Goal: Task Accomplishment & Management: Manage account settings

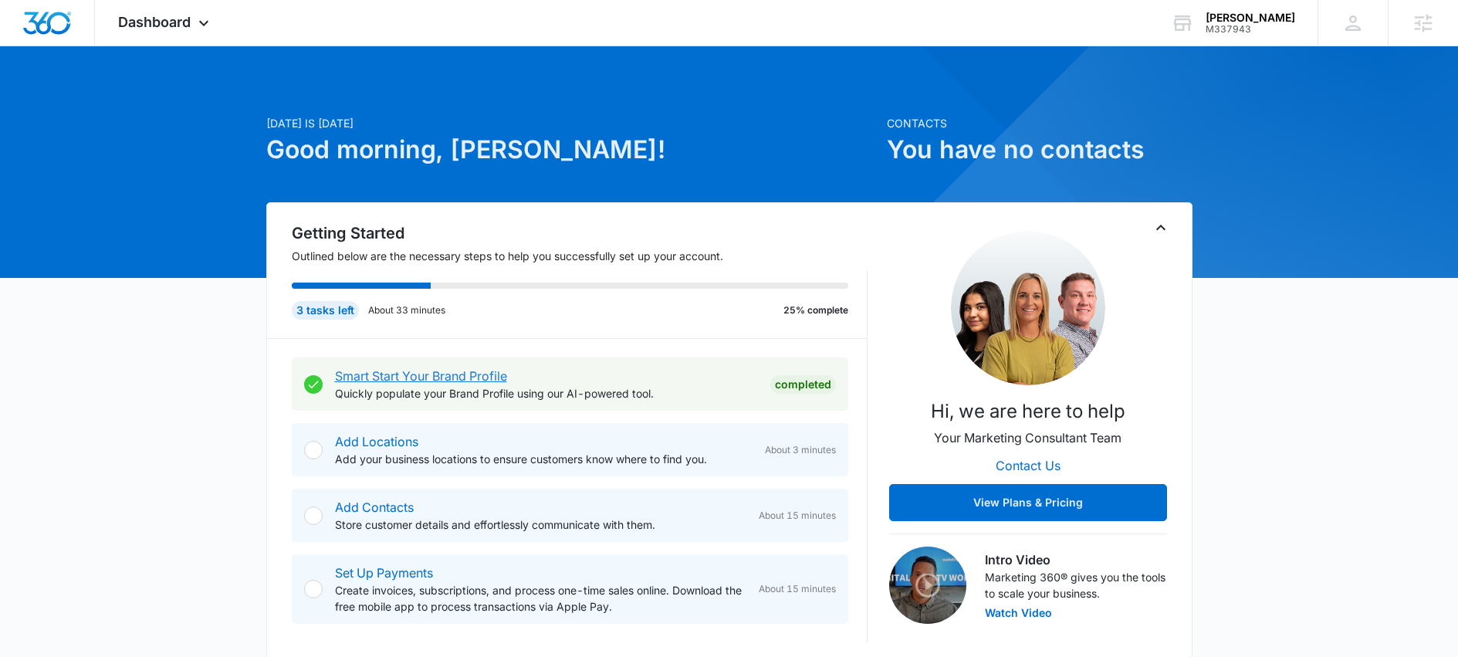
click at [430, 378] on link "Smart Start Your Brand Profile" at bounding box center [421, 375] width 172 height 15
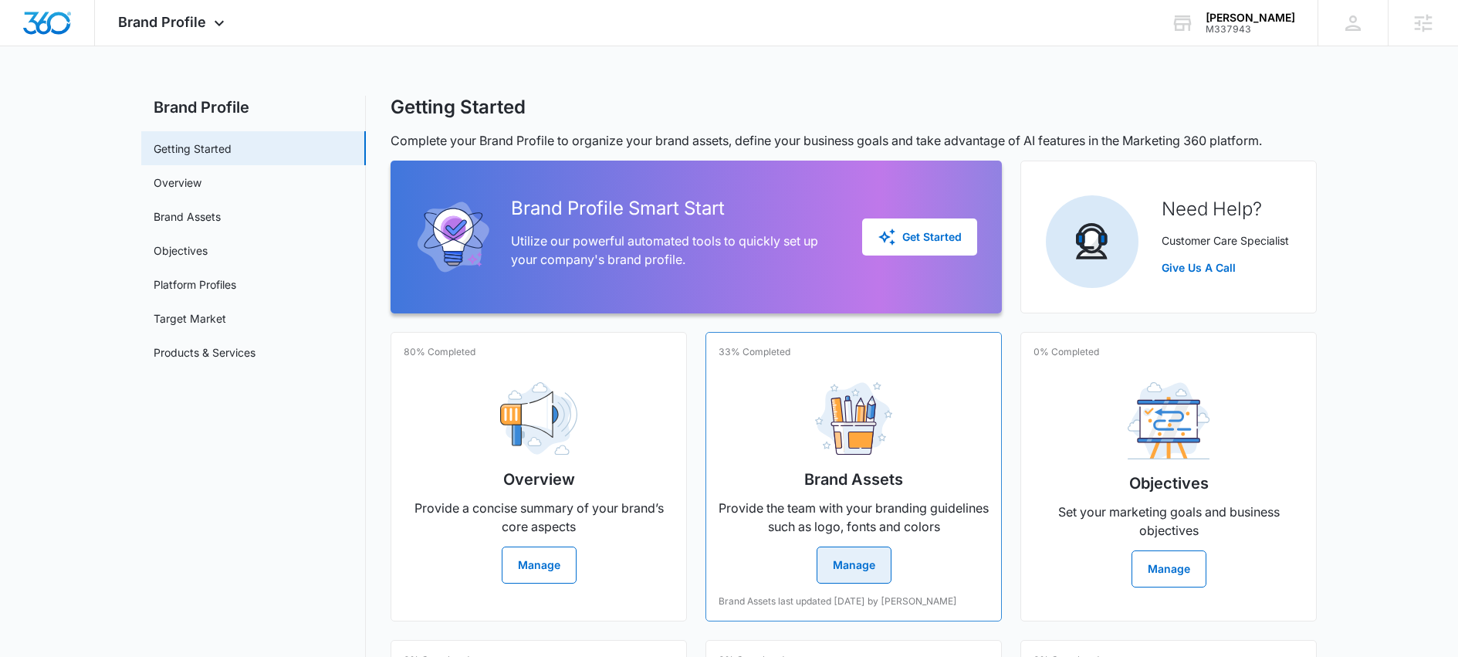
scroll to position [271, 0]
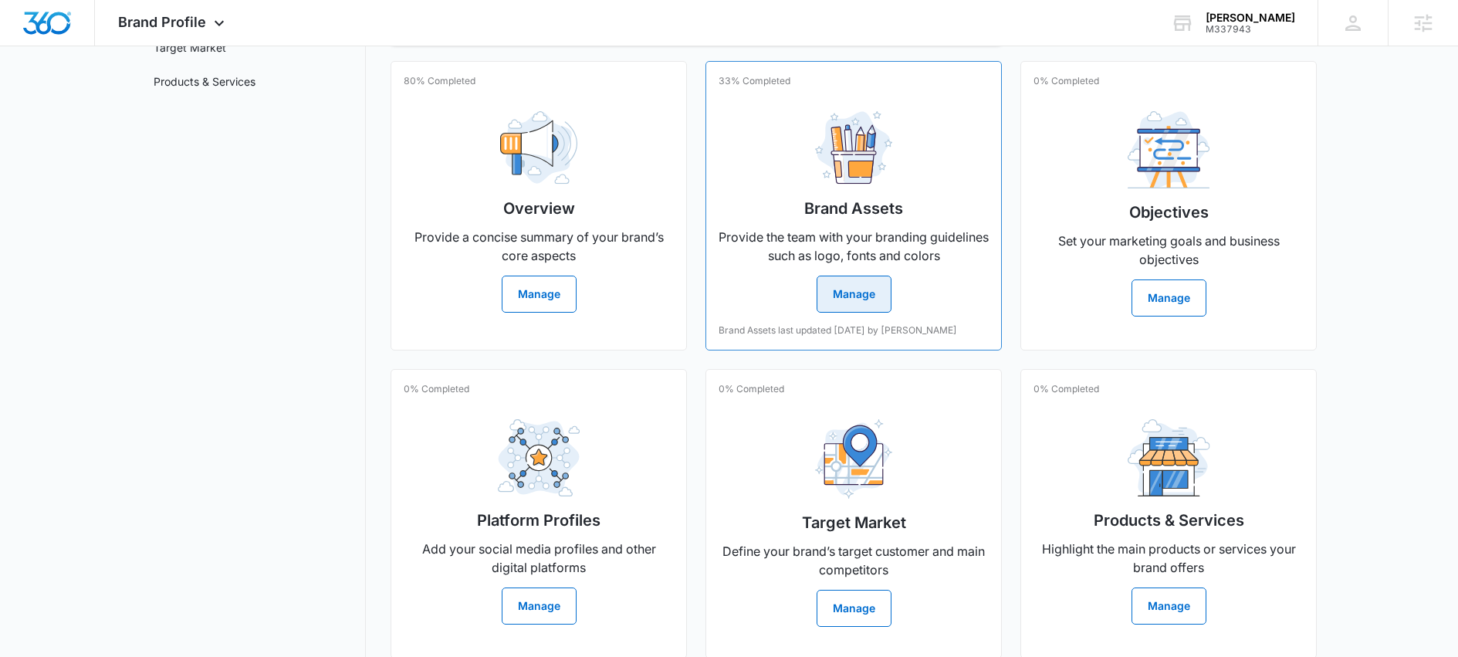
click at [872, 300] on button "Manage" at bounding box center [854, 294] width 75 height 37
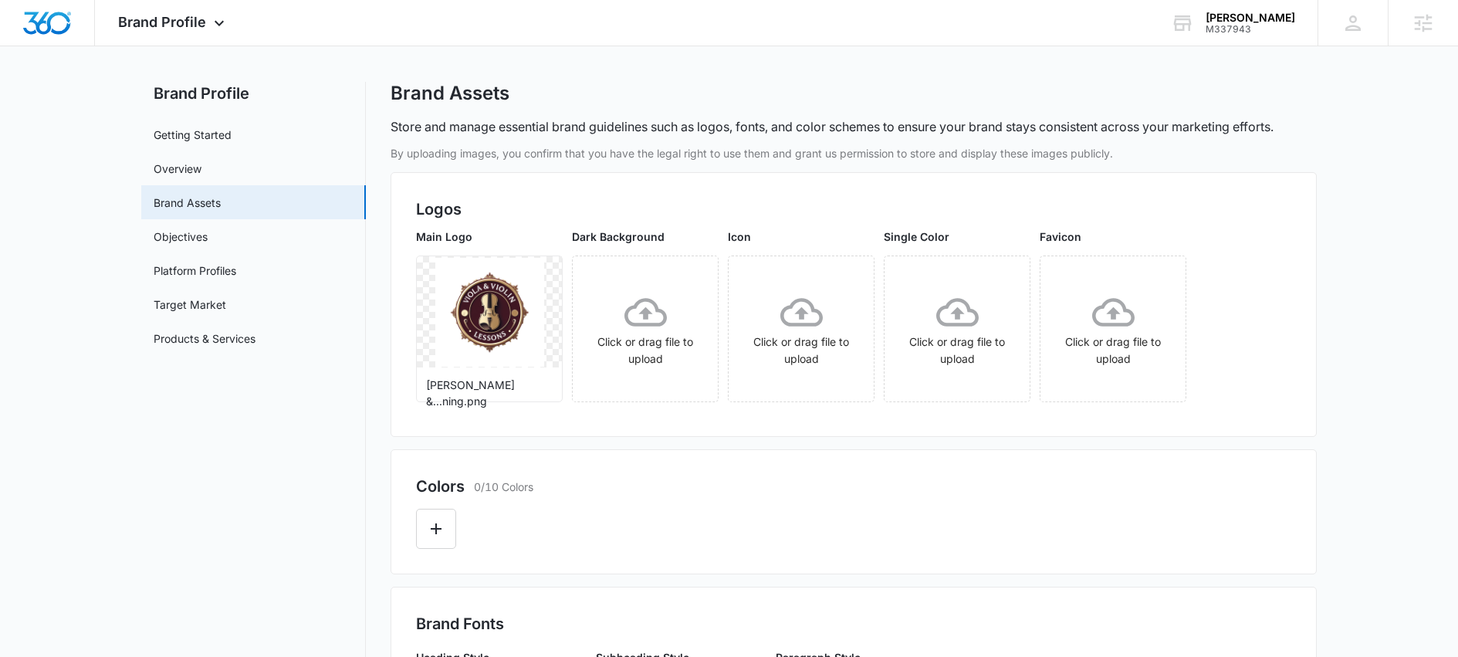
scroll to position [29, 0]
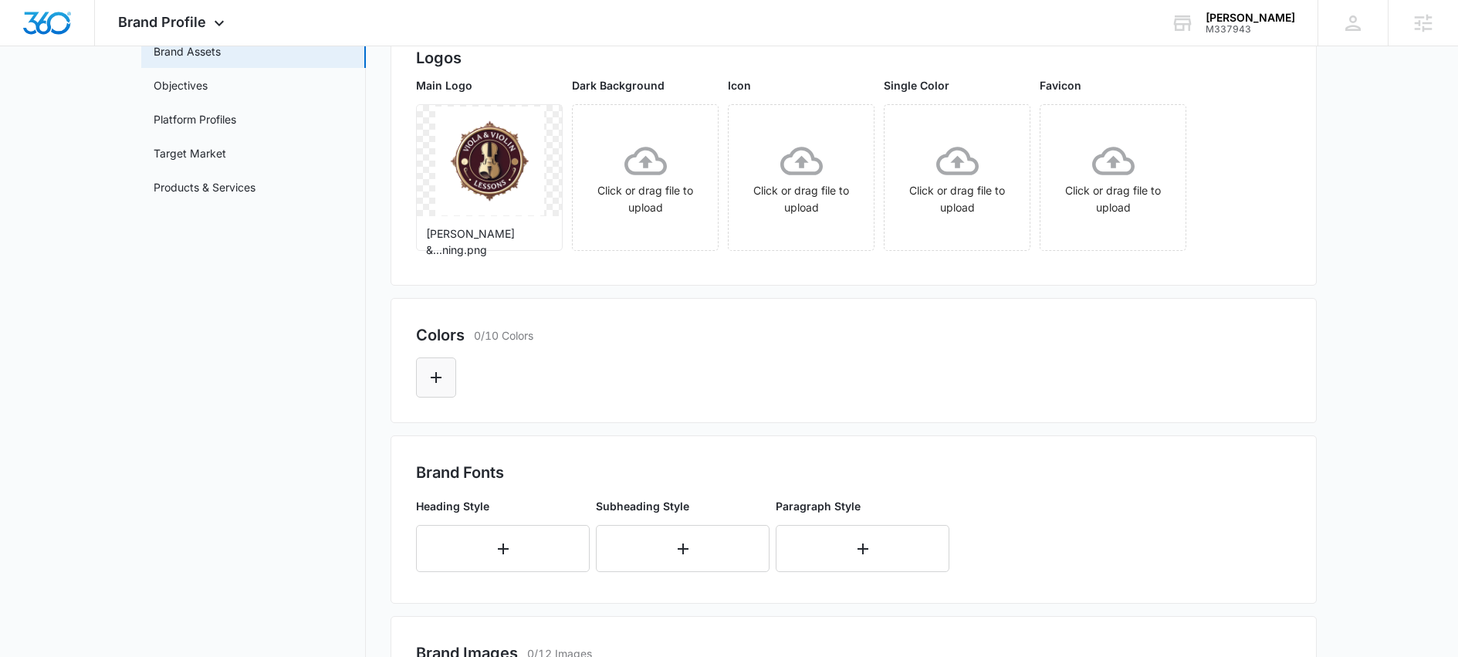
click at [446, 384] on button "Edit Color" at bounding box center [436, 377] width 40 height 40
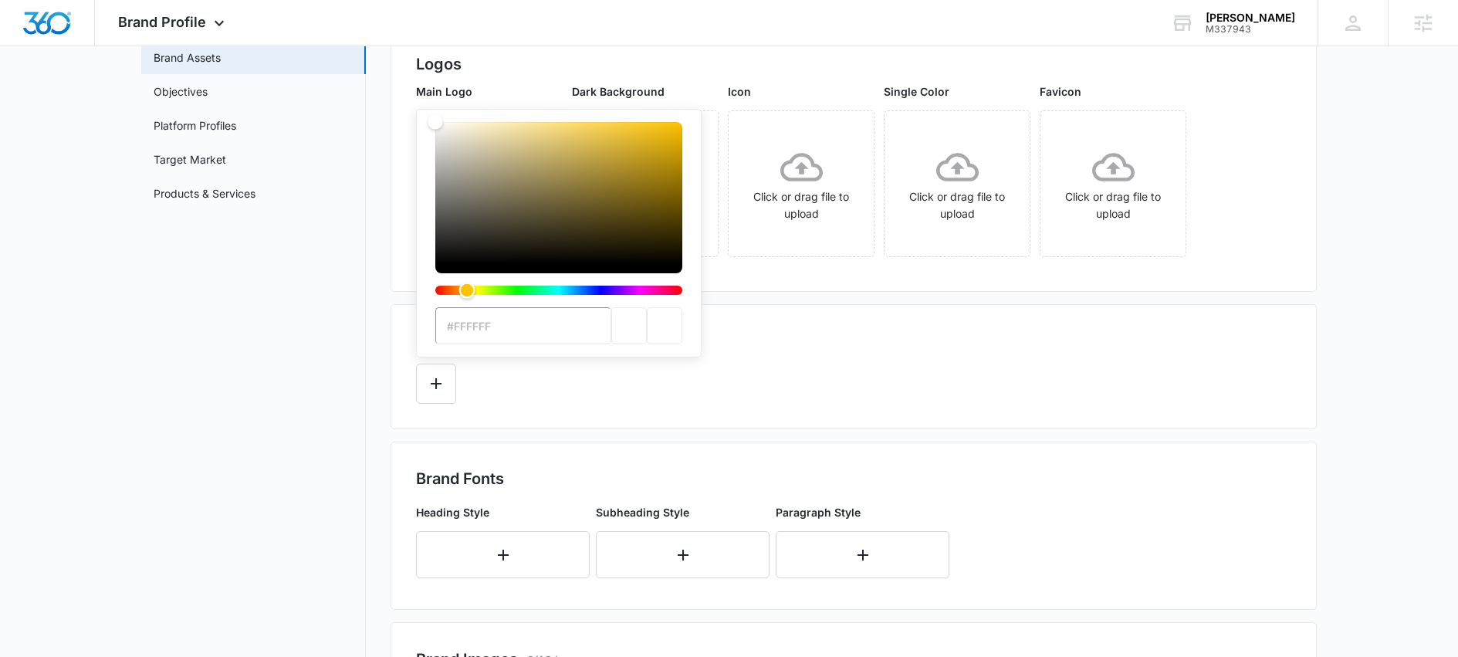
drag, startPoint x: 438, startPoint y: 293, endPoint x: 467, endPoint y: 291, distance: 28.6
click at [467, 291] on div "Hue" at bounding box center [467, 291] width 16 height 16
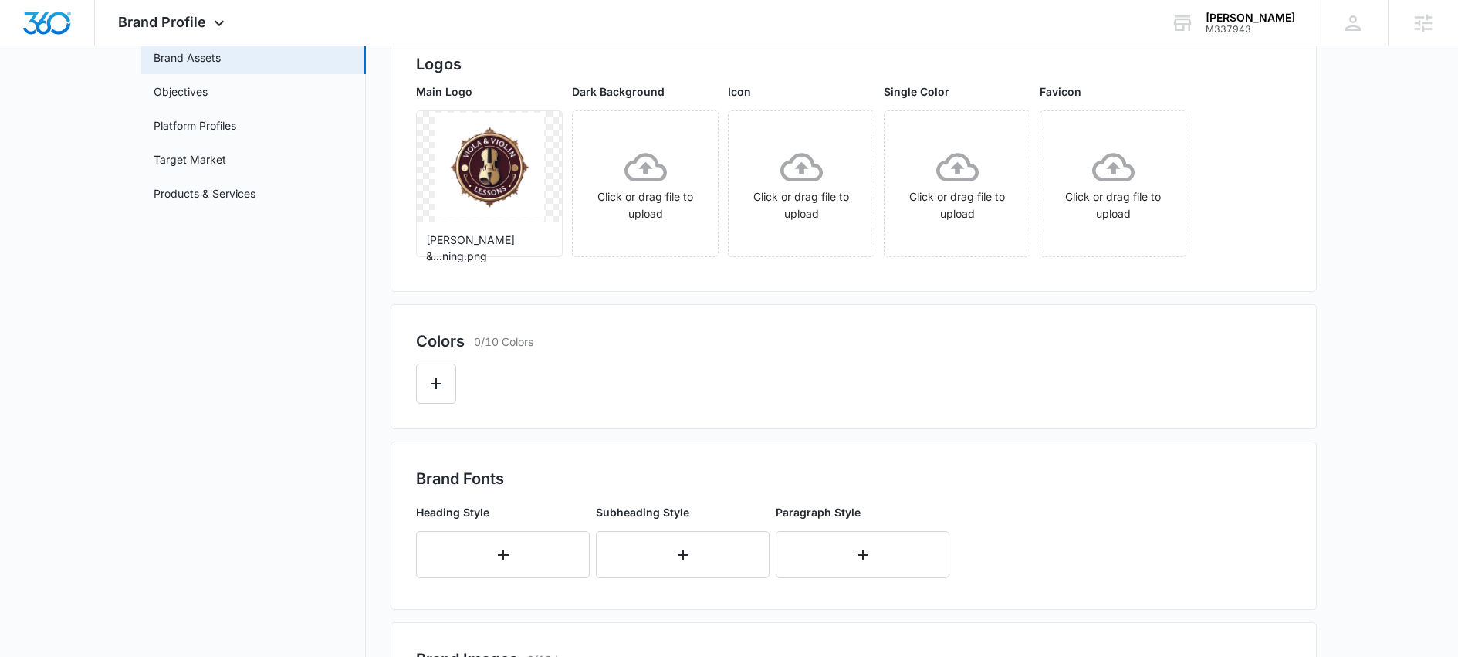
click at [378, 167] on div "Brand Profile Getting Started Overview Brand Assets Objectives Platform Profile…" at bounding box center [729, 486] width 1176 height 1098
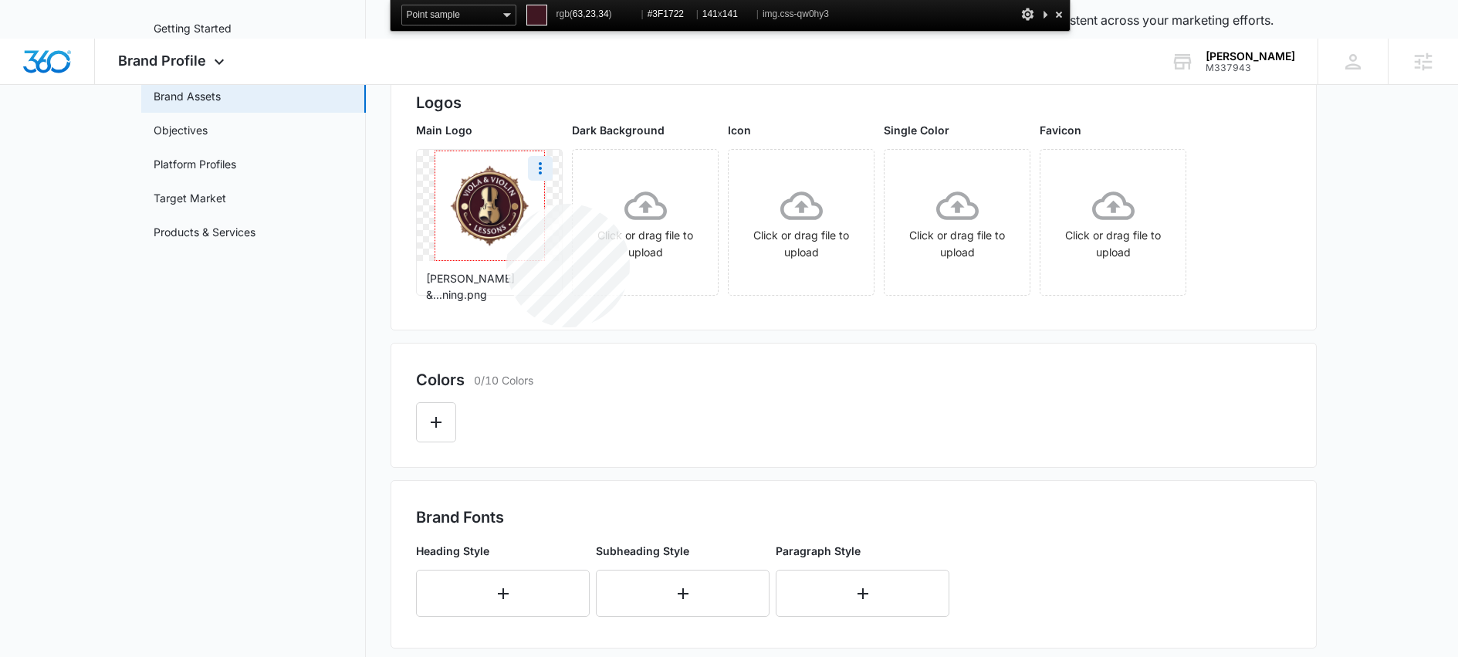
click at [506, 204] on img at bounding box center [489, 205] width 109 height 109
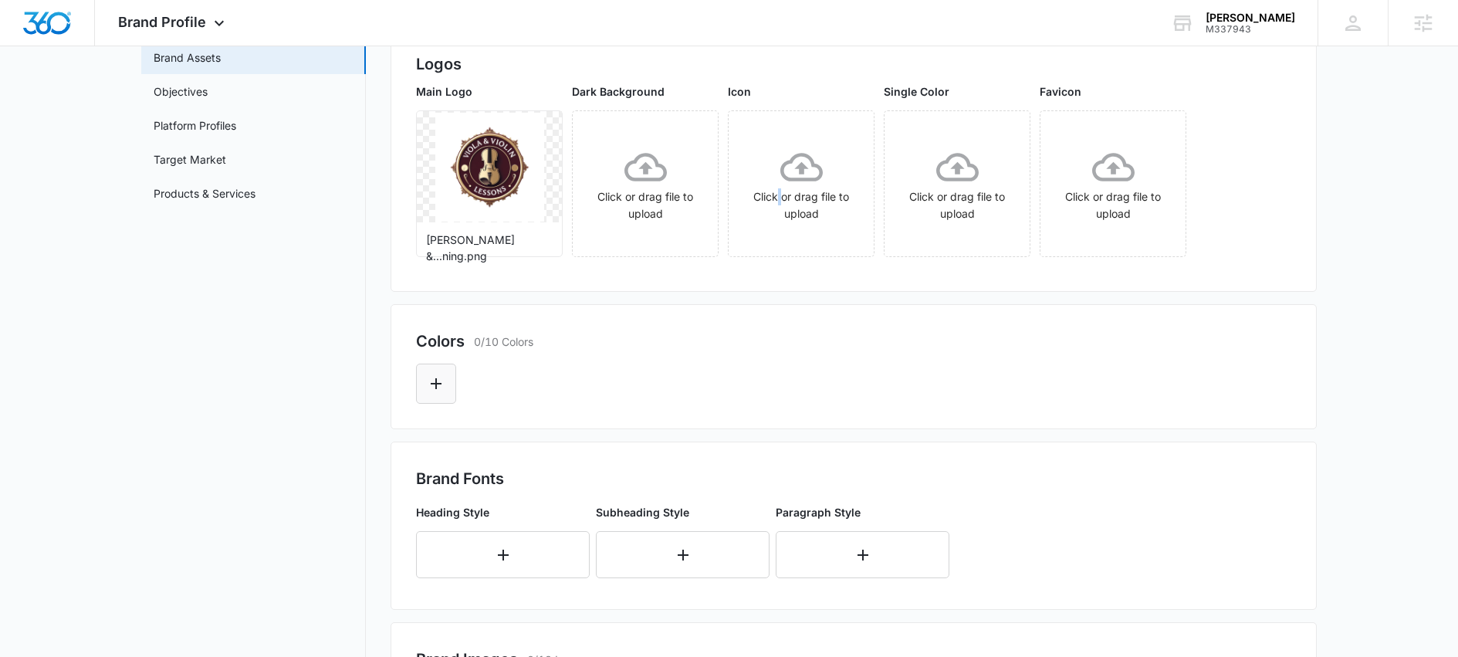
click at [449, 386] on button "Edit Color" at bounding box center [436, 384] width 40 height 40
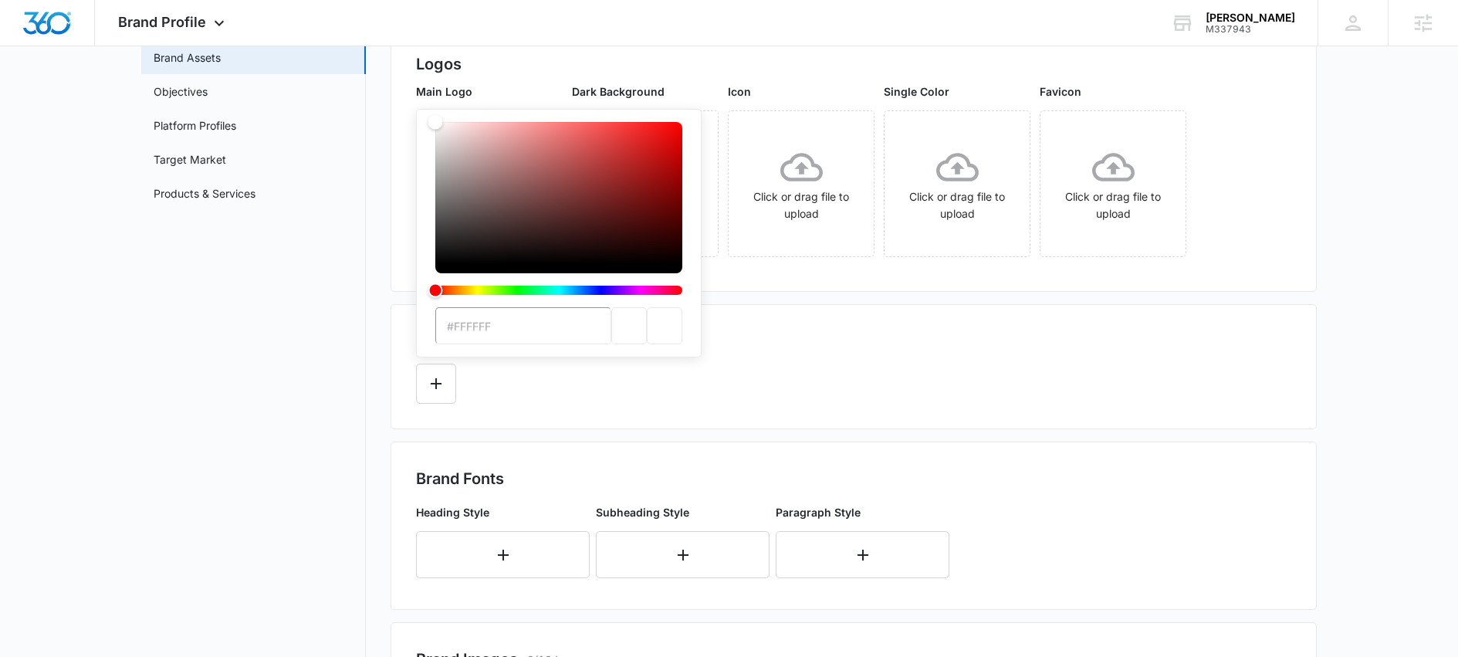
click at [512, 330] on input "#FFFFFF" at bounding box center [523, 325] width 176 height 37
type input "#3F1722"
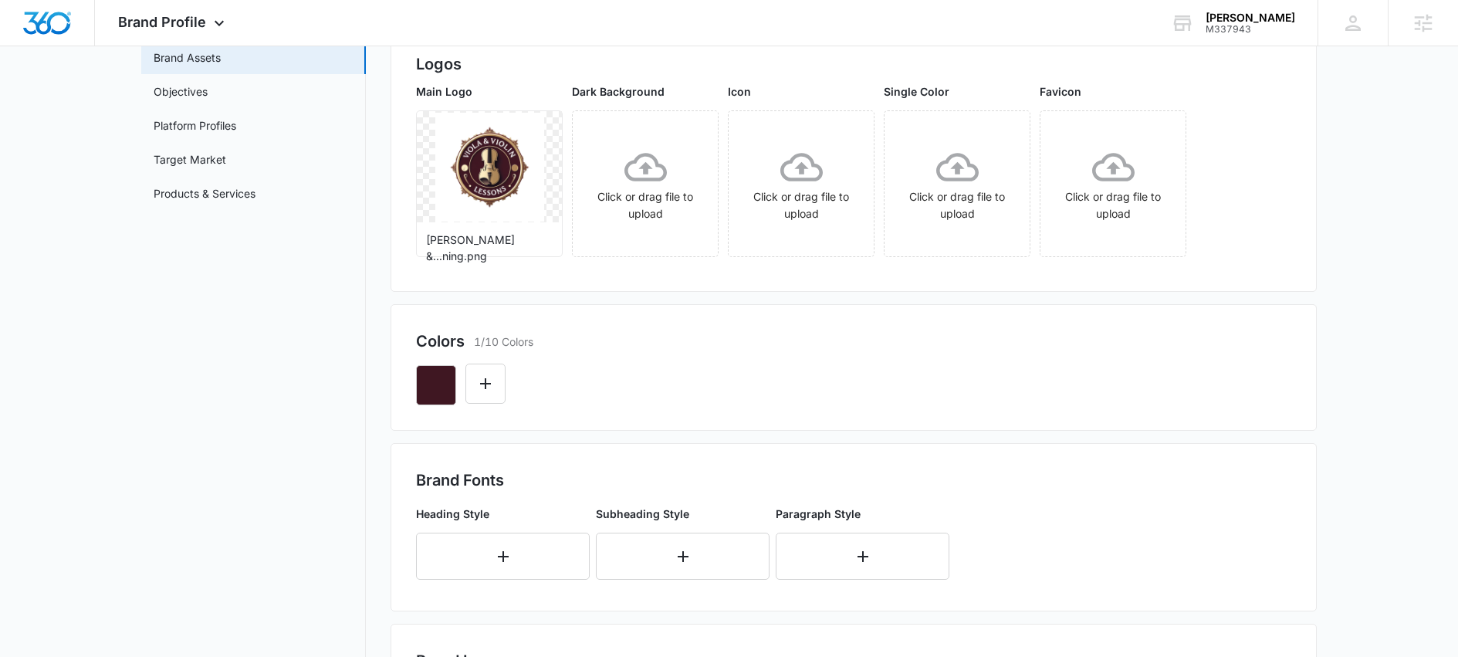
click at [723, 423] on div "Colors 1/10 Colors" at bounding box center [854, 367] width 926 height 127
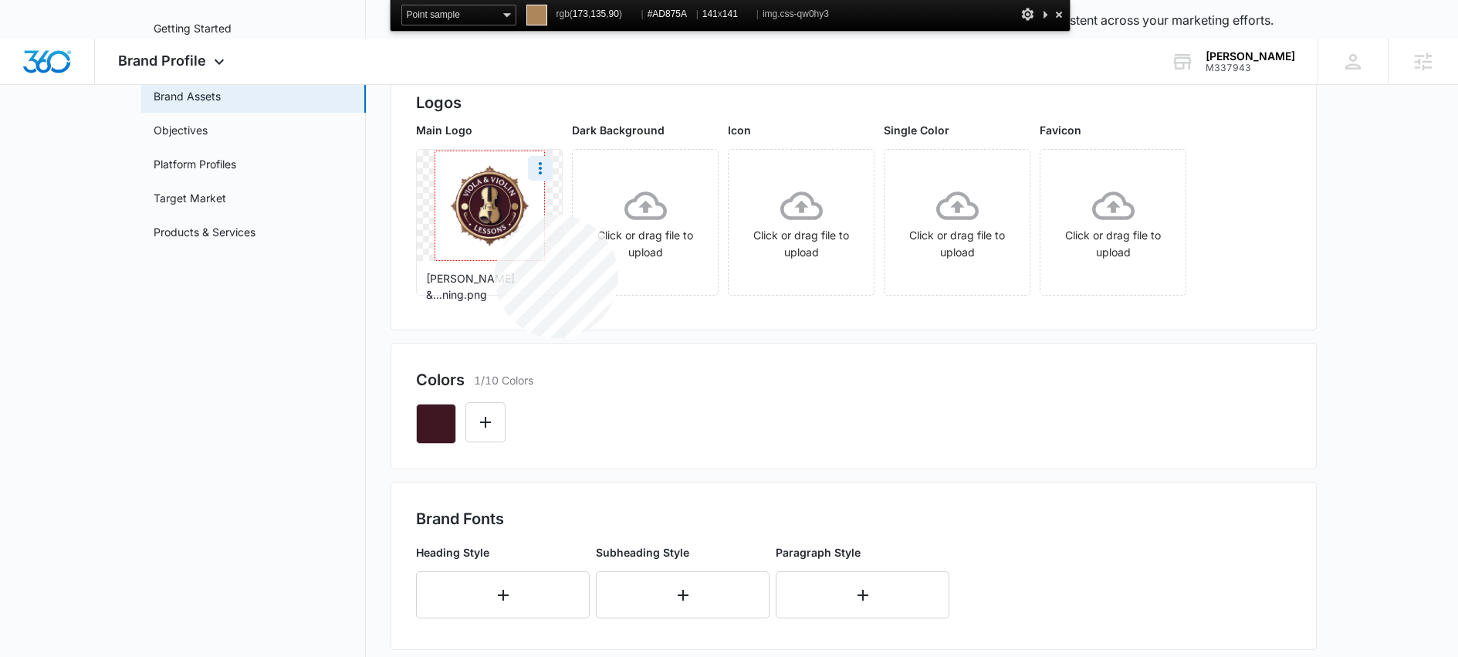
click at [495, 215] on img at bounding box center [489, 205] width 109 height 109
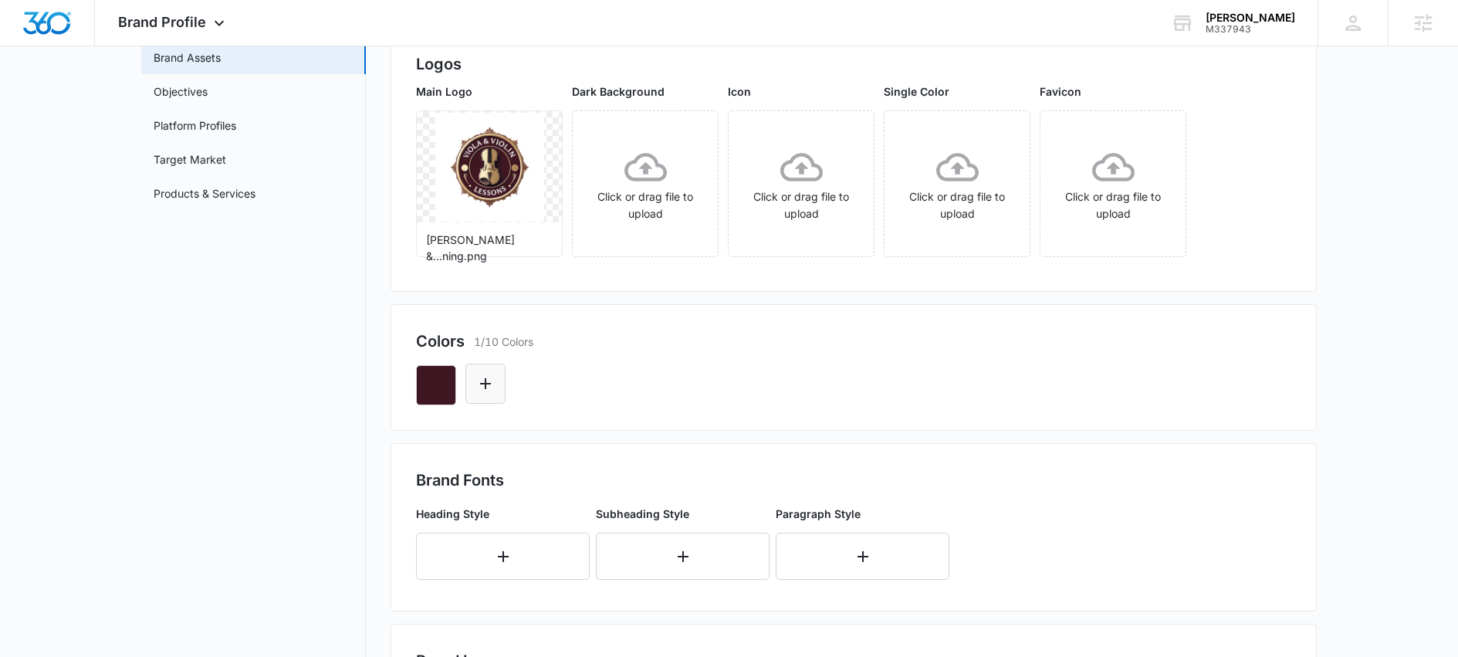
click at [491, 384] on icon "Edit Color" at bounding box center [485, 383] width 19 height 19
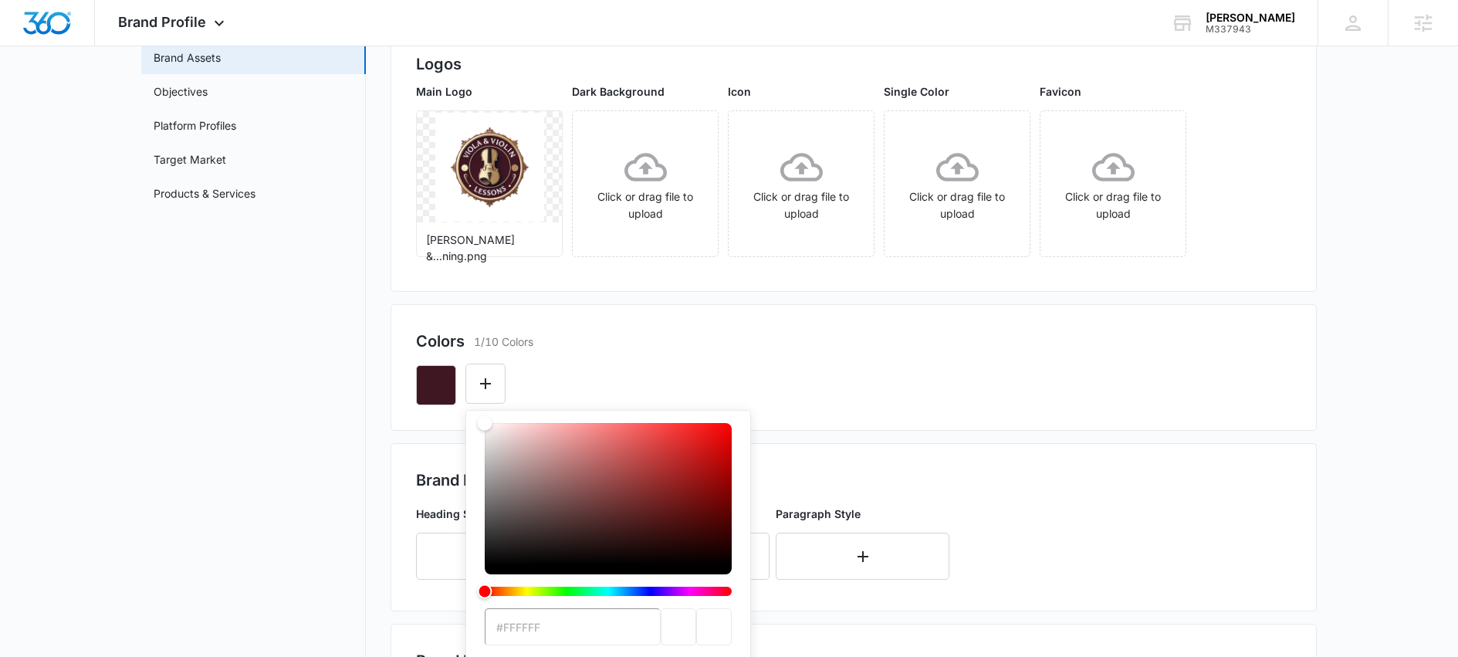
type input "#AD875A"
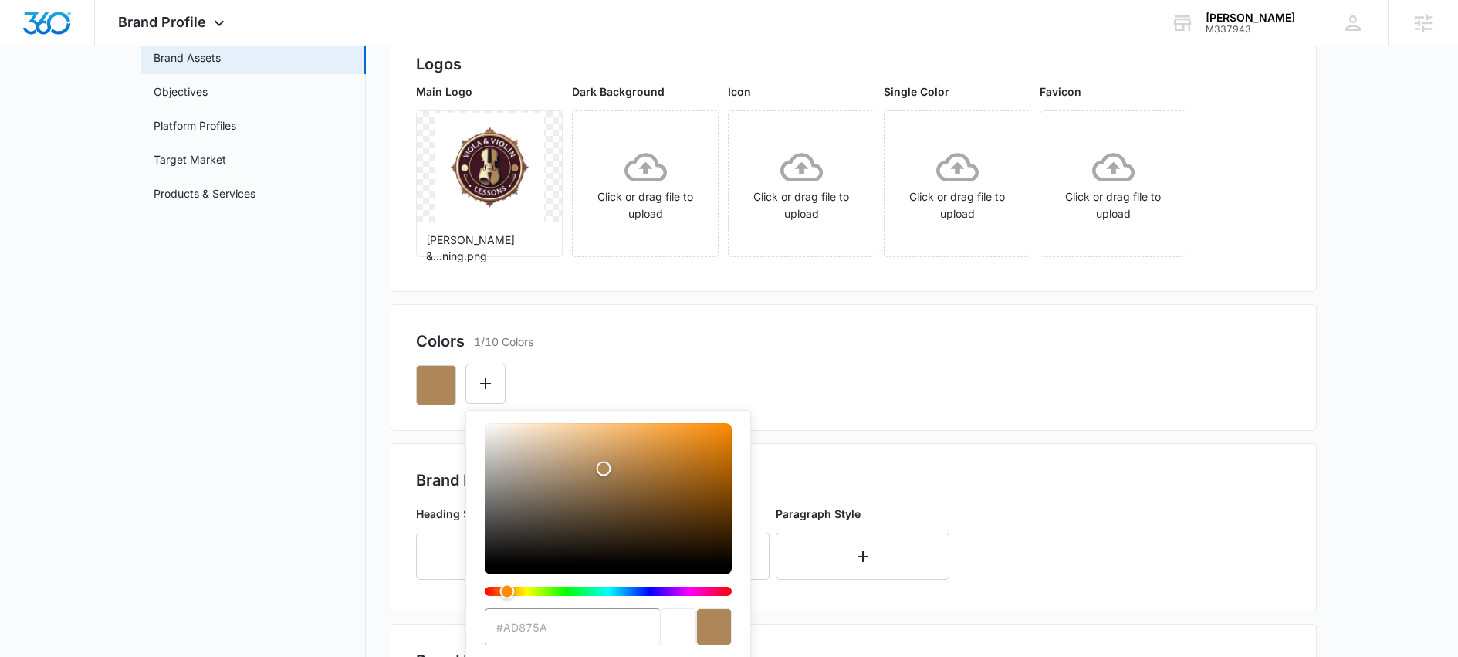
click at [756, 407] on div "Colors 1/10 Colors #AD875A Recent Colors Brand Colors" at bounding box center [854, 367] width 926 height 127
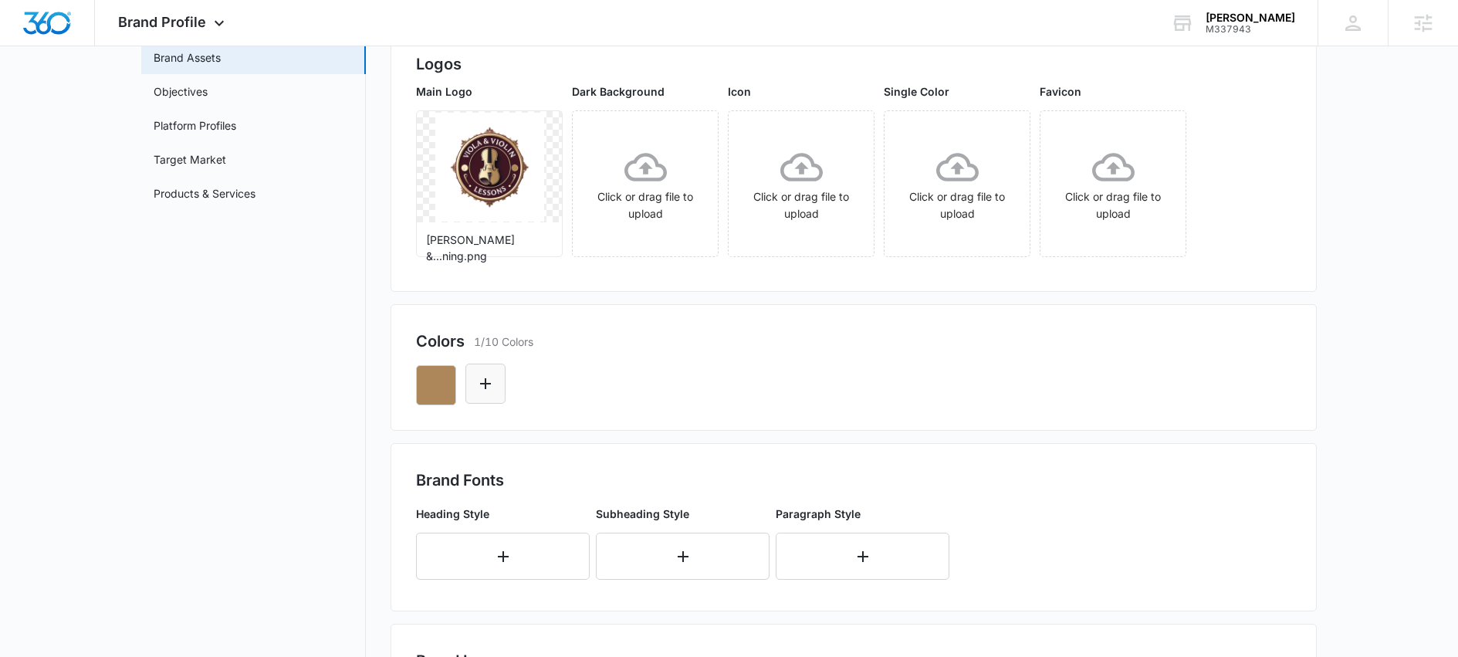
click at [488, 380] on icon "Edit Color" at bounding box center [485, 383] width 19 height 19
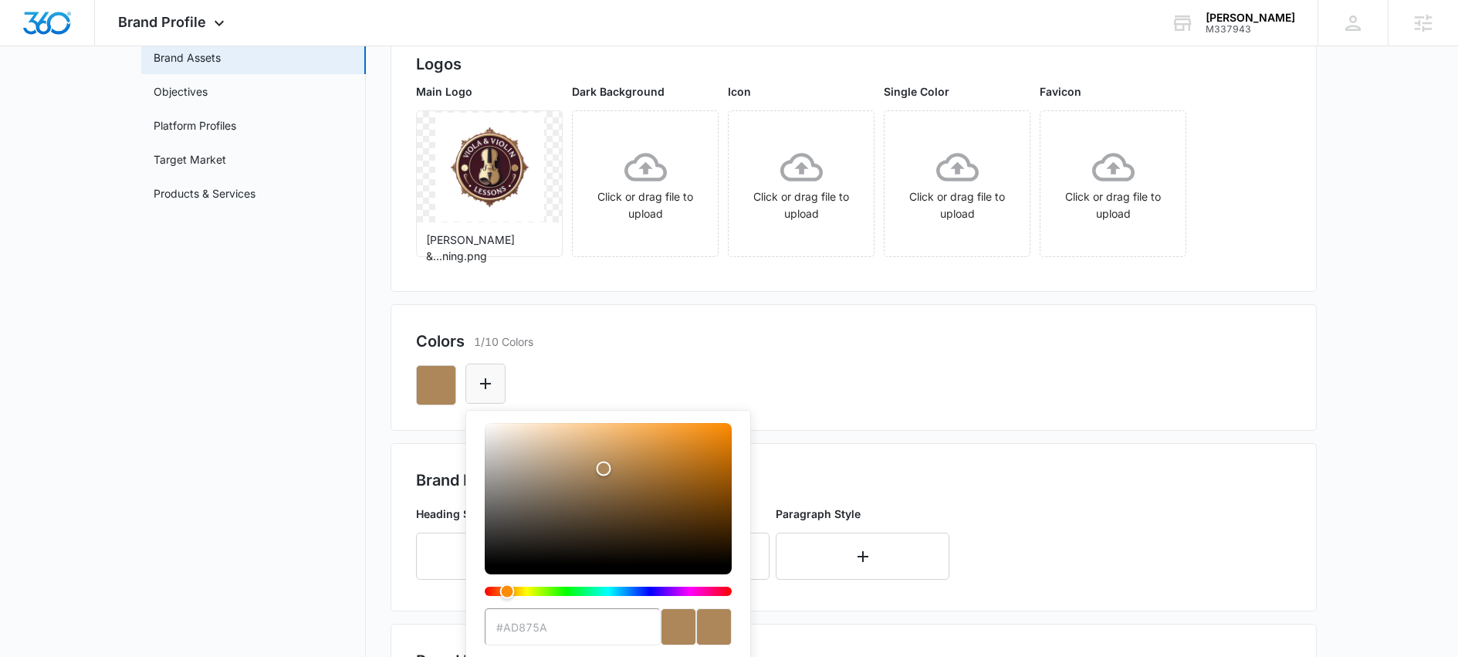
click at [486, 382] on icon "Edit Color" at bounding box center [485, 383] width 19 height 19
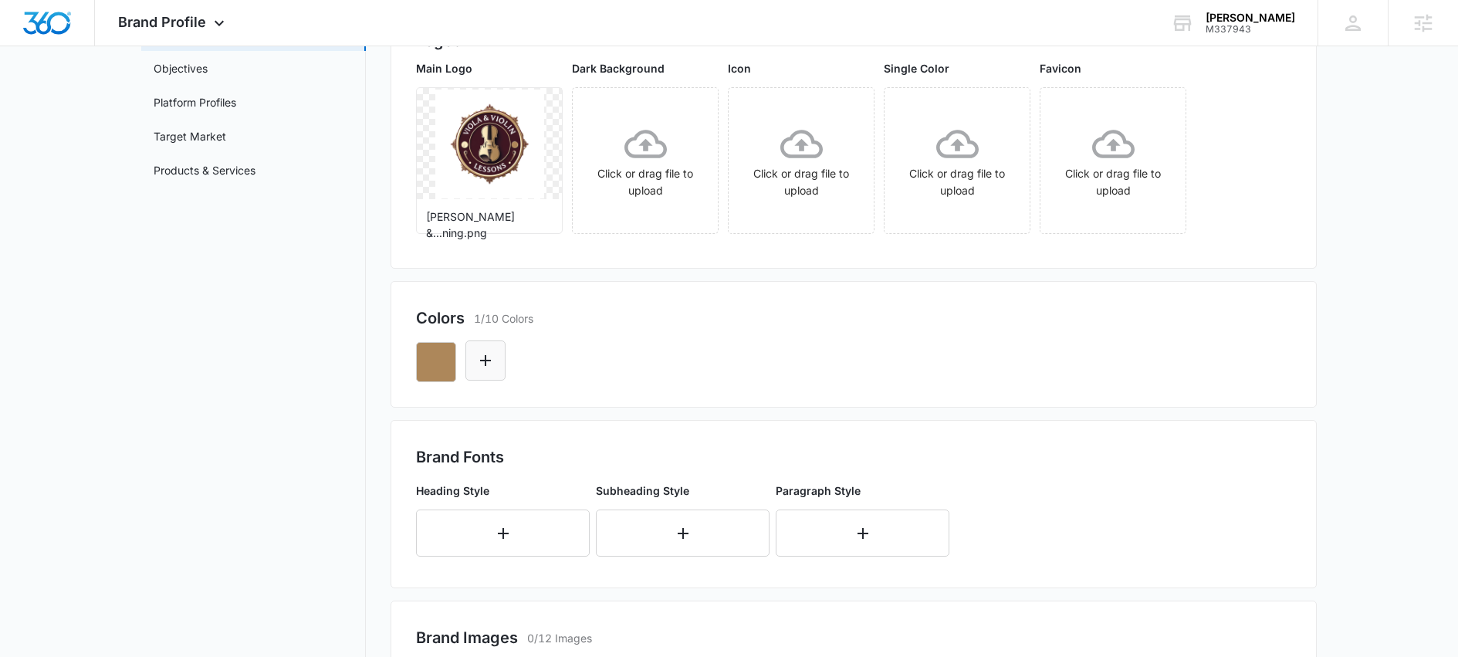
scroll to position [191, 0]
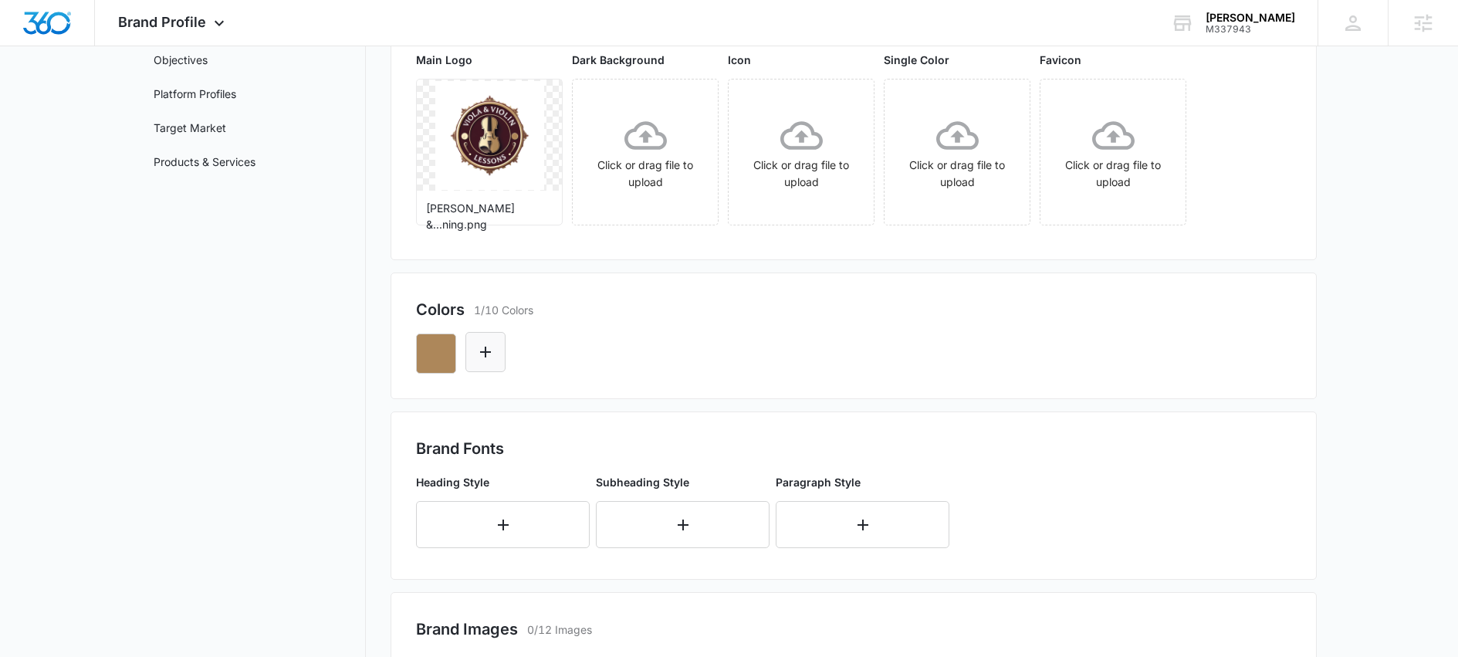
click at [497, 349] on button "Edit Color" at bounding box center [485, 352] width 40 height 40
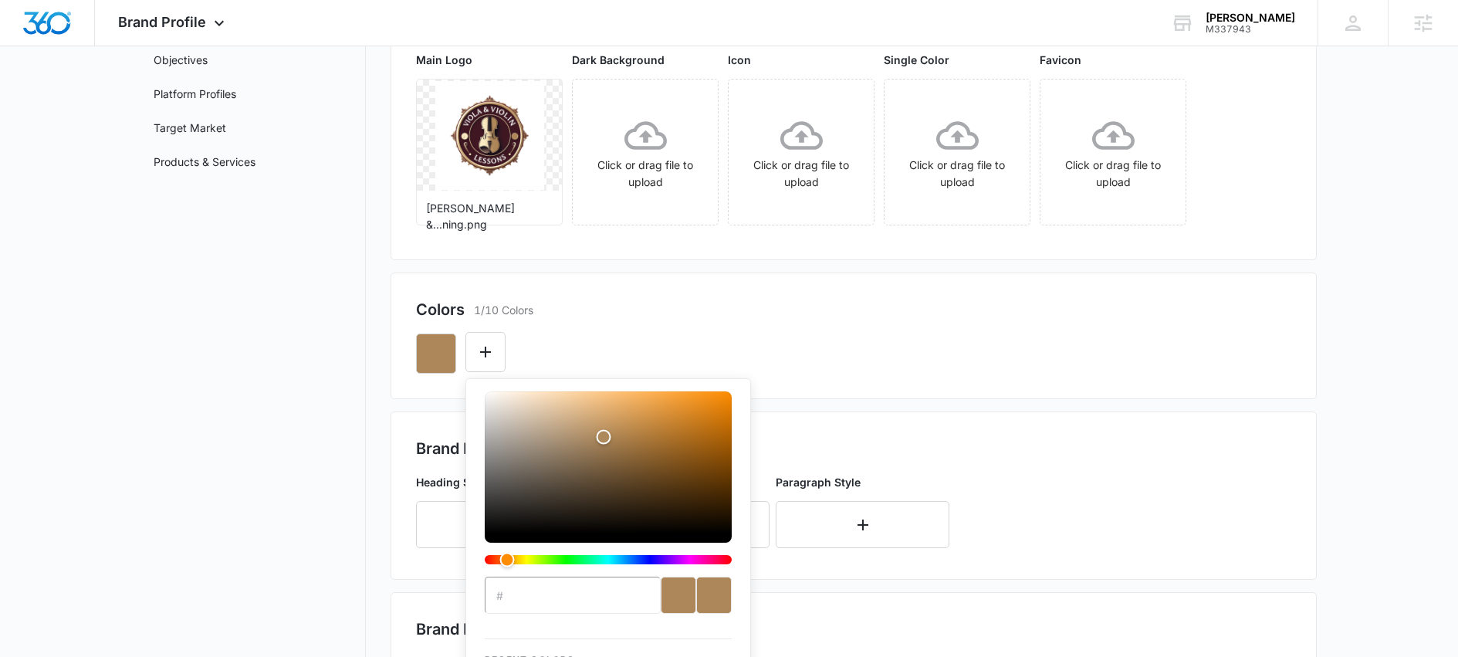
click at [523, 594] on input "#" at bounding box center [573, 595] width 176 height 37
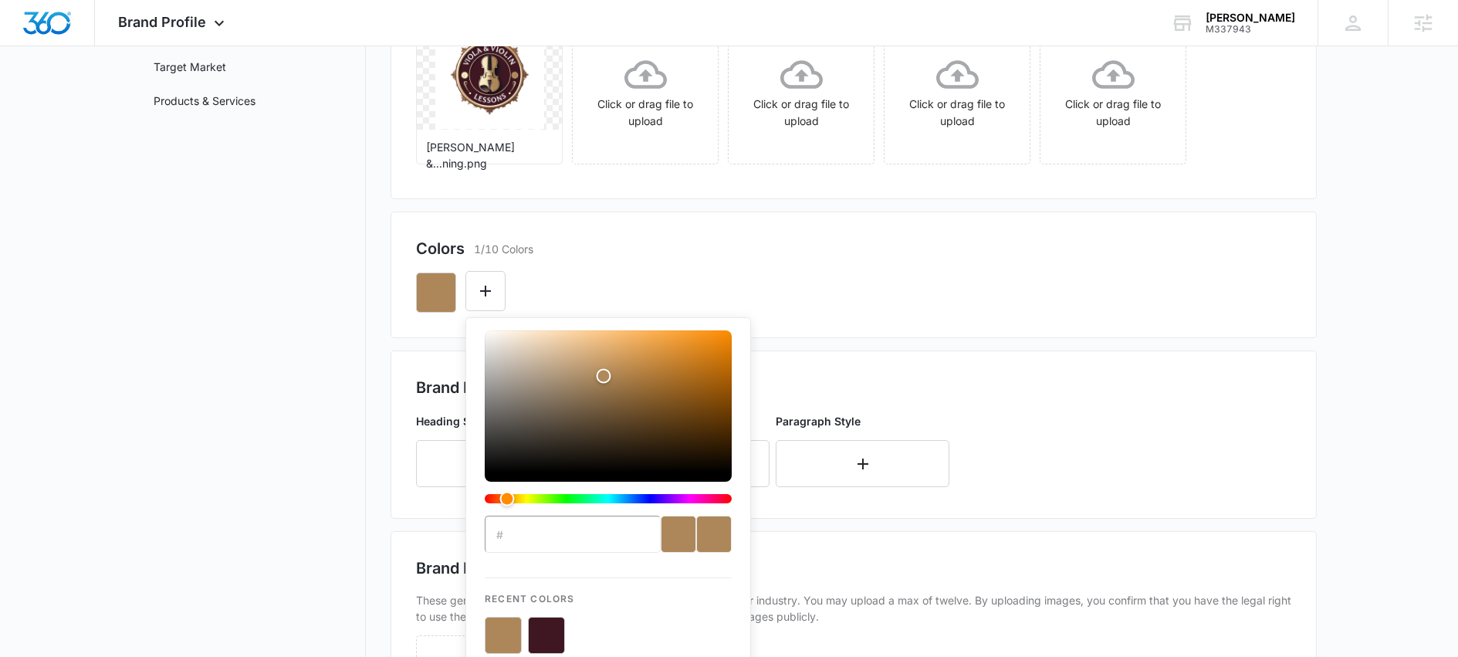
scroll to position [327, 0]
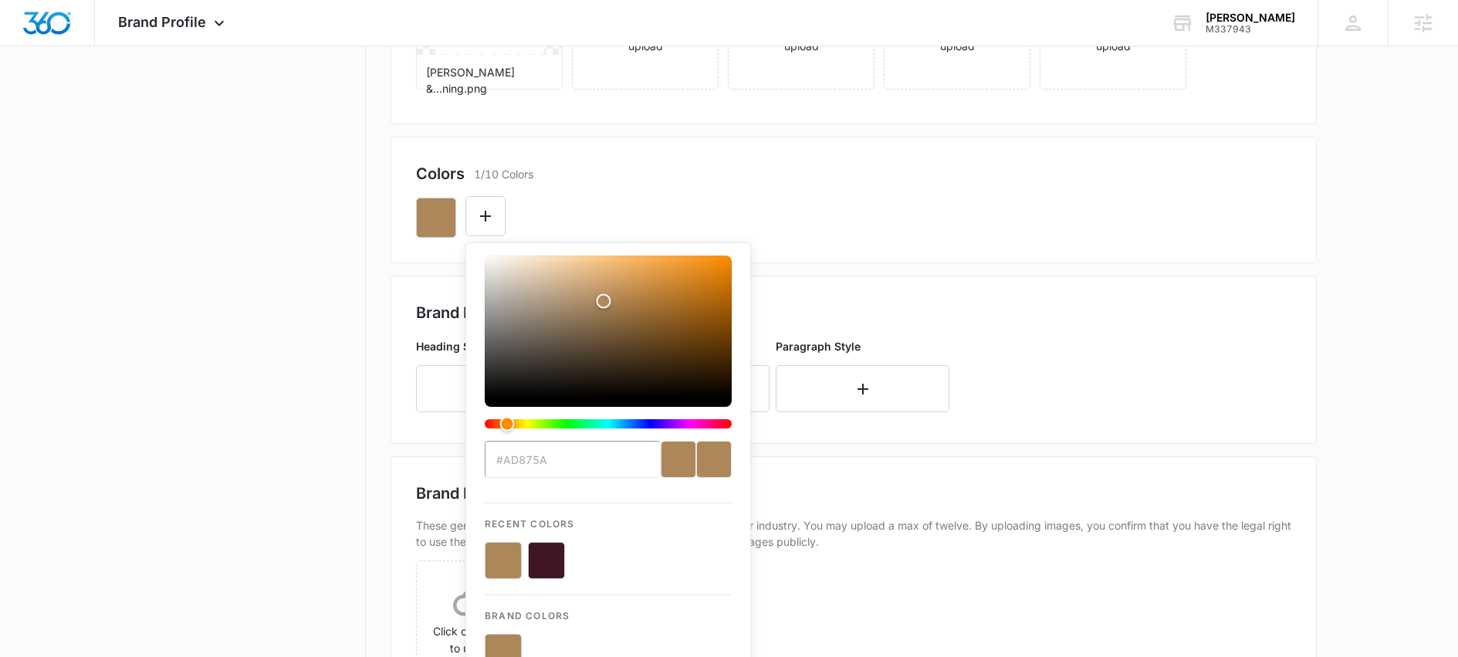
click at [548, 559] on button "color-picker-container" at bounding box center [546, 560] width 37 height 37
type input "#FFFFFF"
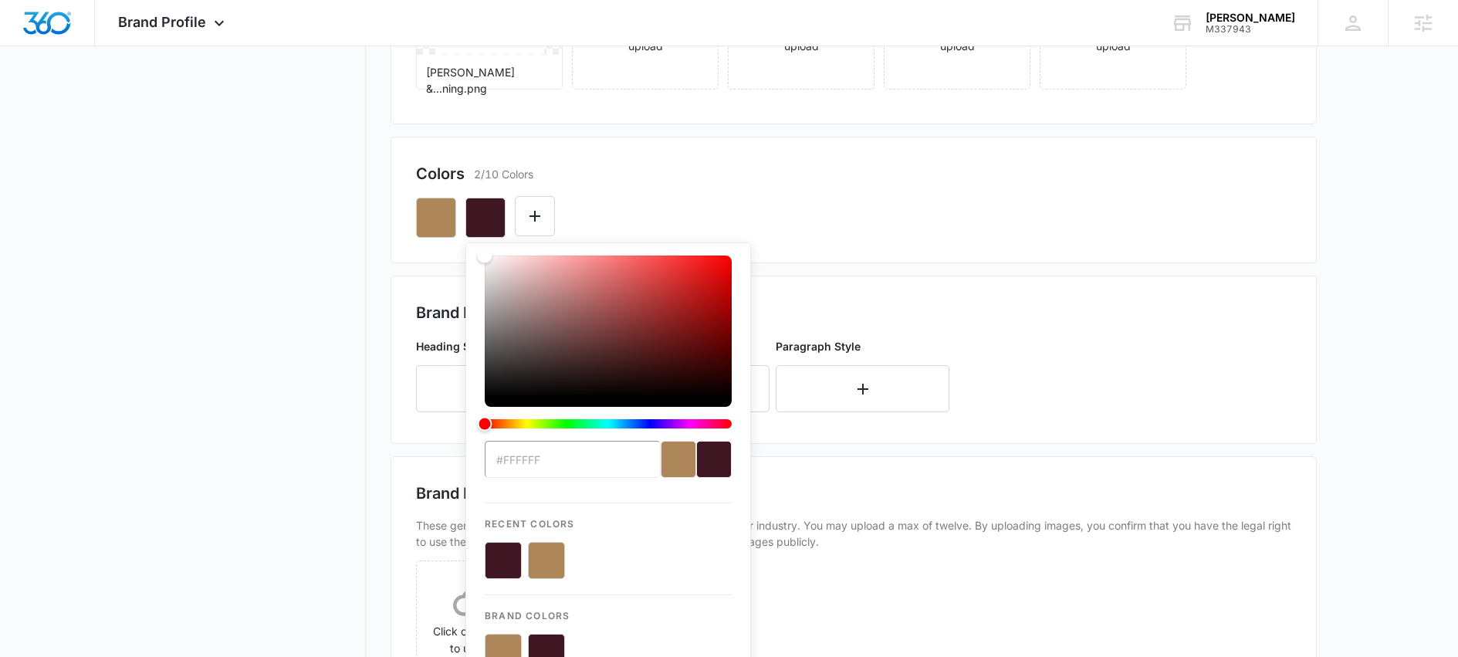
click at [329, 313] on nav "Brand Profile Getting Started Overview Brand Assets Objectives Platform Profile…" at bounding box center [253, 319] width 225 height 1100
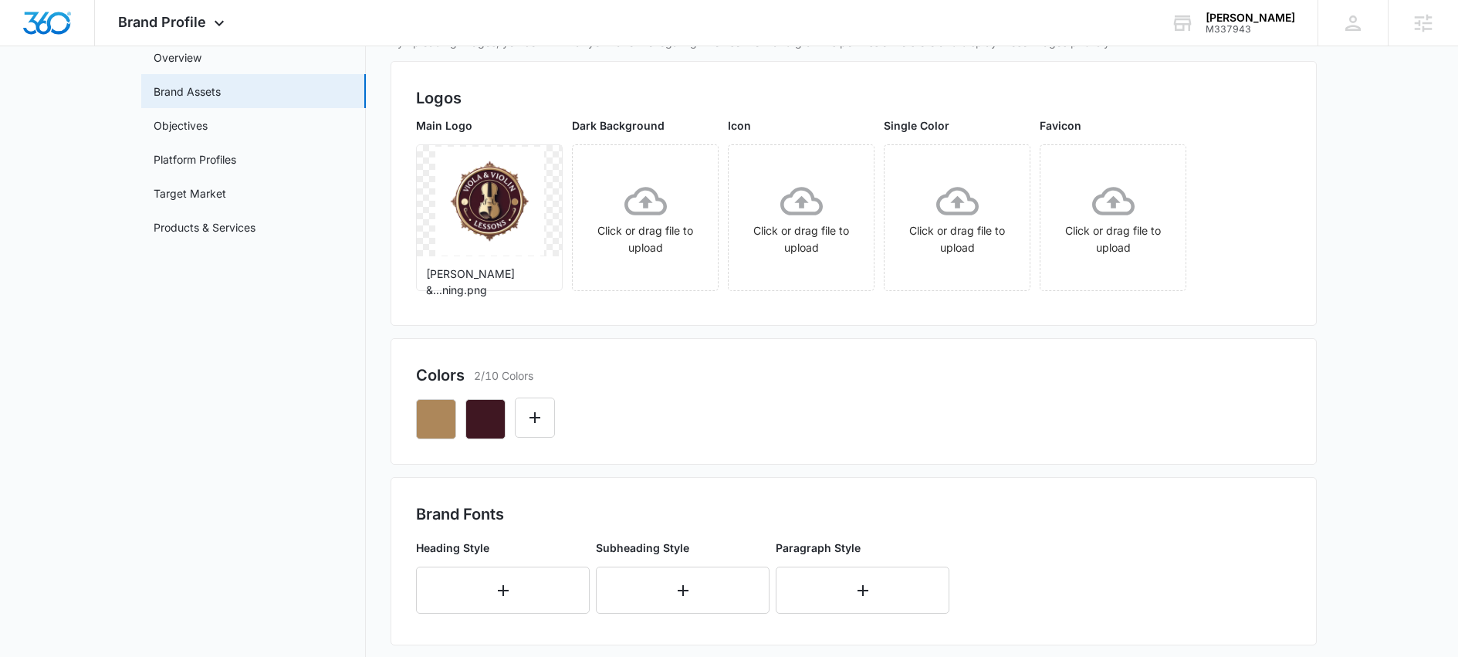
scroll to position [158, 0]
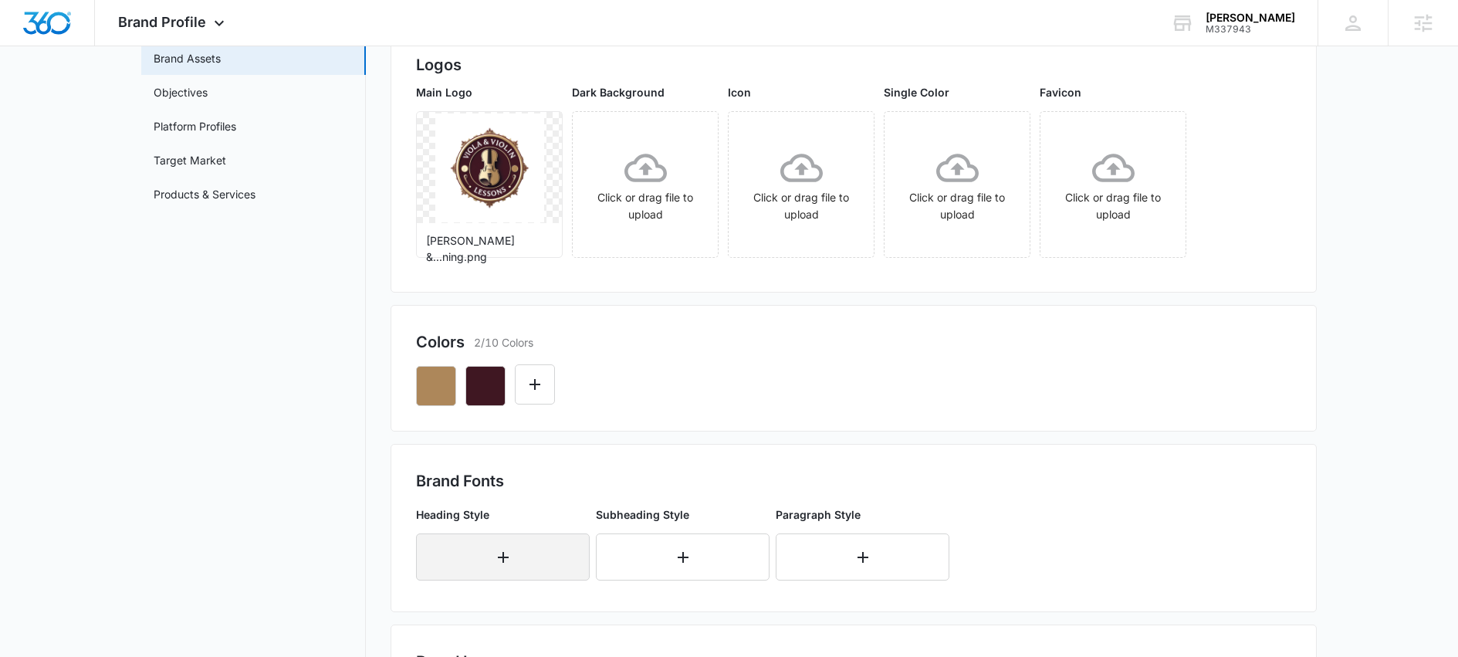
click at [480, 561] on button "button" at bounding box center [503, 556] width 174 height 47
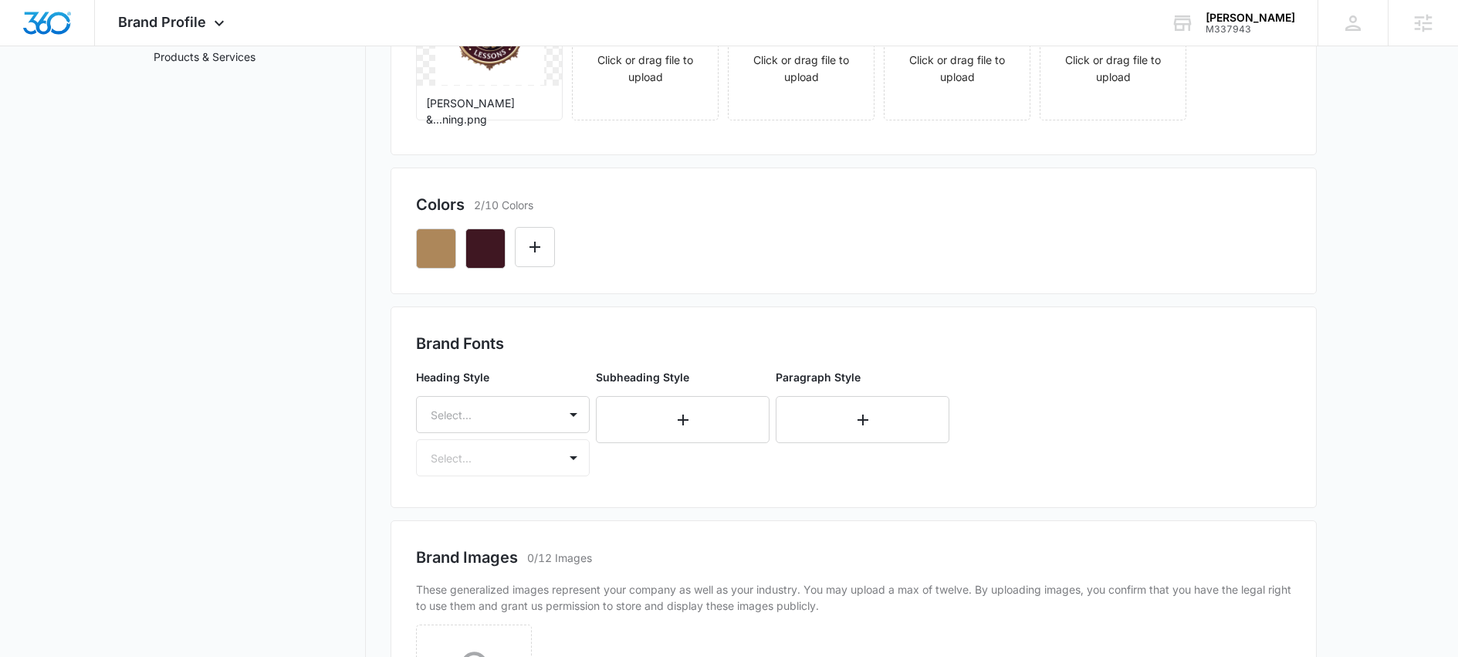
scroll to position [297, 0]
click at [568, 458] on div "Heading Style Select... Select..." at bounding box center [503, 420] width 174 height 107
click at [572, 404] on div at bounding box center [573, 413] width 31 height 36
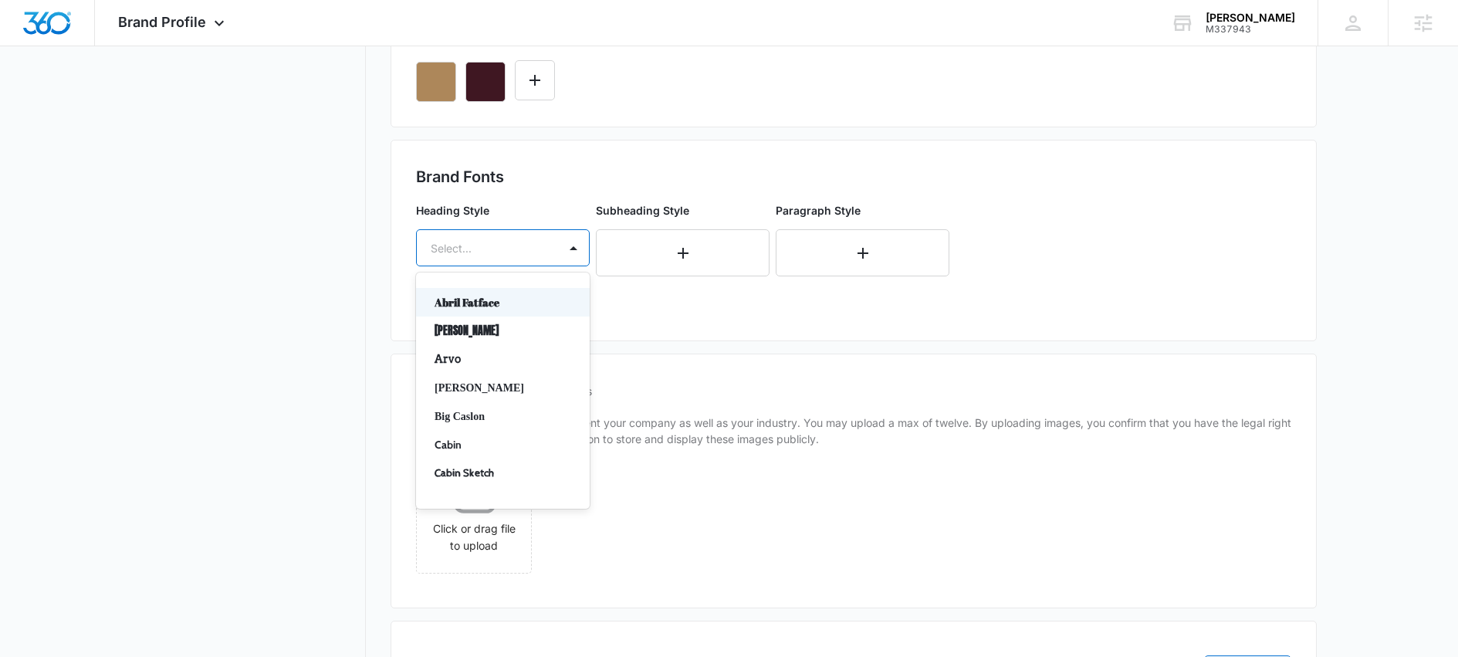
scroll to position [465, 0]
click at [485, 387] on p "[PERSON_NAME]" at bounding box center [502, 385] width 134 height 16
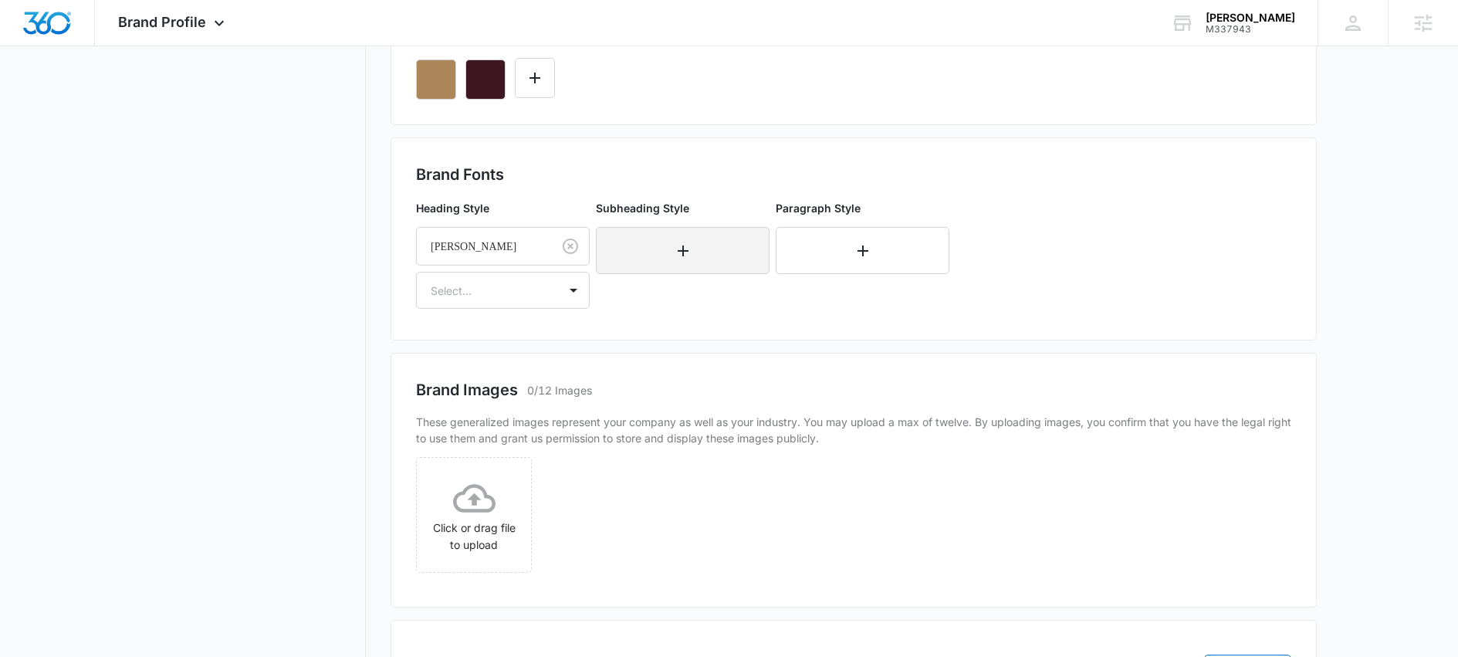
click at [686, 251] on icon "button" at bounding box center [683, 251] width 19 height 19
click at [751, 290] on div "Subheading Style Select... Select..." at bounding box center [683, 254] width 174 height 109
click at [753, 284] on div "Subheading Style Select... Select..." at bounding box center [683, 254] width 174 height 109
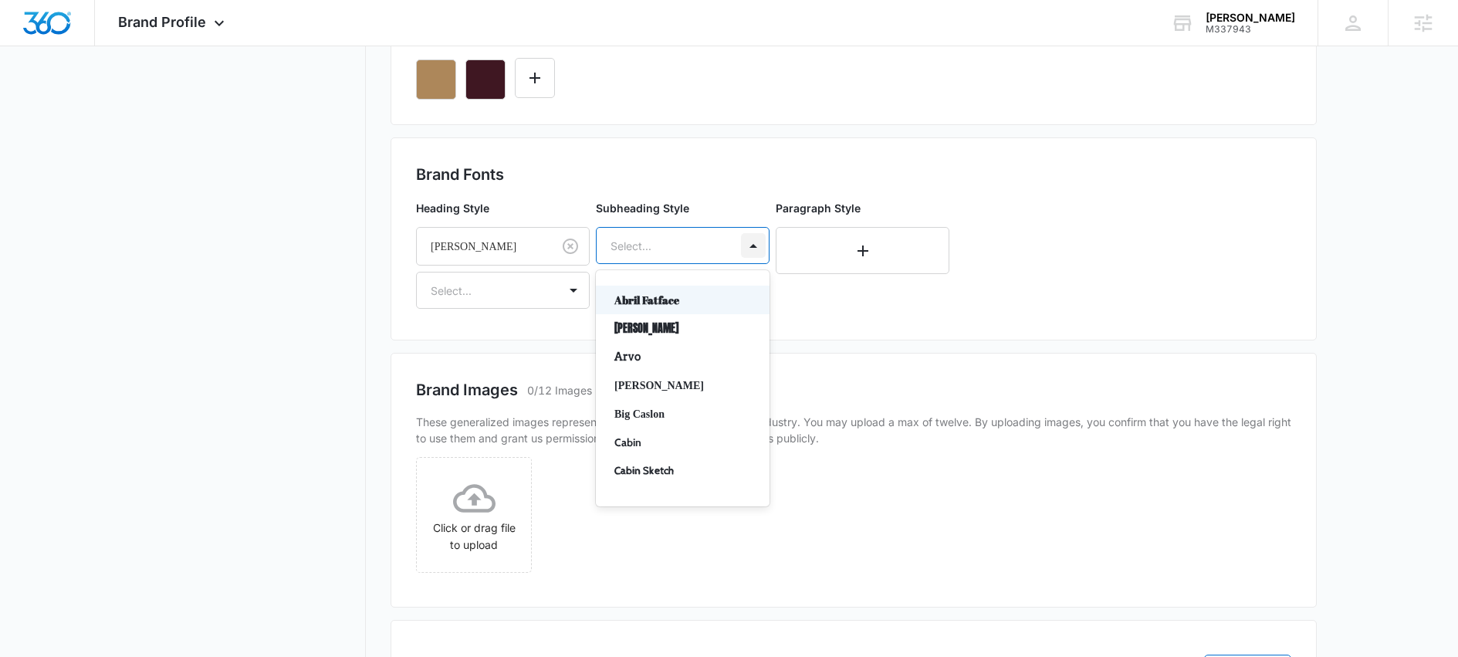
click at [750, 244] on div at bounding box center [753, 245] width 25 height 25
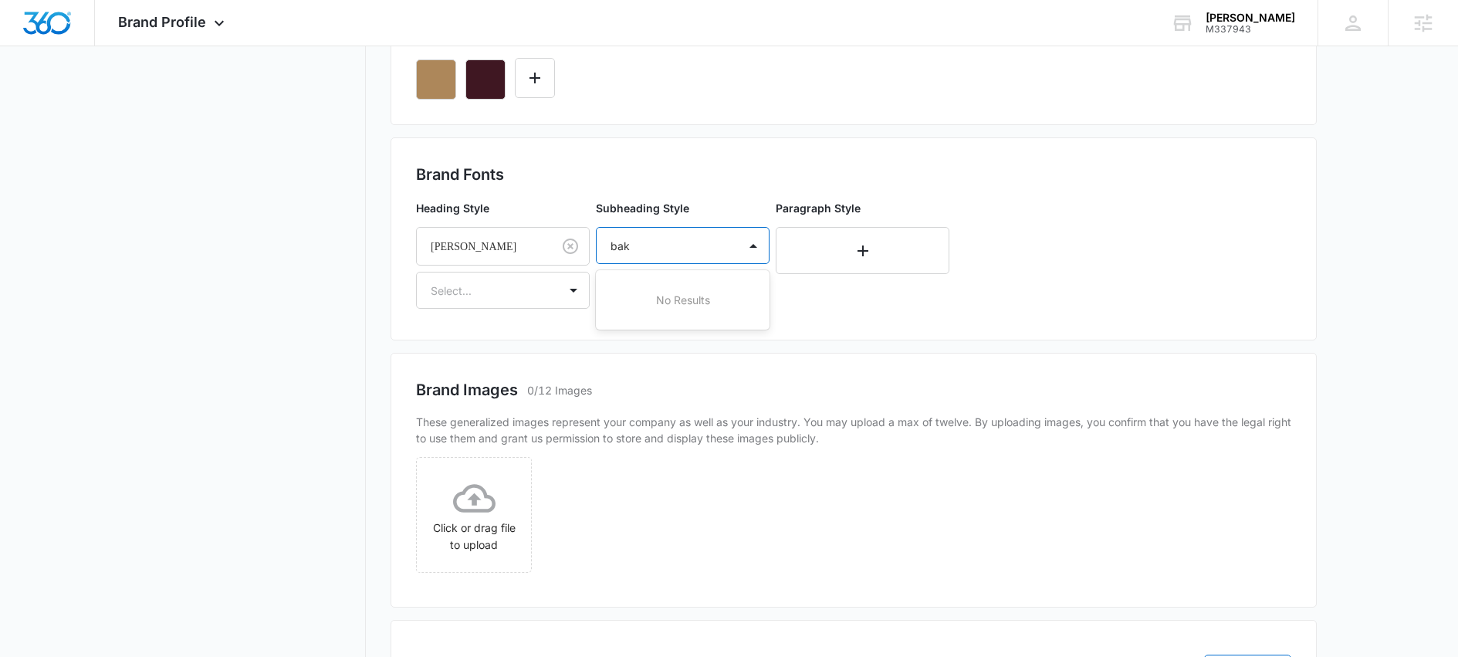
type input "ba"
click at [638, 301] on p "[PERSON_NAME]" at bounding box center [681, 300] width 134 height 16
click at [861, 263] on button "button" at bounding box center [863, 250] width 174 height 47
click at [930, 249] on div at bounding box center [933, 245] width 25 height 25
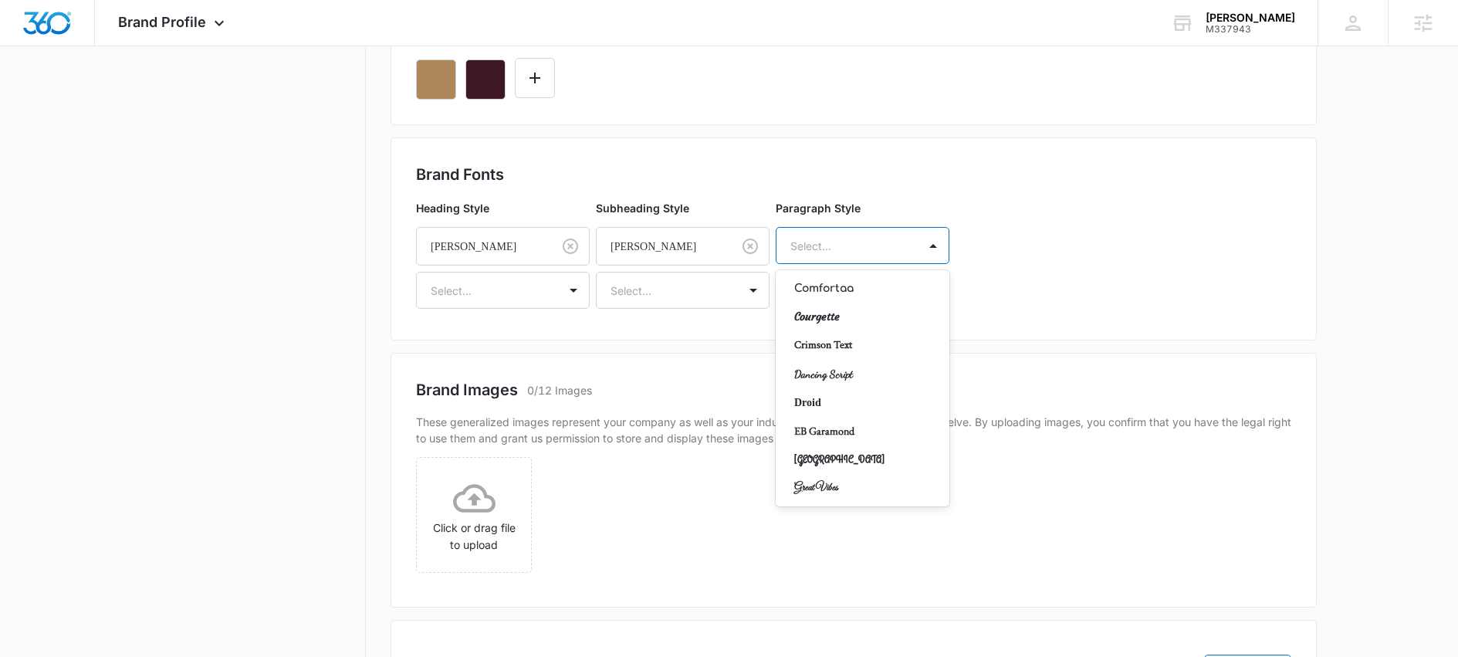
scroll to position [272, 0]
click at [838, 344] on p "Crimson Text" at bounding box center [861, 342] width 134 height 16
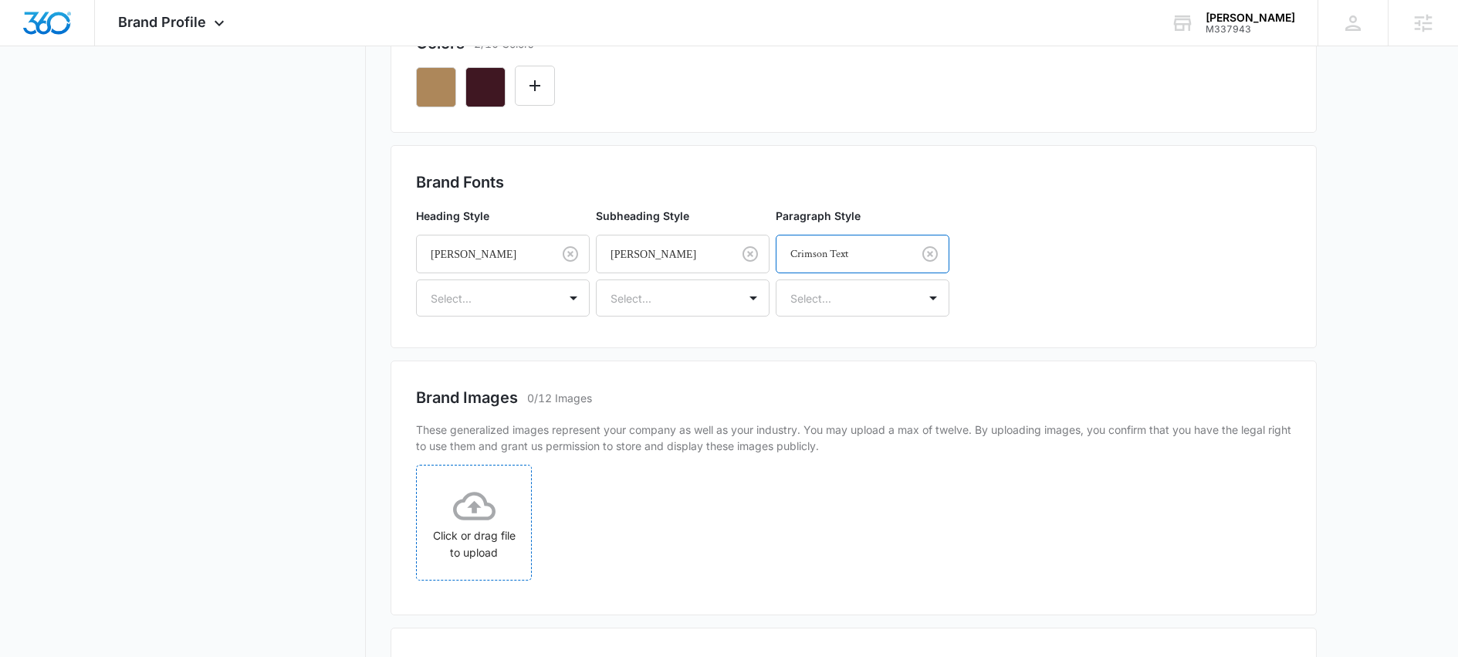
scroll to position [460, 0]
click at [481, 506] on icon at bounding box center [474, 503] width 42 height 42
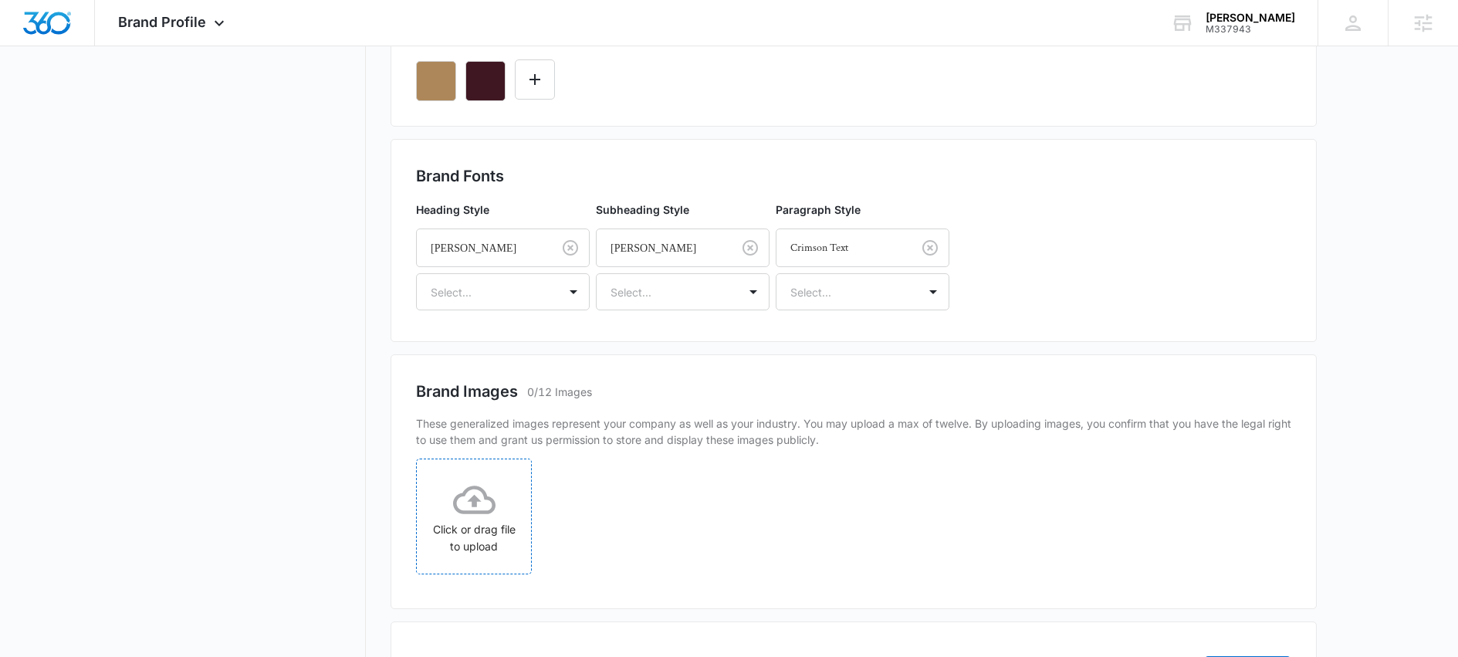
click at [494, 495] on icon at bounding box center [474, 500] width 42 height 42
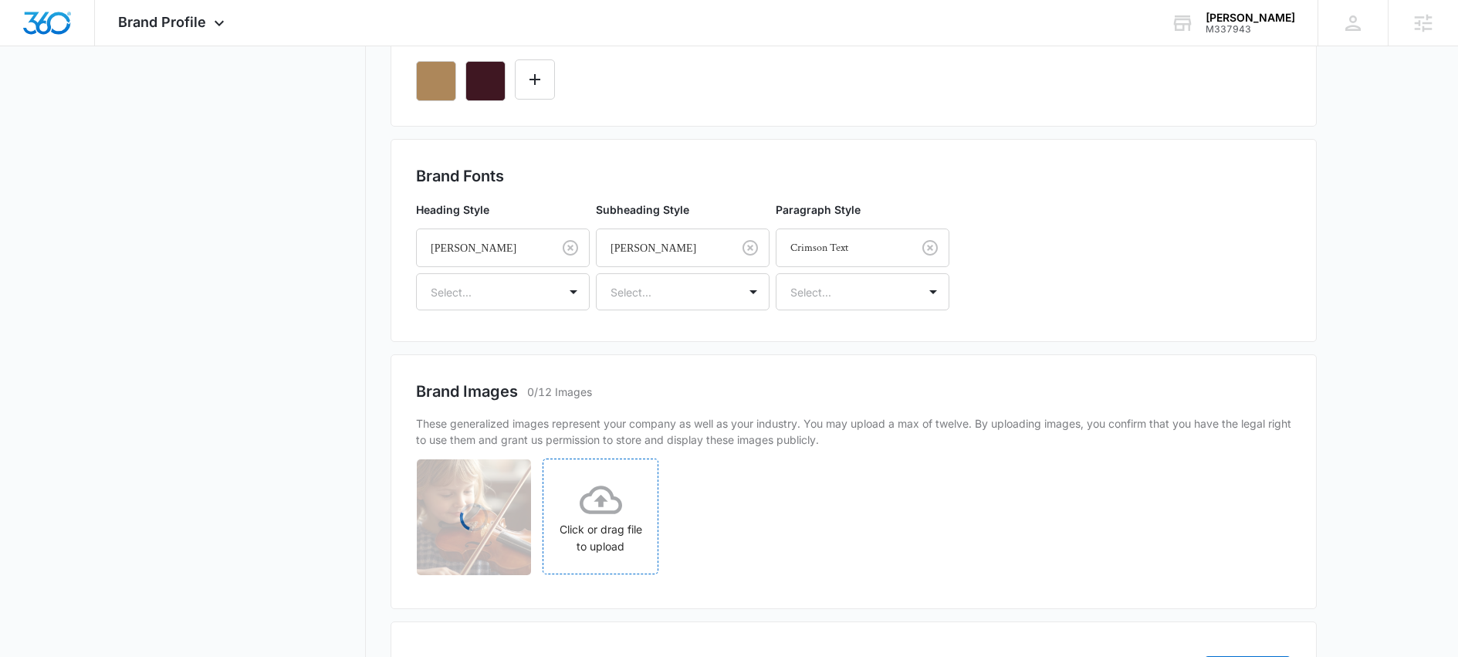
click at [594, 520] on div "Click or drag file to upload" at bounding box center [600, 517] width 114 height 76
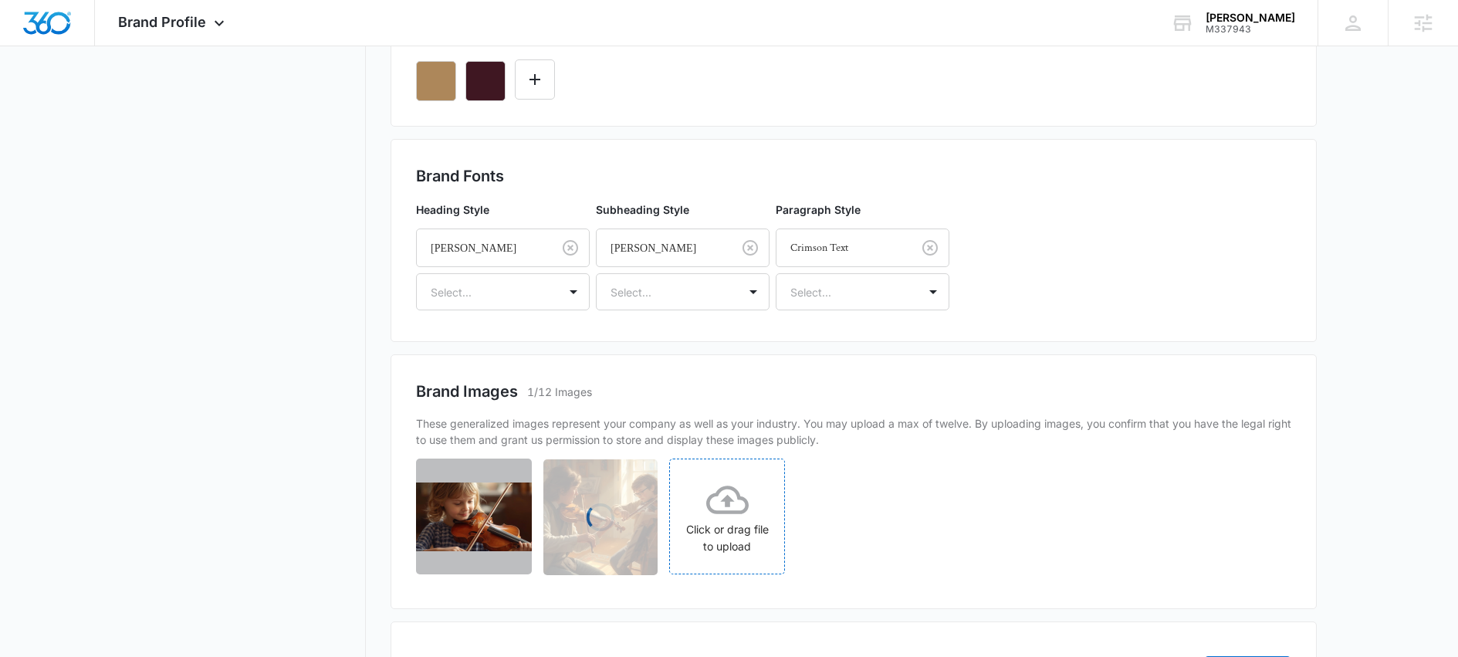
click at [726, 506] on icon at bounding box center [727, 500] width 42 height 42
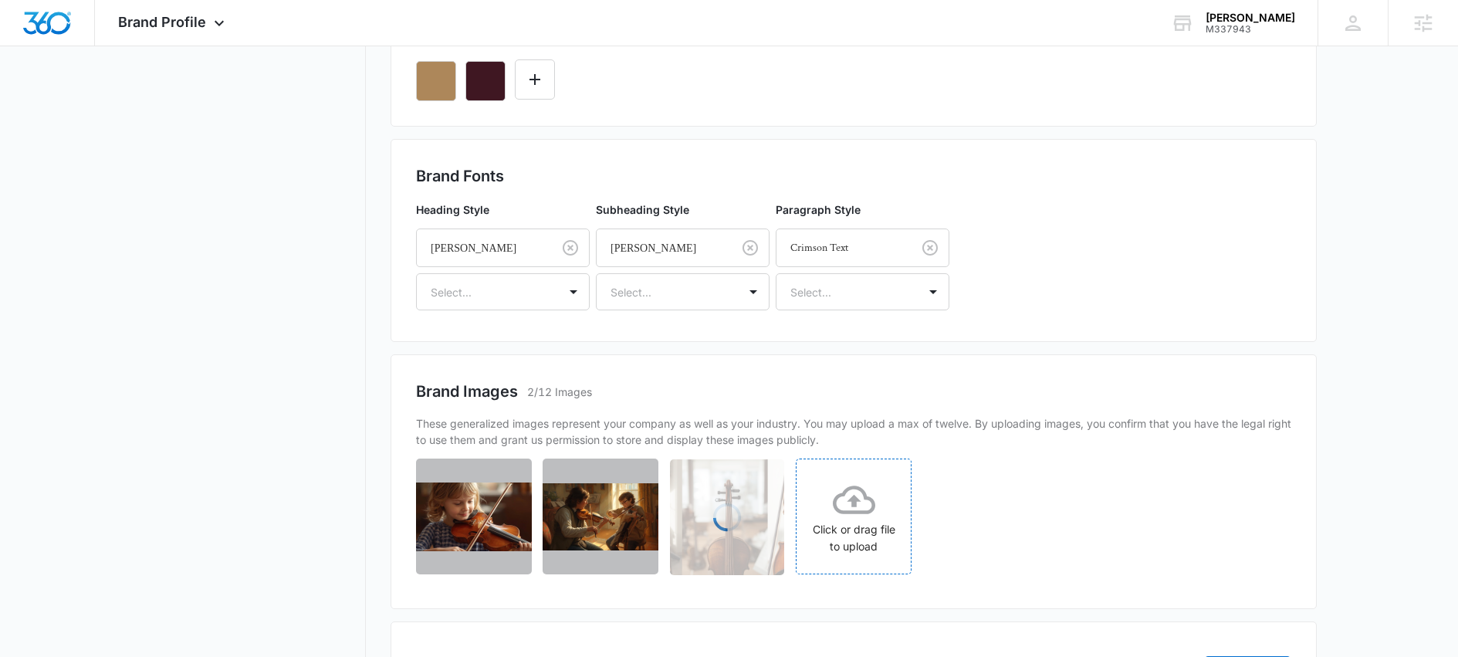
click at [865, 531] on div "Click or drag file to upload" at bounding box center [854, 517] width 114 height 76
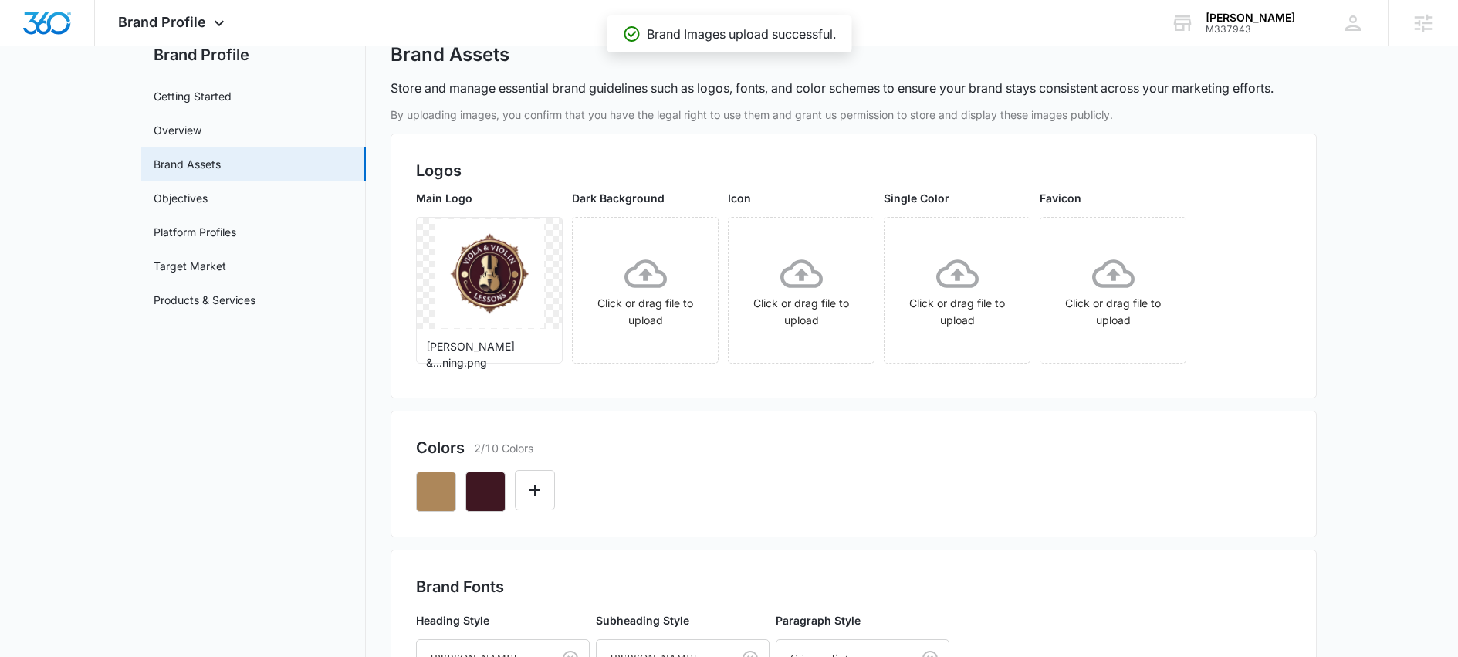
scroll to position [51, 0]
click at [533, 492] on icon "Edit Color" at bounding box center [535, 491] width 11 height 11
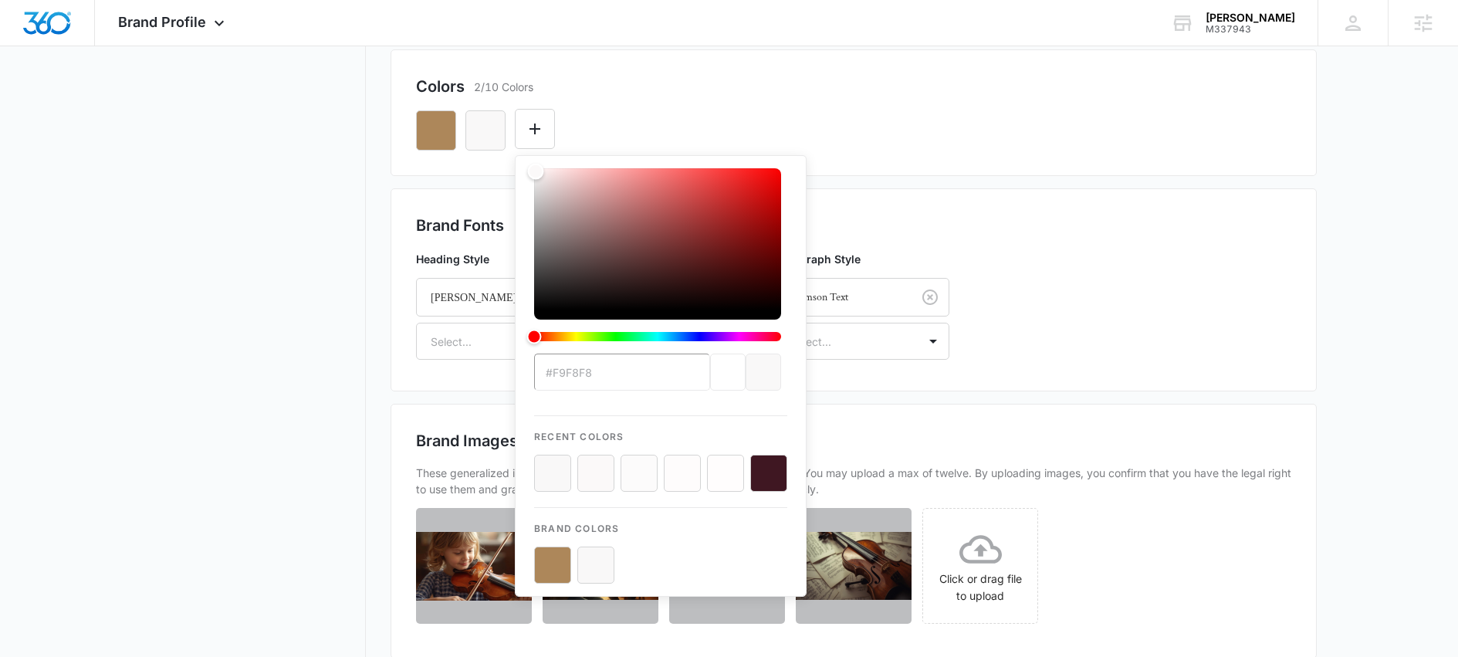
click at [536, 171] on div "Color" at bounding box center [536, 172] width 16 height 16
click at [736, 476] on button "color-picker-container" at bounding box center [725, 473] width 37 height 37
type input "#fffdfd"
click at [946, 401] on div "By uploading images, you confirm that you have the legal right to use them and …" at bounding box center [854, 275] width 926 height 1061
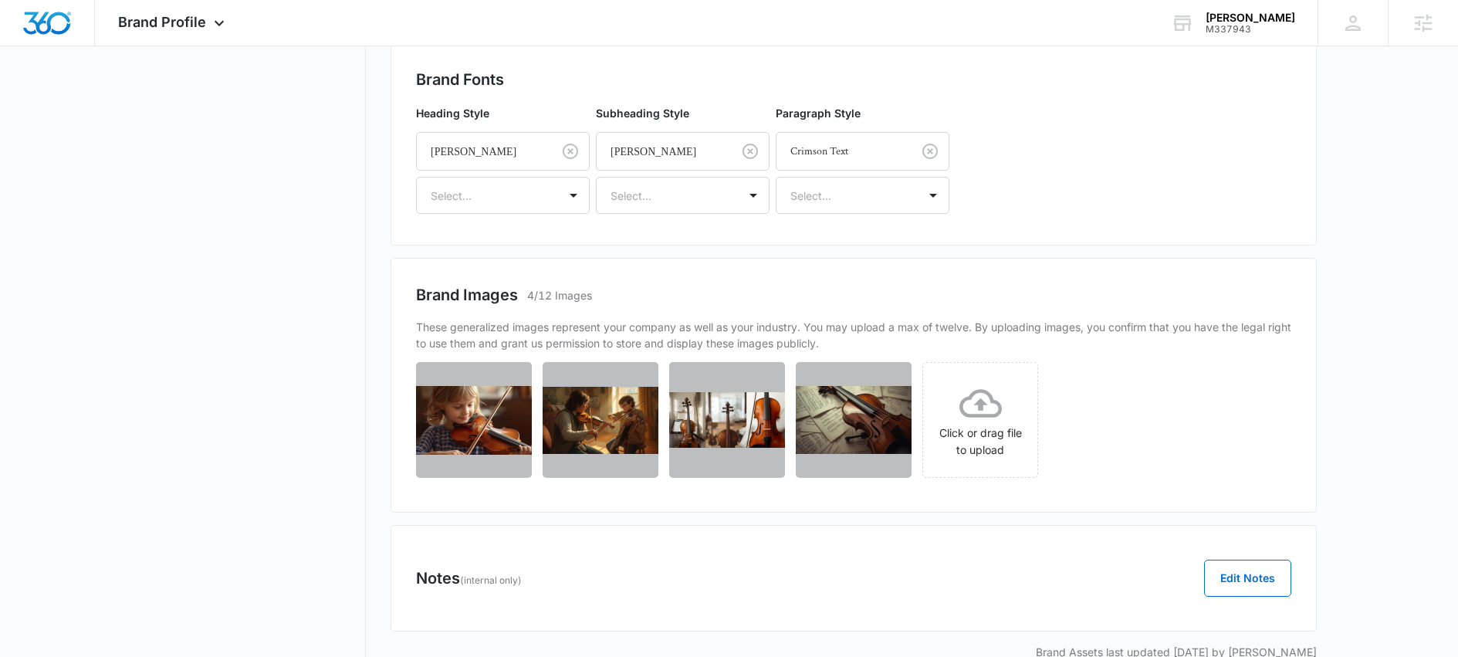
scroll to position [225, 0]
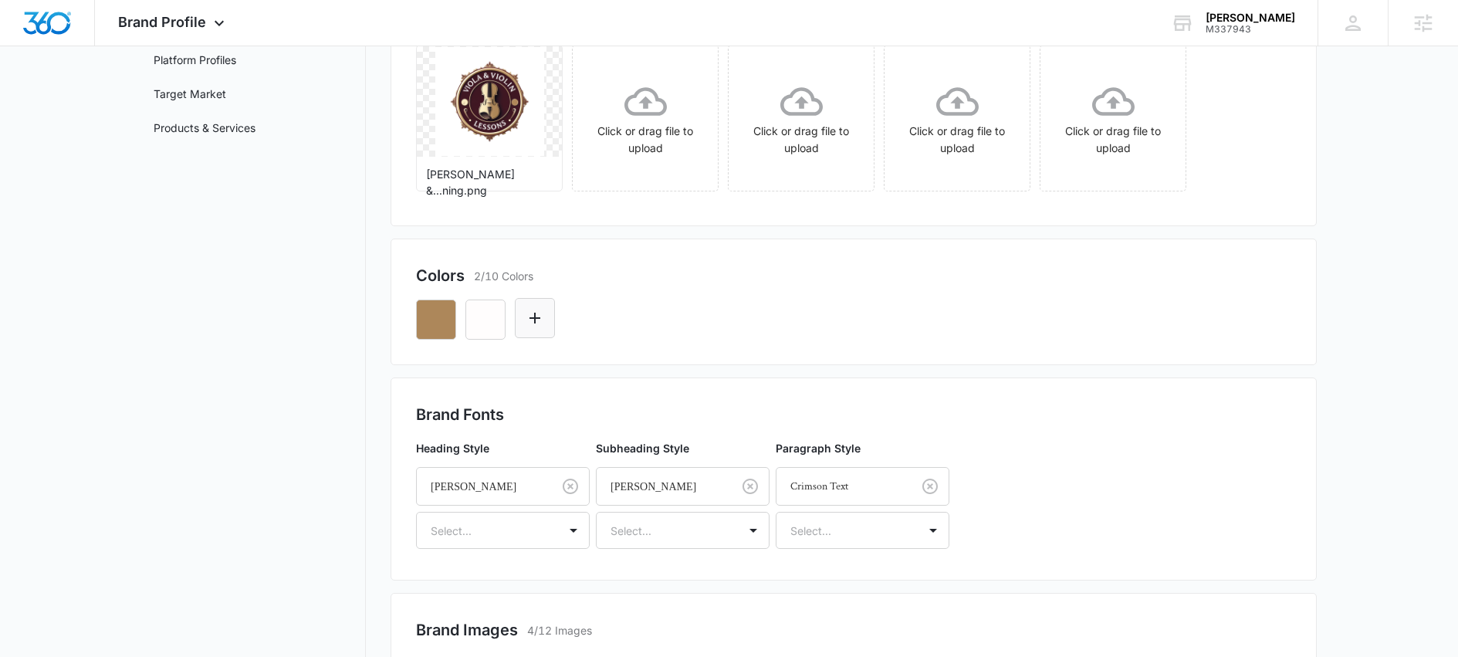
click at [526, 316] on icon "Edit Color" at bounding box center [535, 318] width 19 height 19
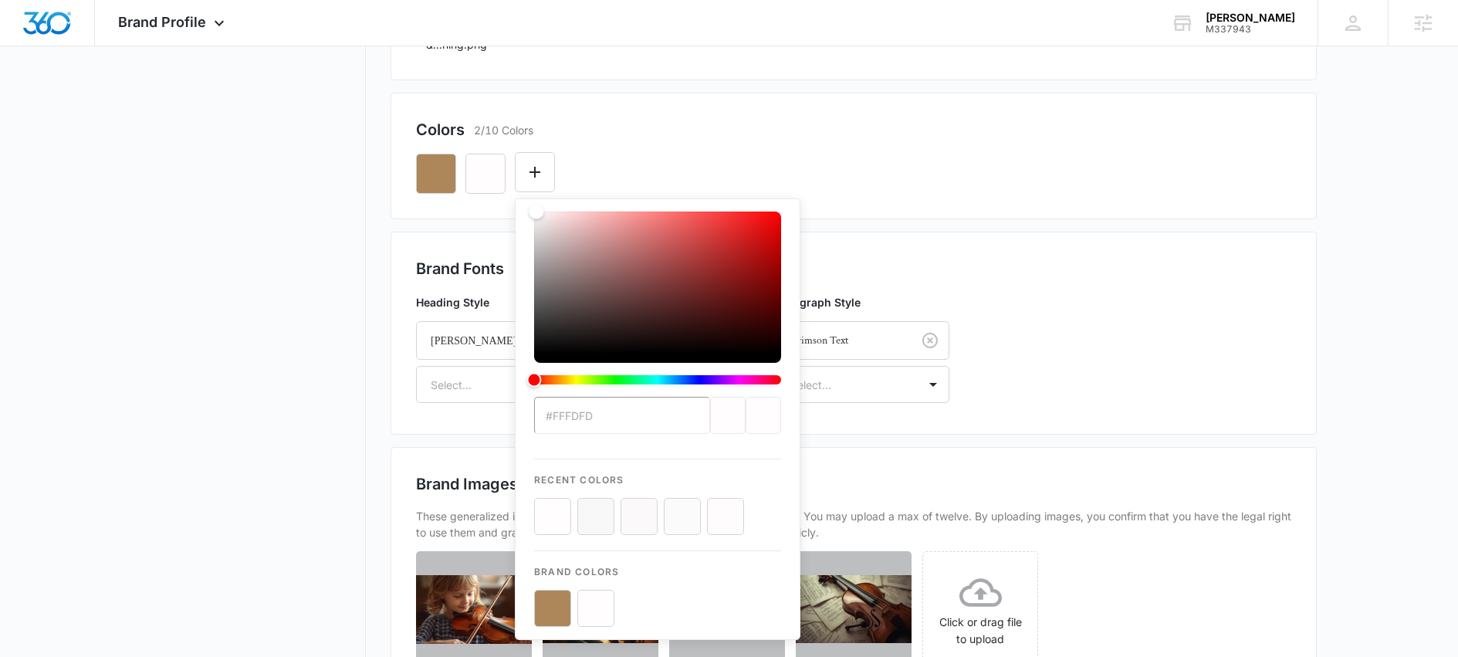
scroll to position [521, 0]
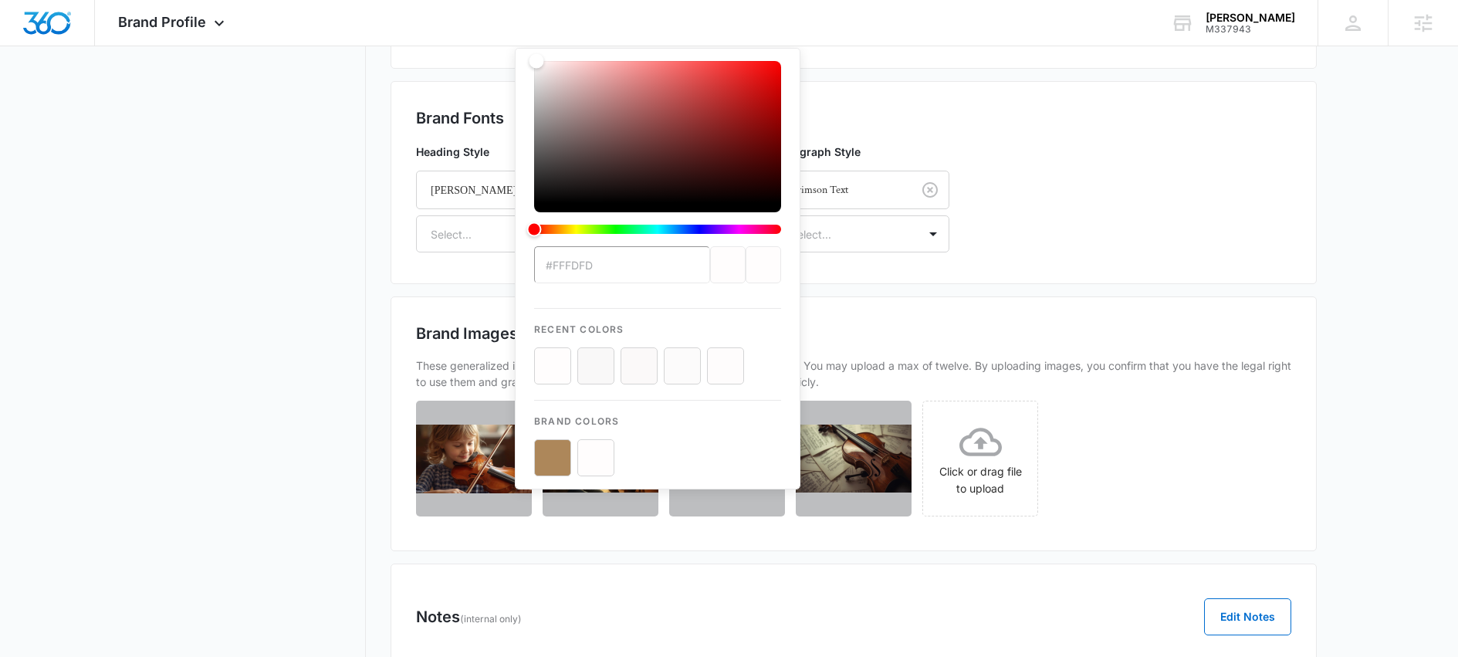
click at [367, 264] on div "Brand Profile Getting Started Overview Brand Assets Objectives Platform Profile…" at bounding box center [729, 142] width 1176 height 1135
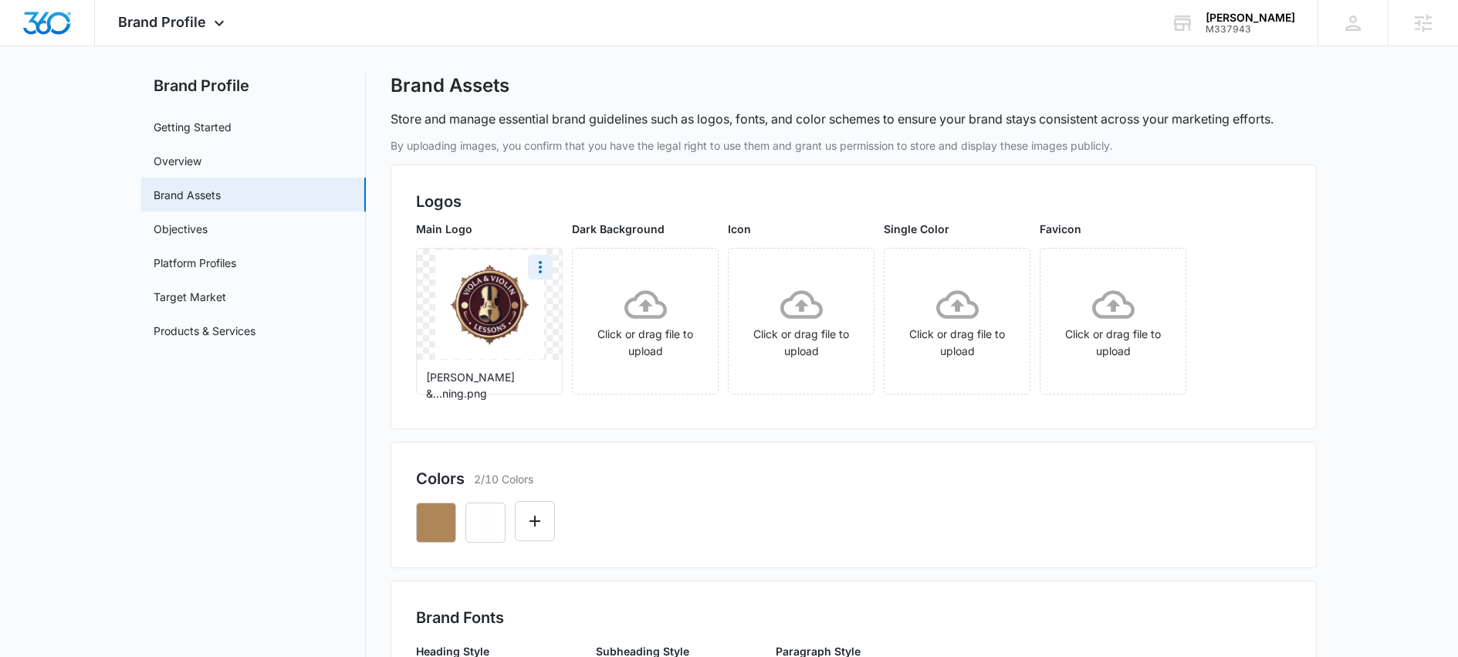
scroll to position [32, 0]
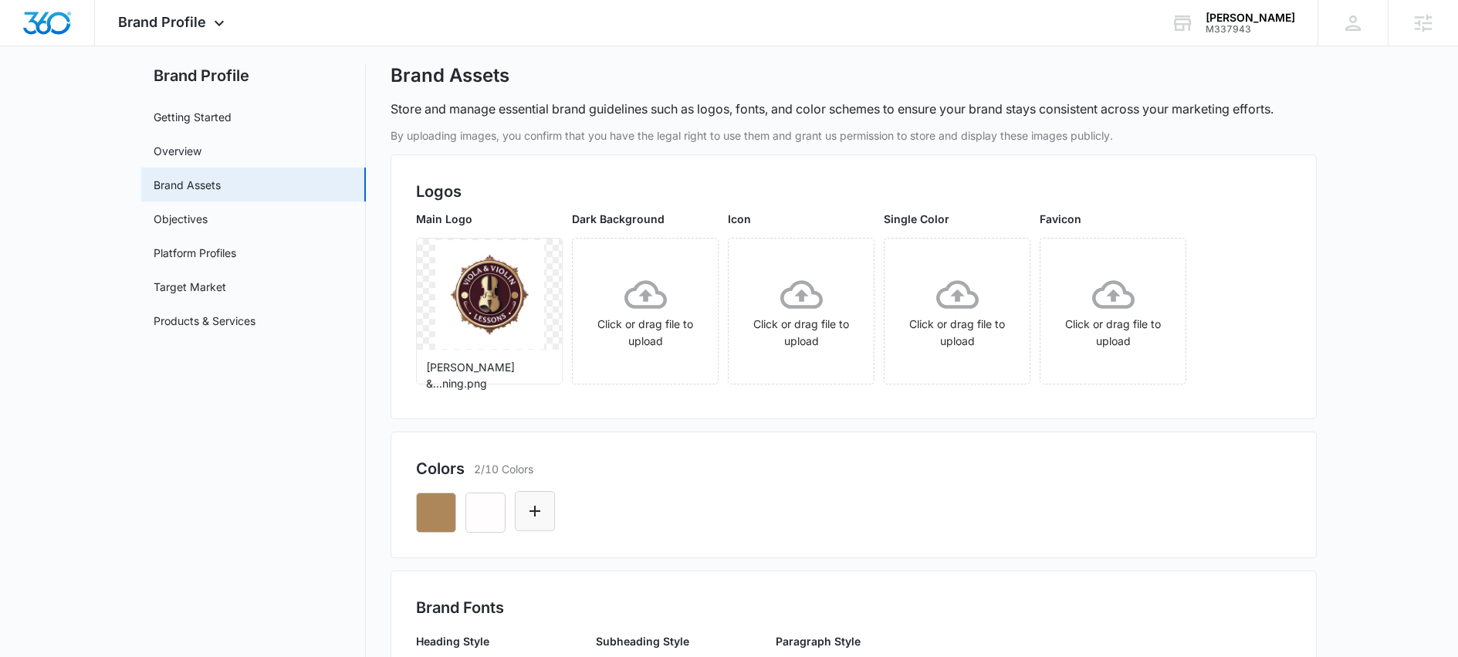
click at [533, 511] on icon "Edit Color" at bounding box center [535, 511] width 11 height 11
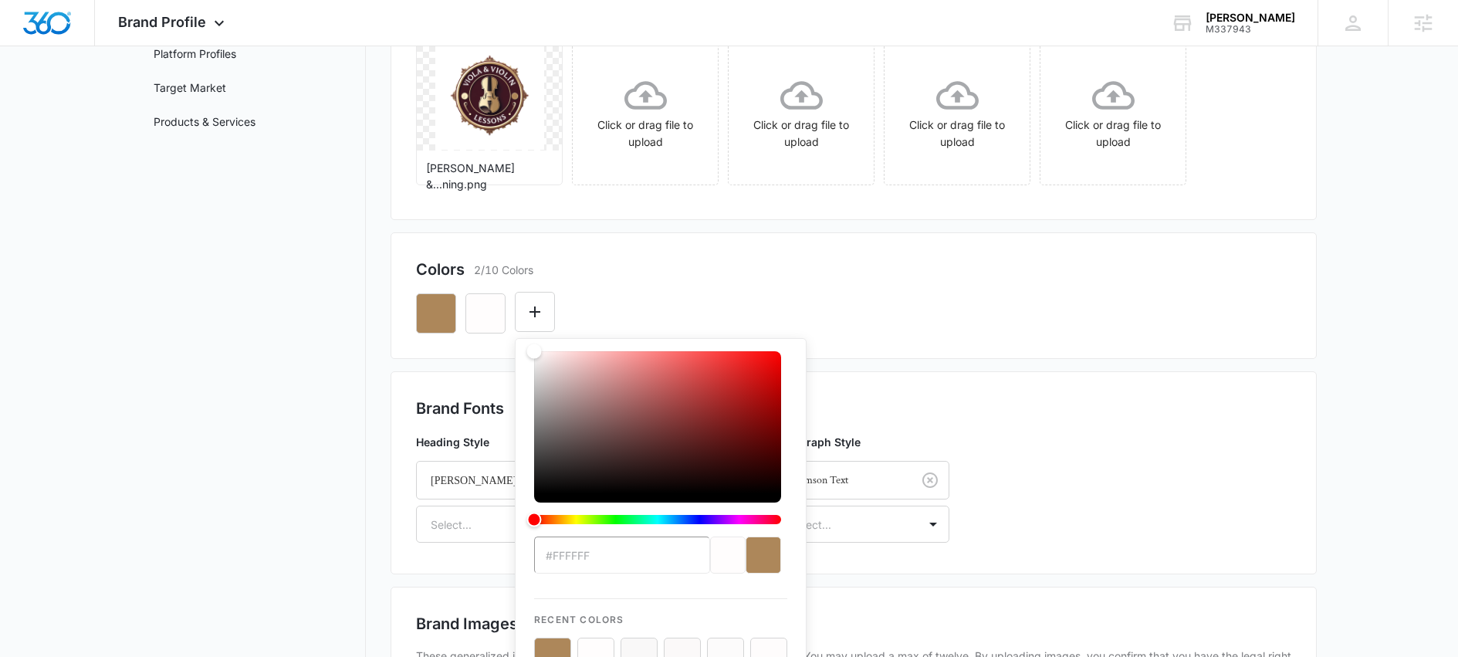
scroll to position [183, 0]
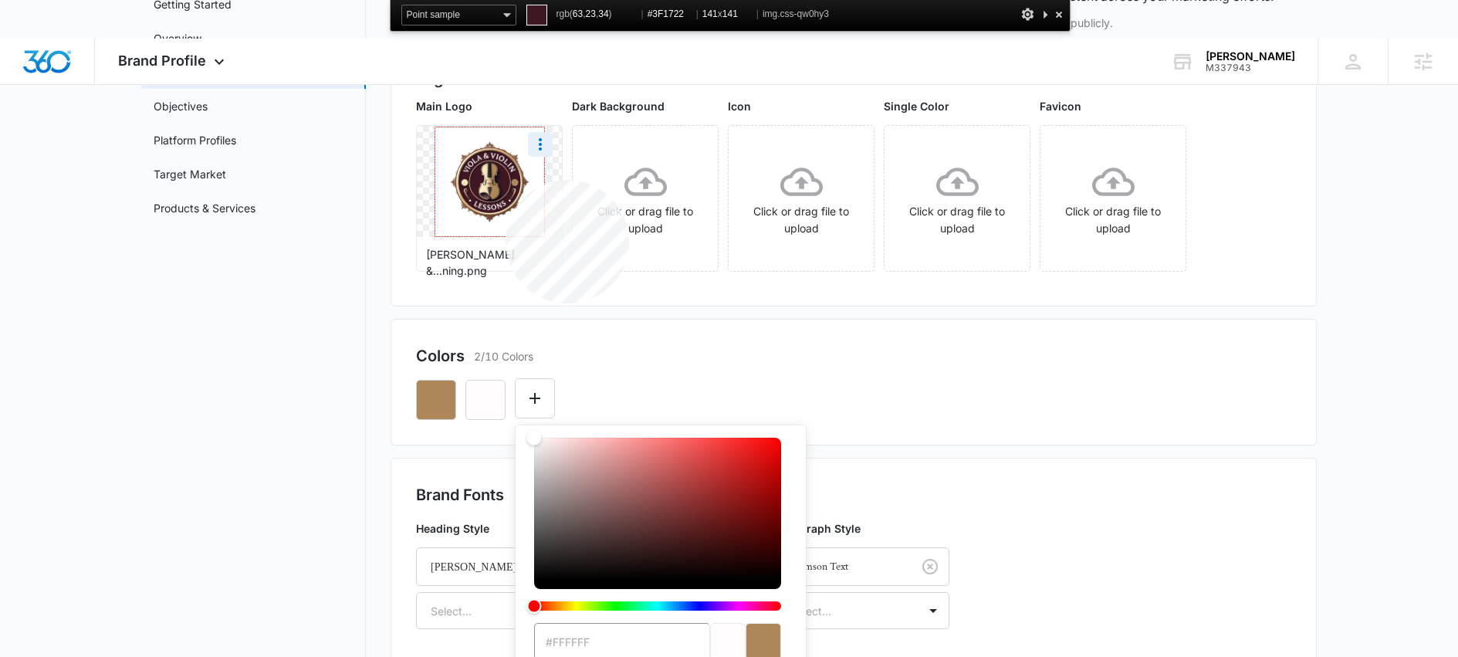
click at [506, 180] on img at bounding box center [489, 181] width 109 height 109
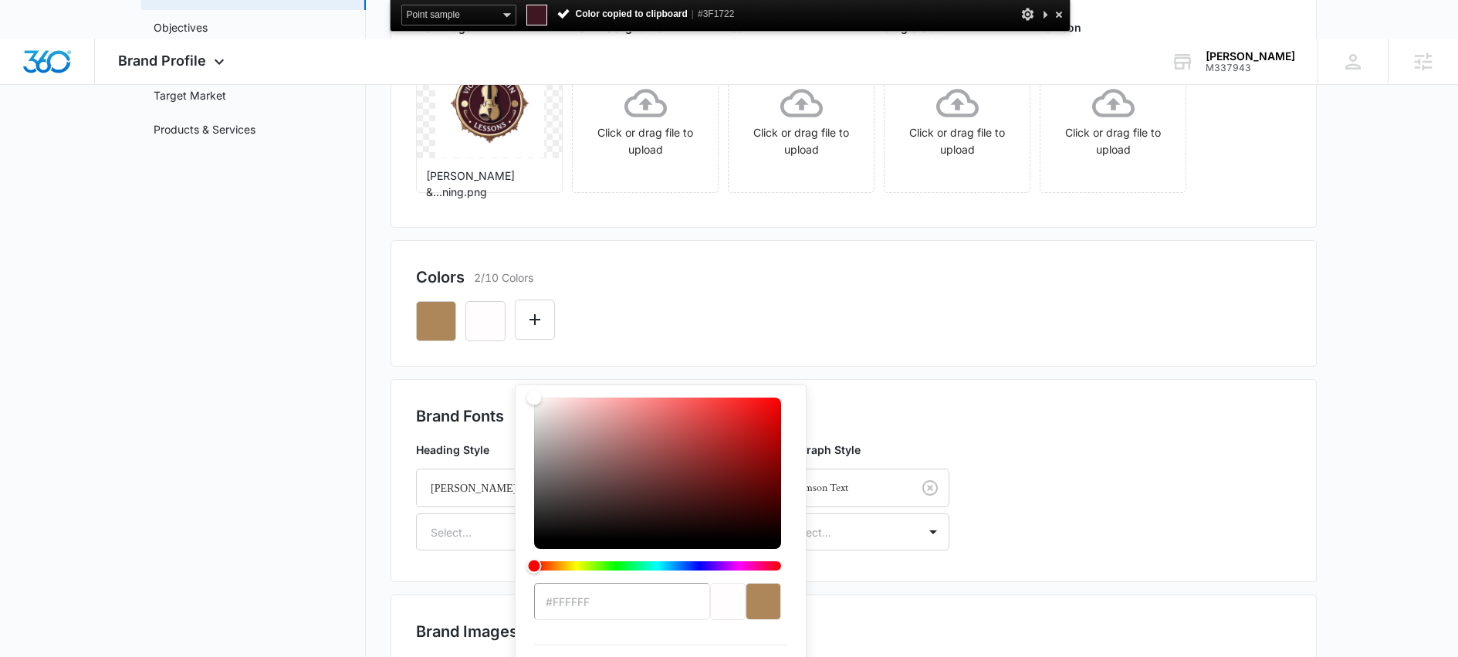
scroll to position [325, 0]
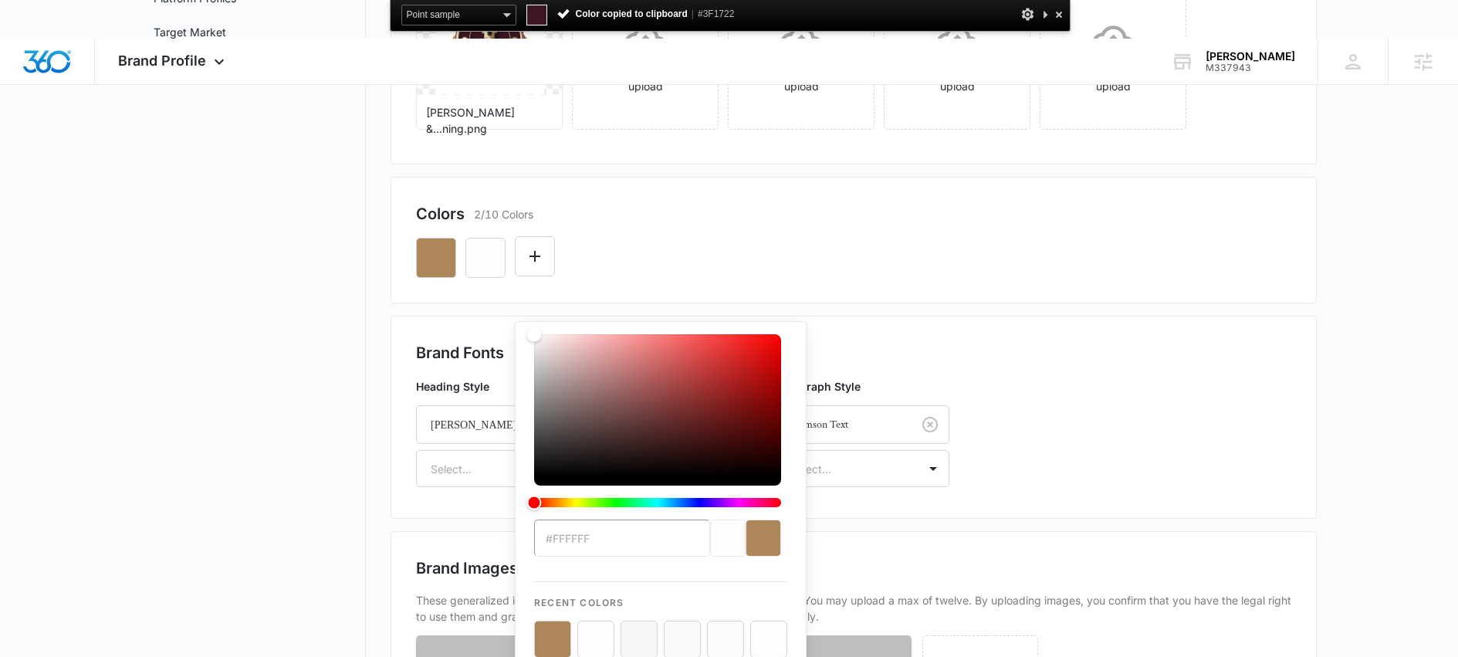
click at [609, 535] on div "#FFFFFF Recent Colors Brand Colors" at bounding box center [660, 541] width 253 height 415
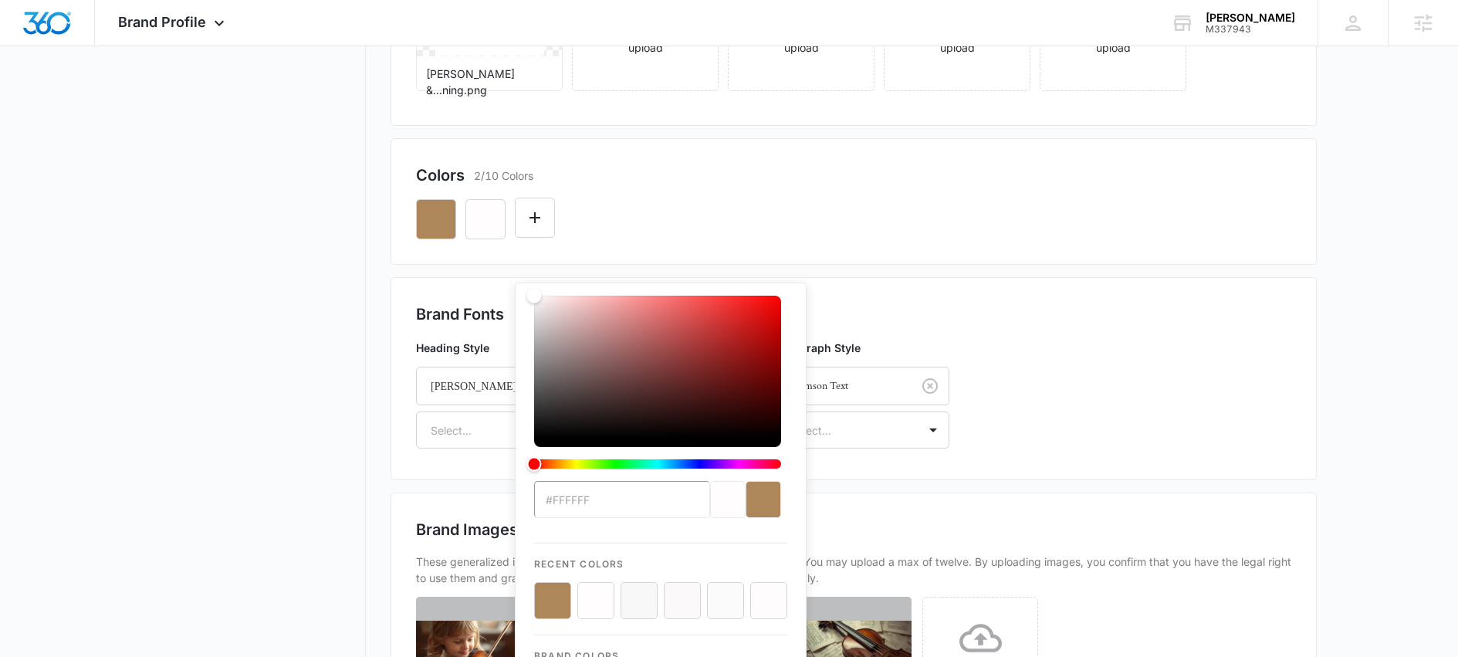
paste input "3F1722"
type input "#3F1722"
click at [823, 196] on div "#3F1722 Recent Colors Brand Colors" at bounding box center [853, 213] width 875 height 52
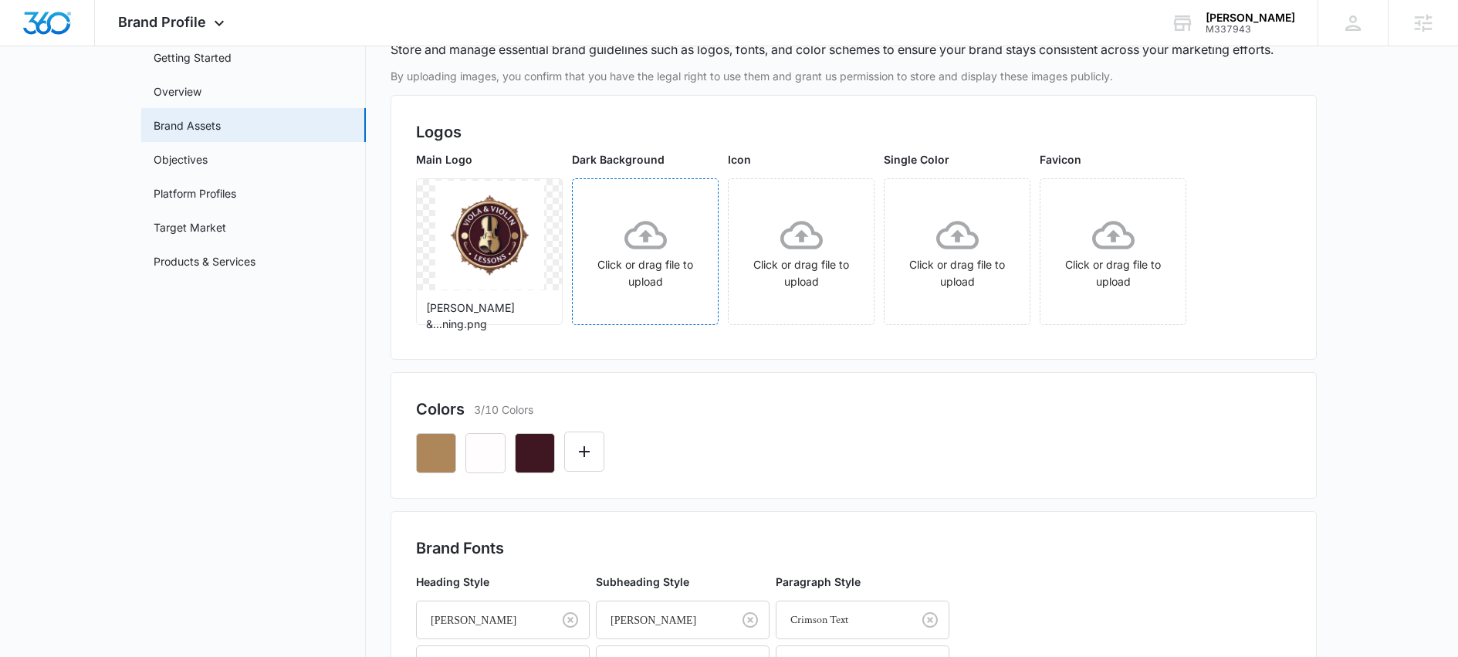
scroll to position [81, 0]
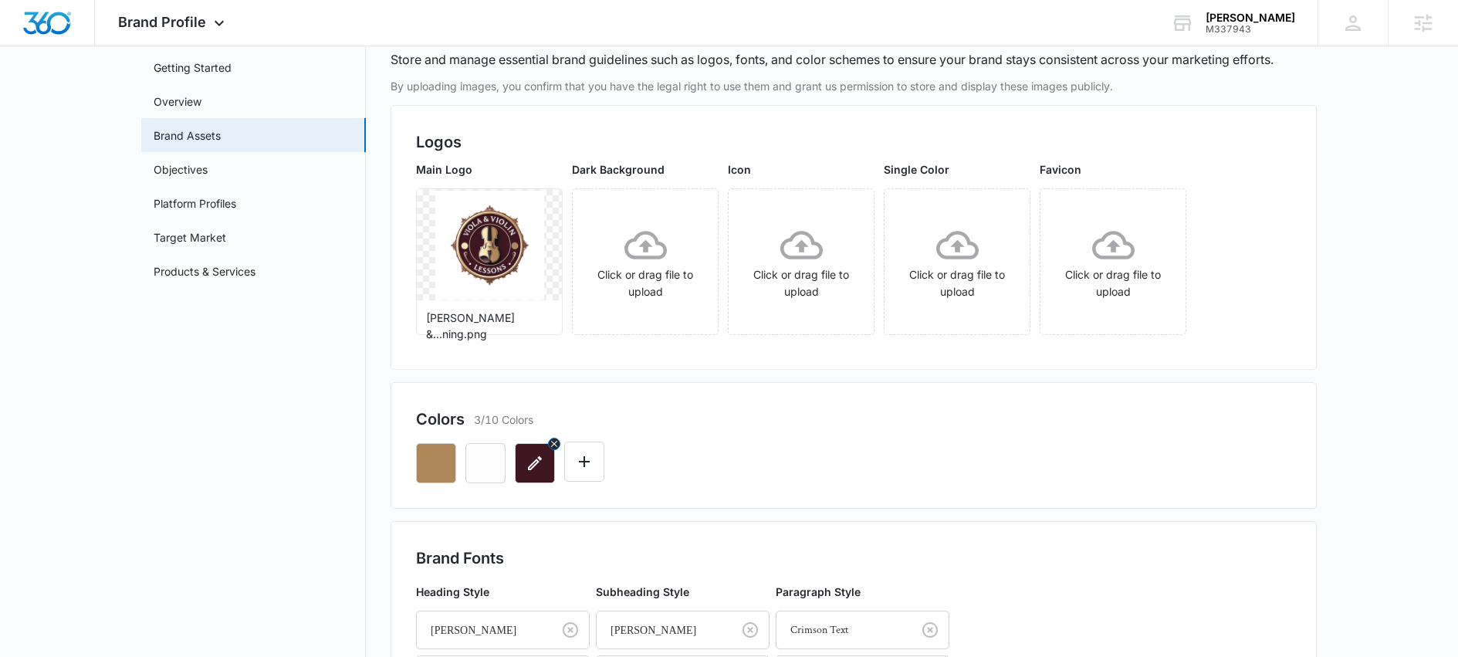
click at [541, 474] on button "button" at bounding box center [535, 463] width 40 height 40
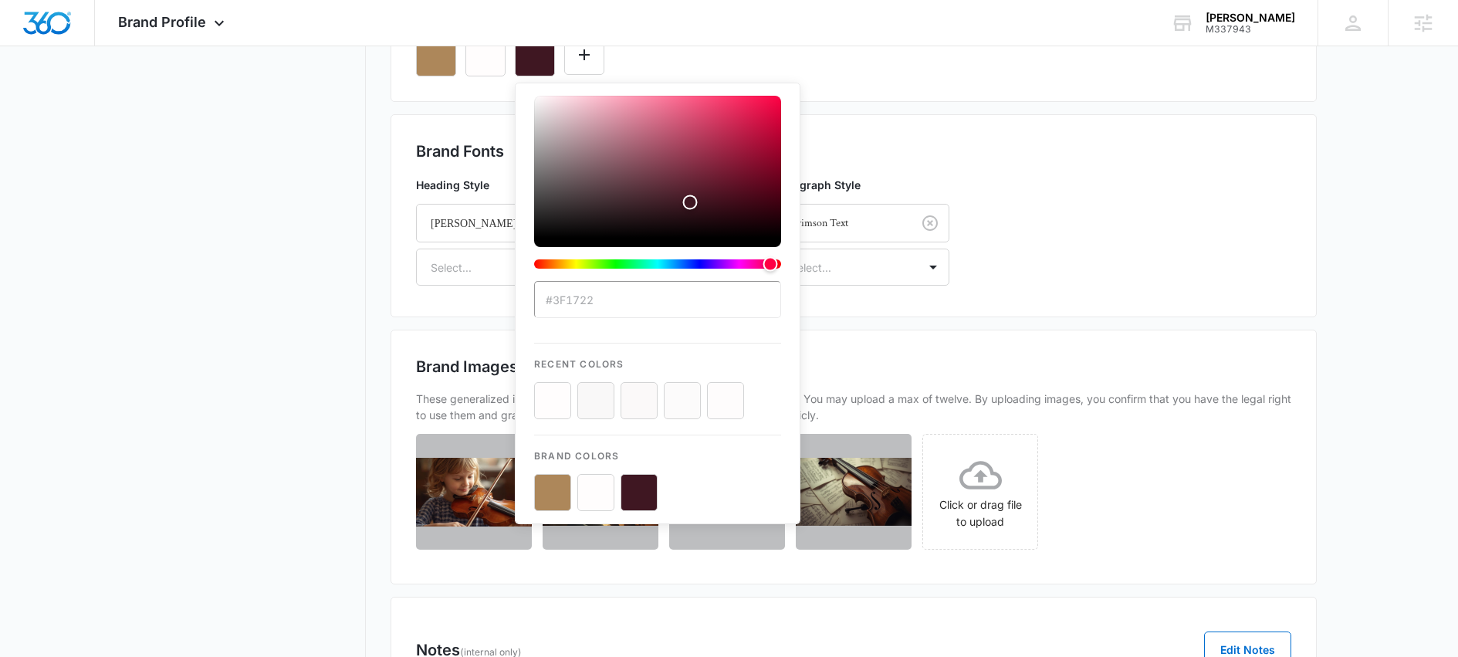
scroll to position [486, 0]
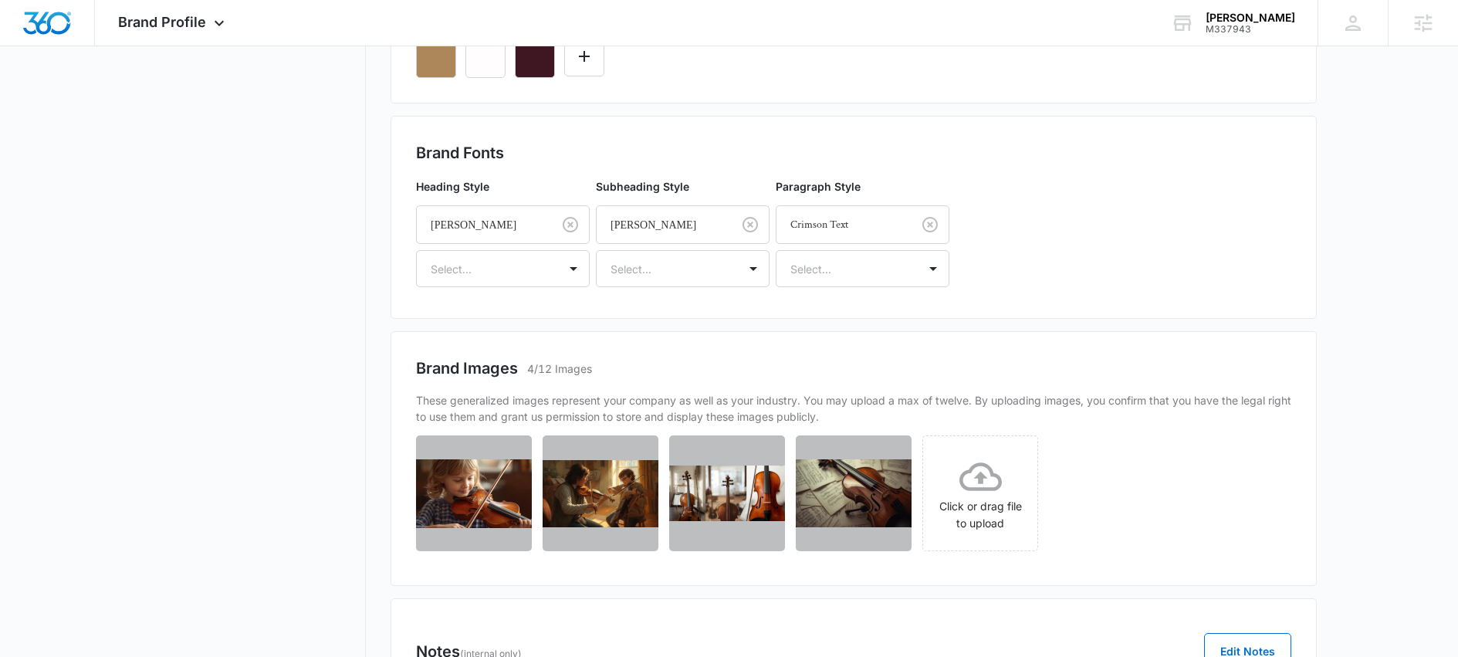
click at [1089, 203] on div "Brand Fonts Heading Style [PERSON_NAME] Select... Subheading Style [GEOGRAPHIC_…" at bounding box center [853, 217] width 875 height 152
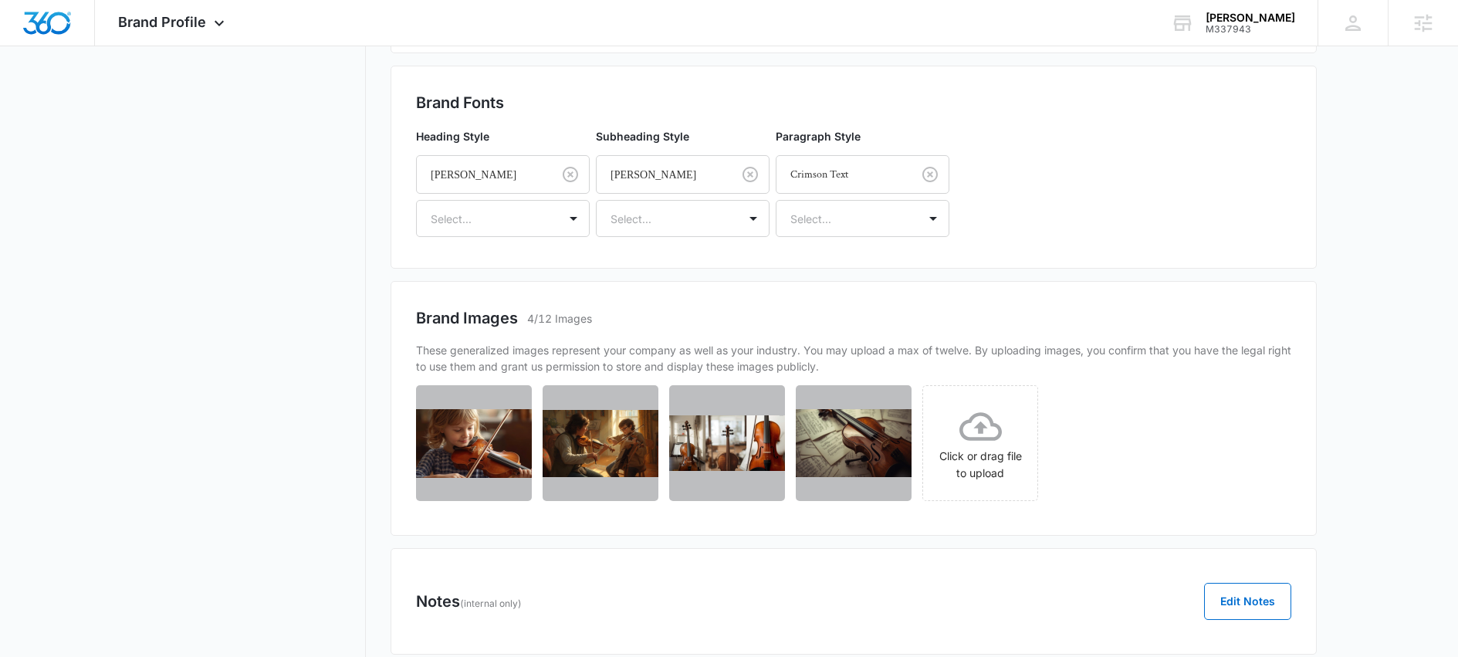
scroll to position [205, 0]
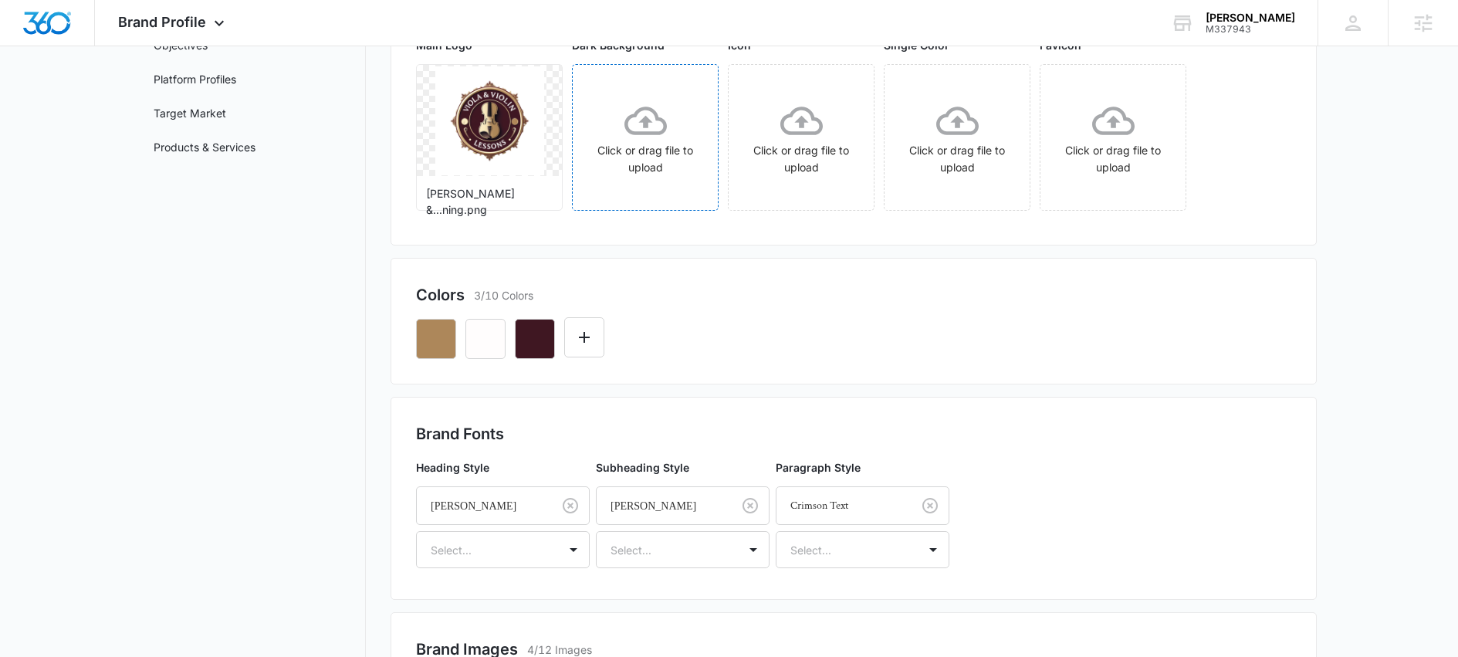
click at [658, 151] on div "Click or drag file to upload" at bounding box center [645, 138] width 145 height 76
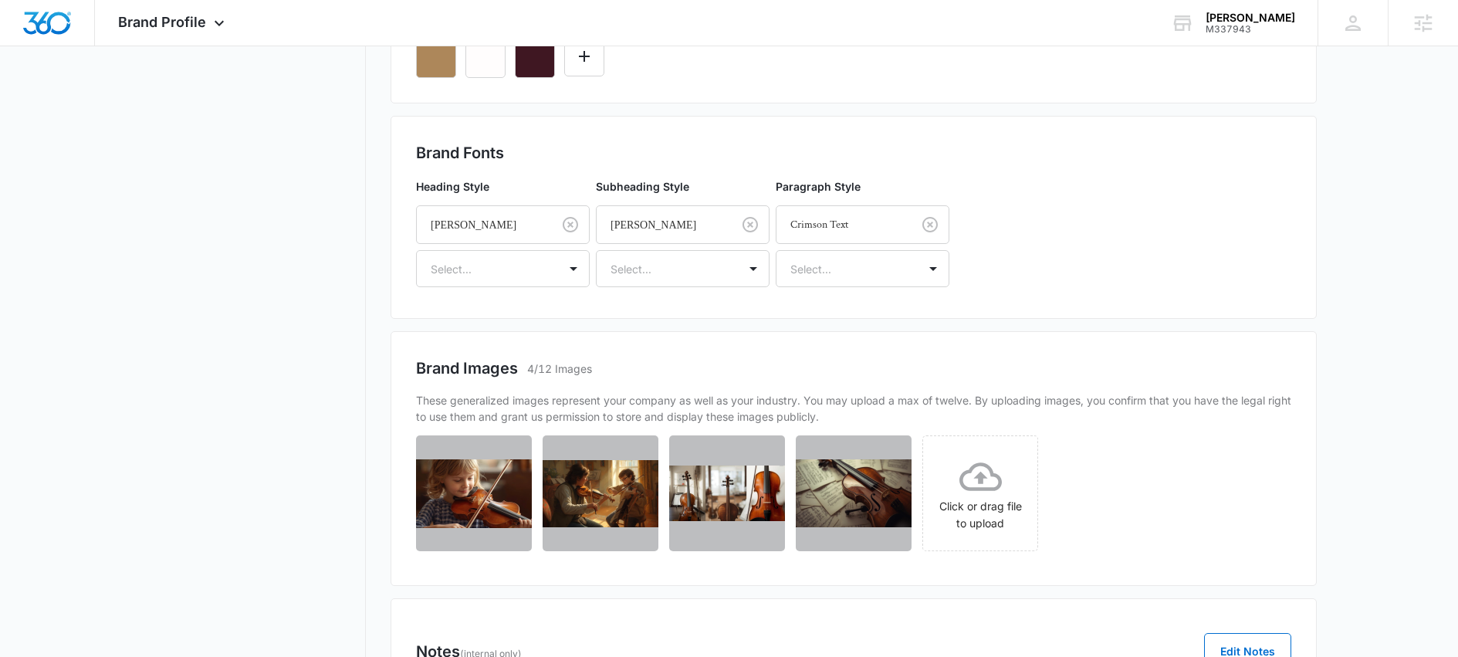
scroll to position [0, 0]
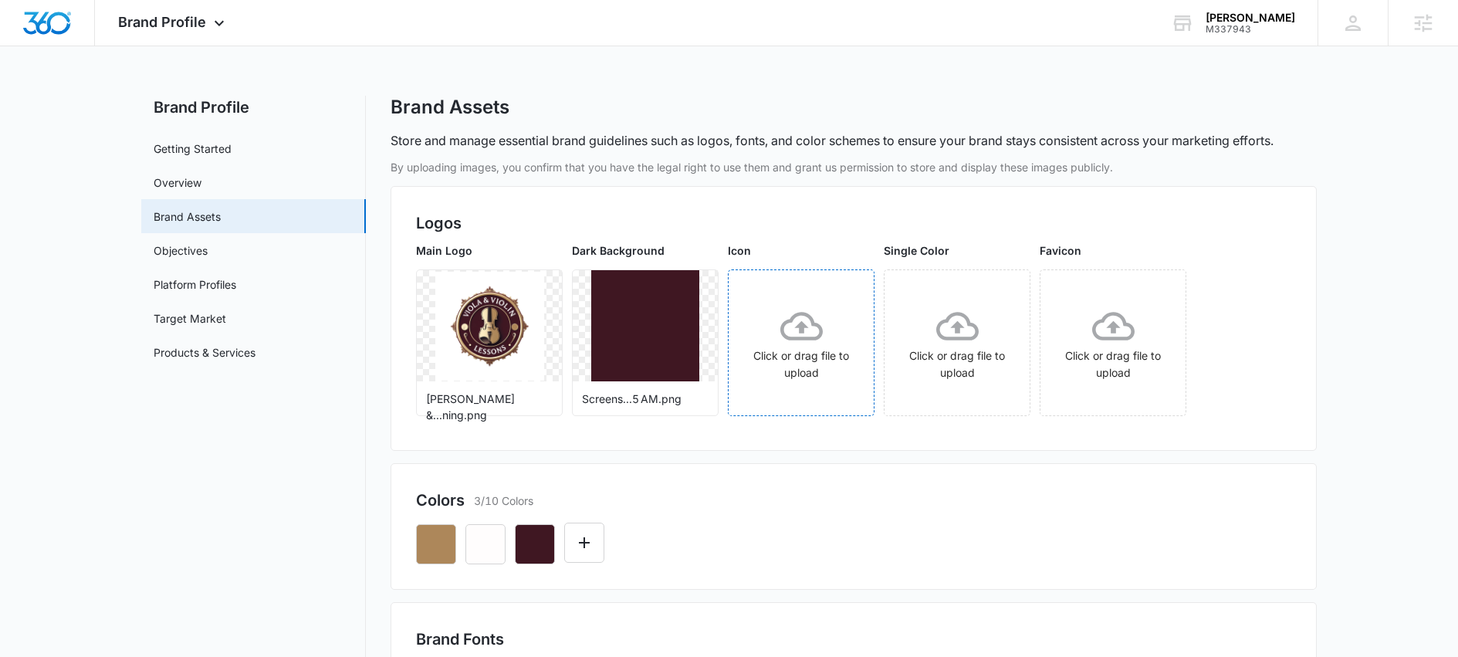
click at [811, 331] on icon at bounding box center [801, 326] width 42 height 42
click at [542, 283] on icon "More" at bounding box center [540, 288] width 19 height 19
click at [478, 341] on img at bounding box center [489, 326] width 109 height 109
drag, startPoint x: 539, startPoint y: 288, endPoint x: 542, endPoint y: 297, distance: 9.8
click at [540, 287] on icon "More" at bounding box center [540, 289] width 3 height 12
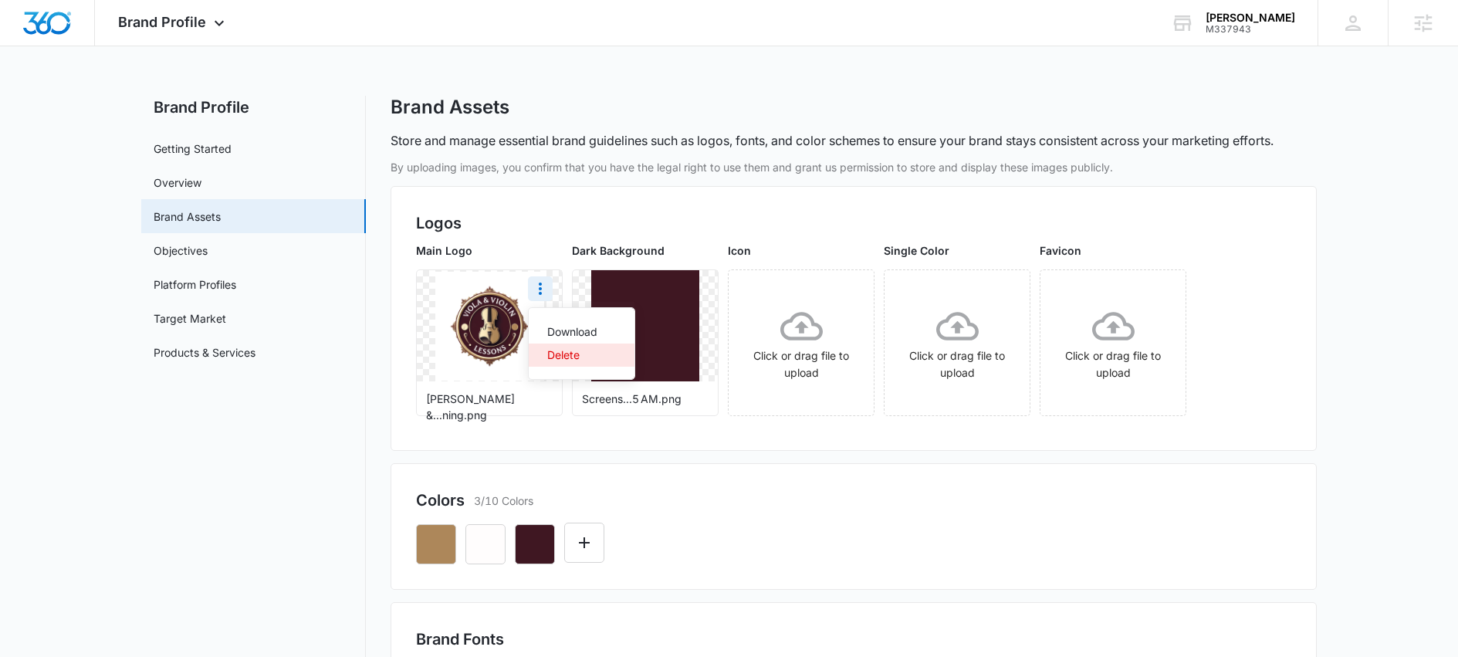
click at [584, 351] on div "Delete" at bounding box center [572, 355] width 50 height 11
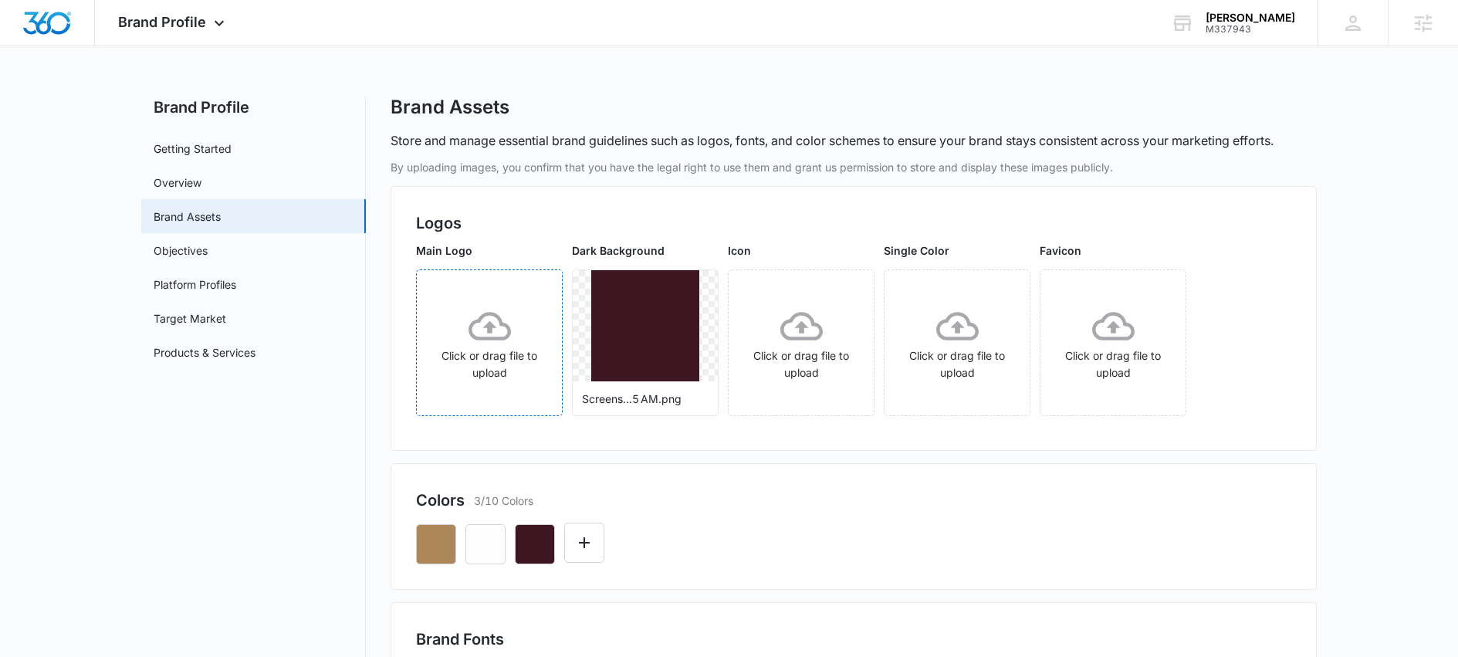
click at [489, 325] on icon at bounding box center [490, 326] width 42 height 29
click at [791, 313] on icon at bounding box center [801, 326] width 42 height 42
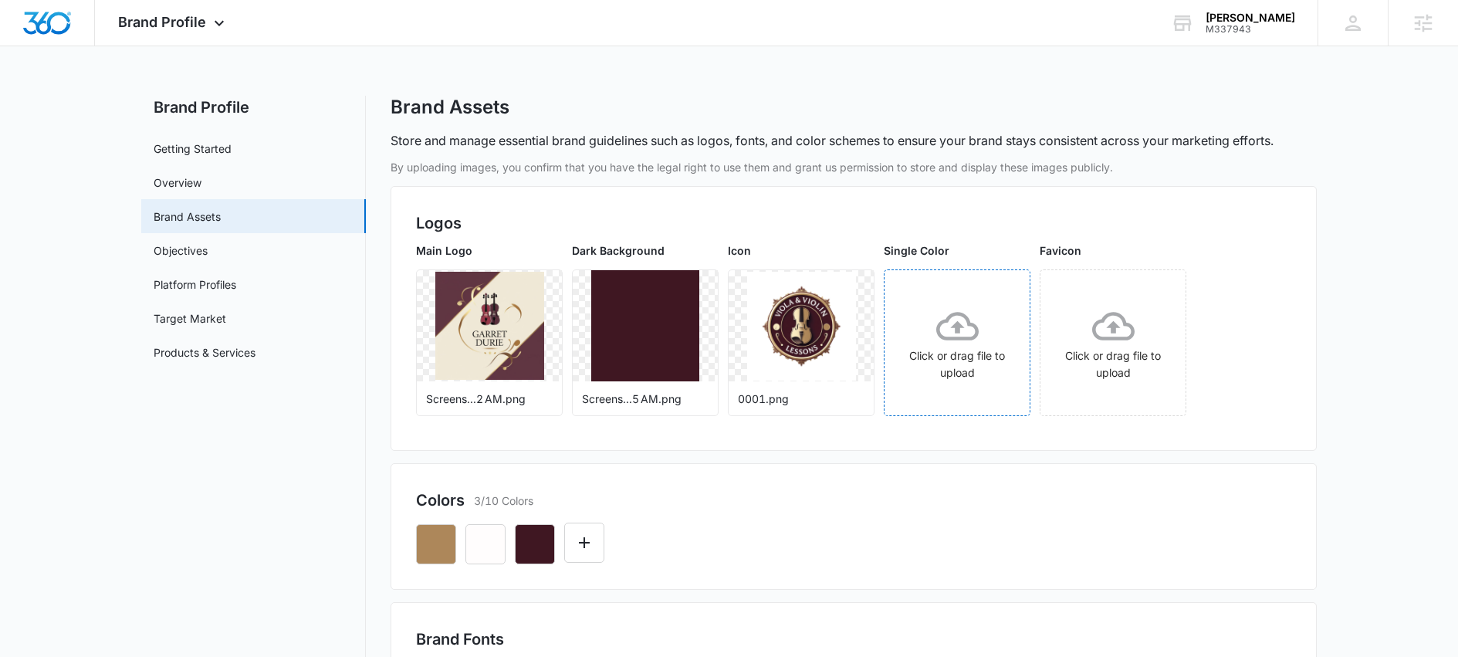
click at [968, 331] on icon at bounding box center [957, 326] width 42 height 42
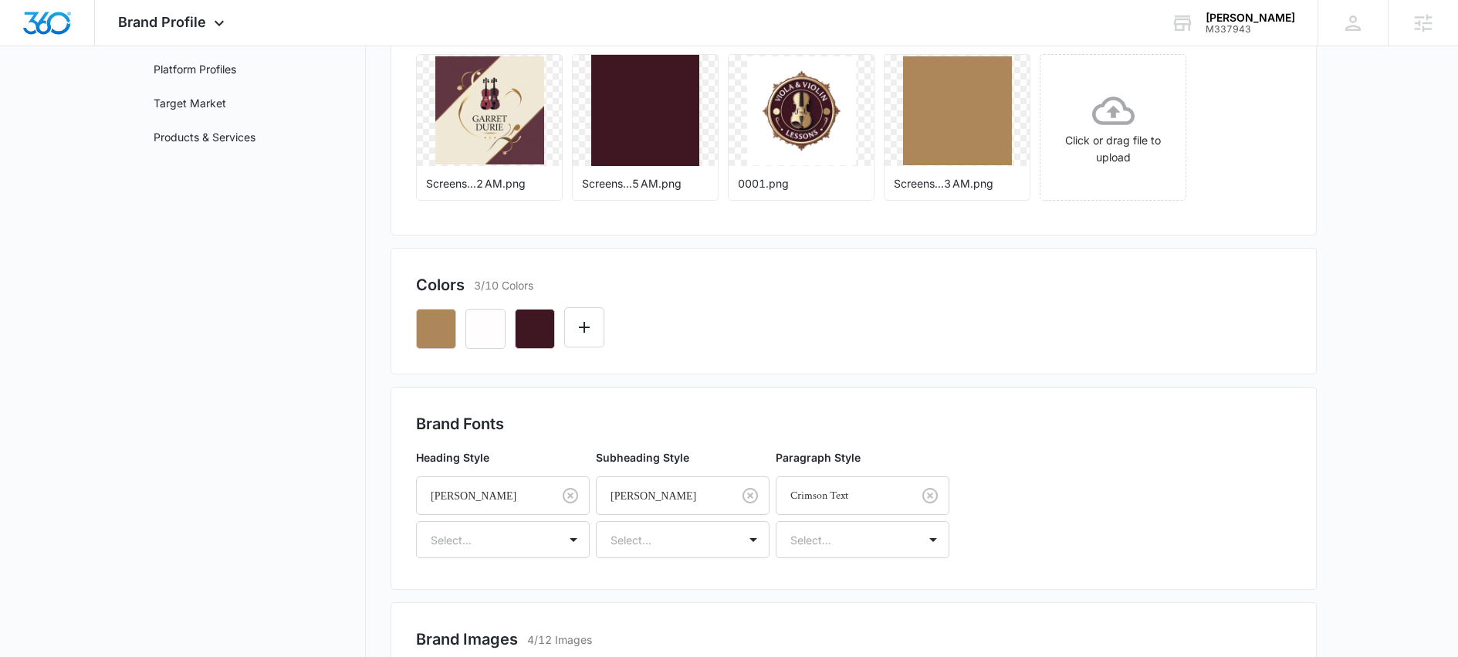
scroll to position [328, 0]
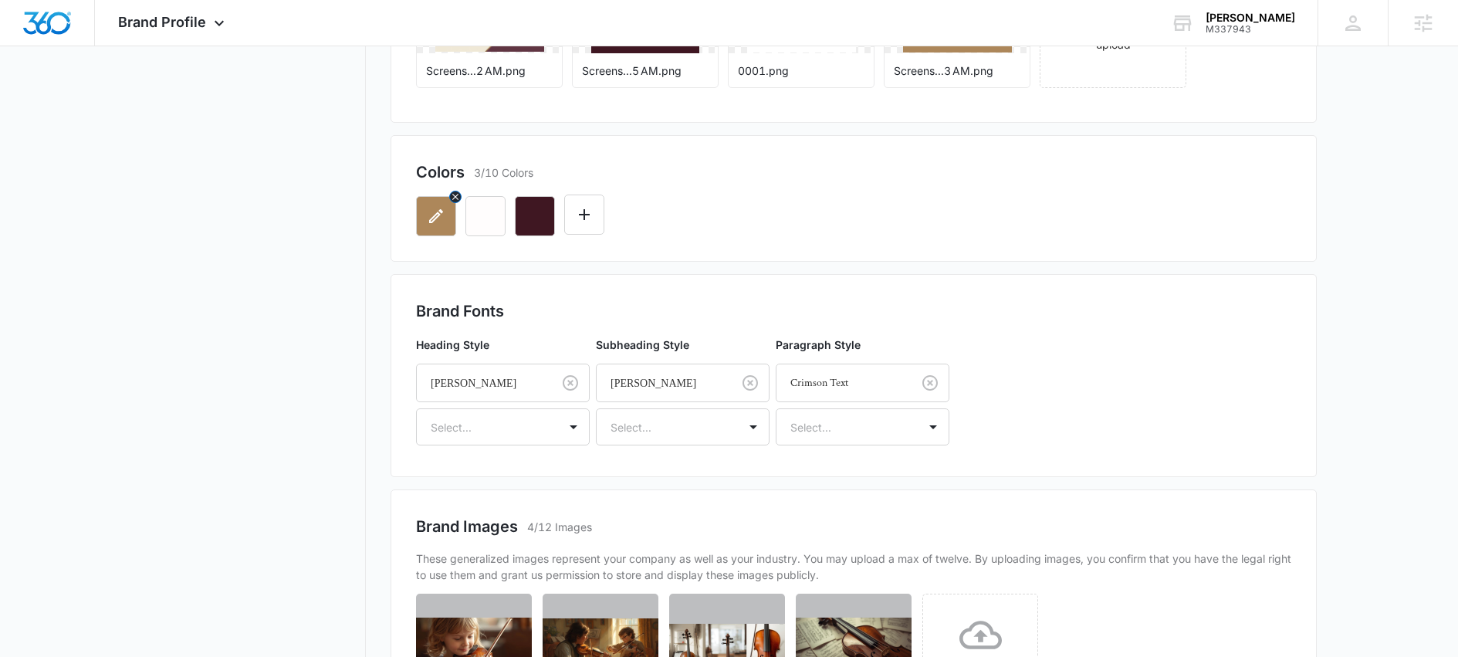
click at [441, 223] on icon "button" at bounding box center [436, 216] width 19 height 19
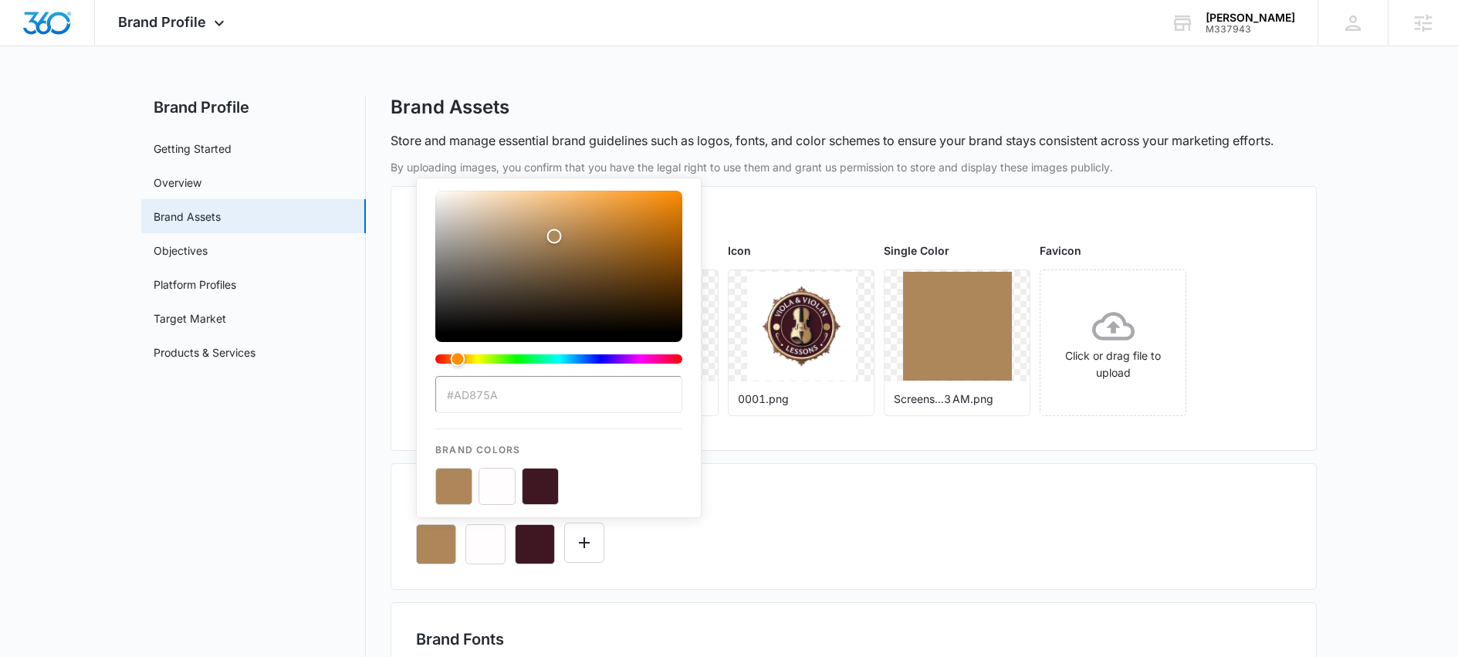
click at [540, 480] on button "color-picker-container" at bounding box center [540, 486] width 37 height 37
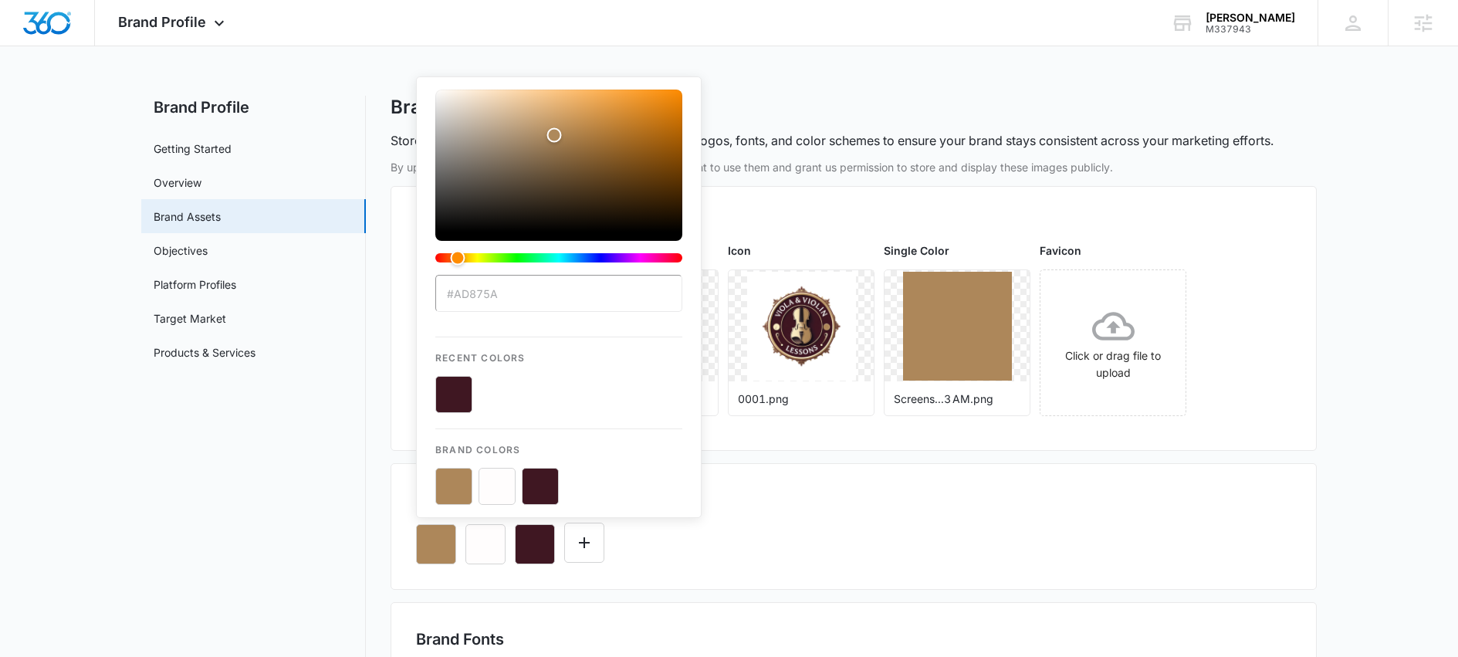
click at [539, 485] on button "color-picker-container" at bounding box center [540, 486] width 37 height 37
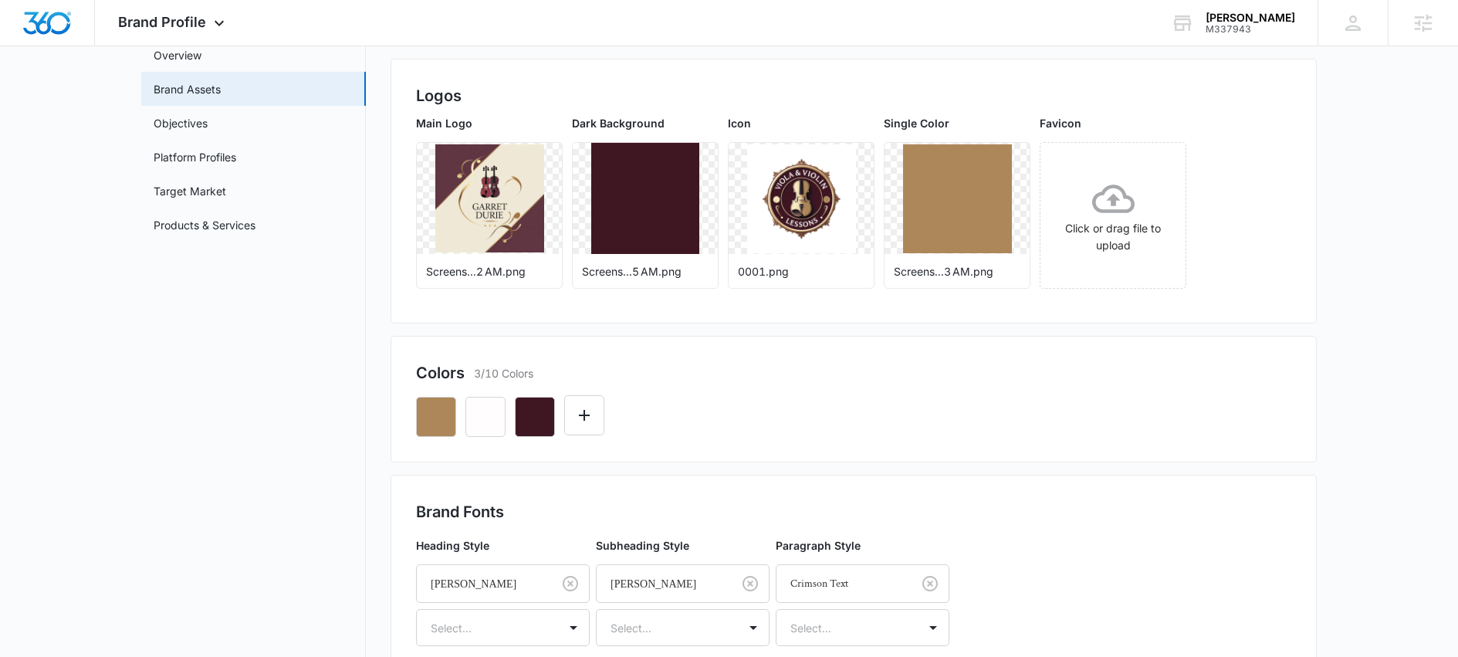
scroll to position [137, 0]
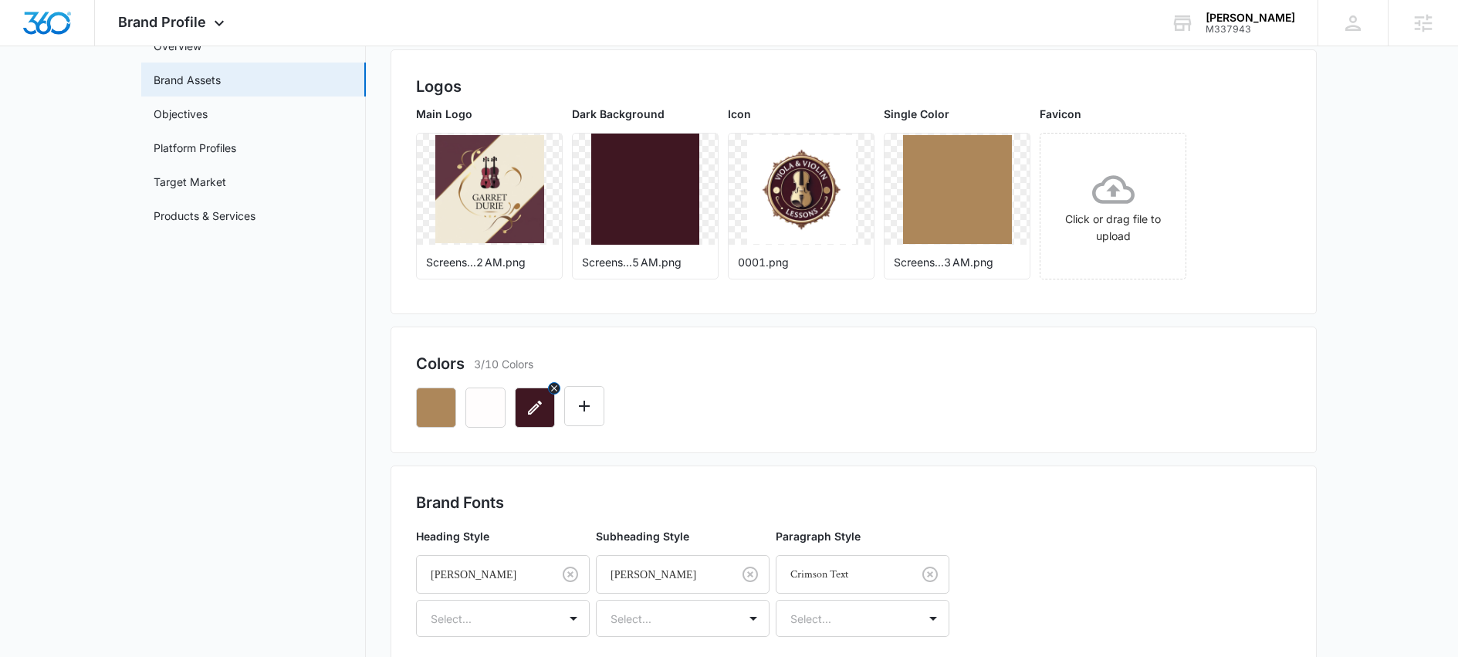
click at [542, 406] on icon "button" at bounding box center [535, 407] width 19 height 19
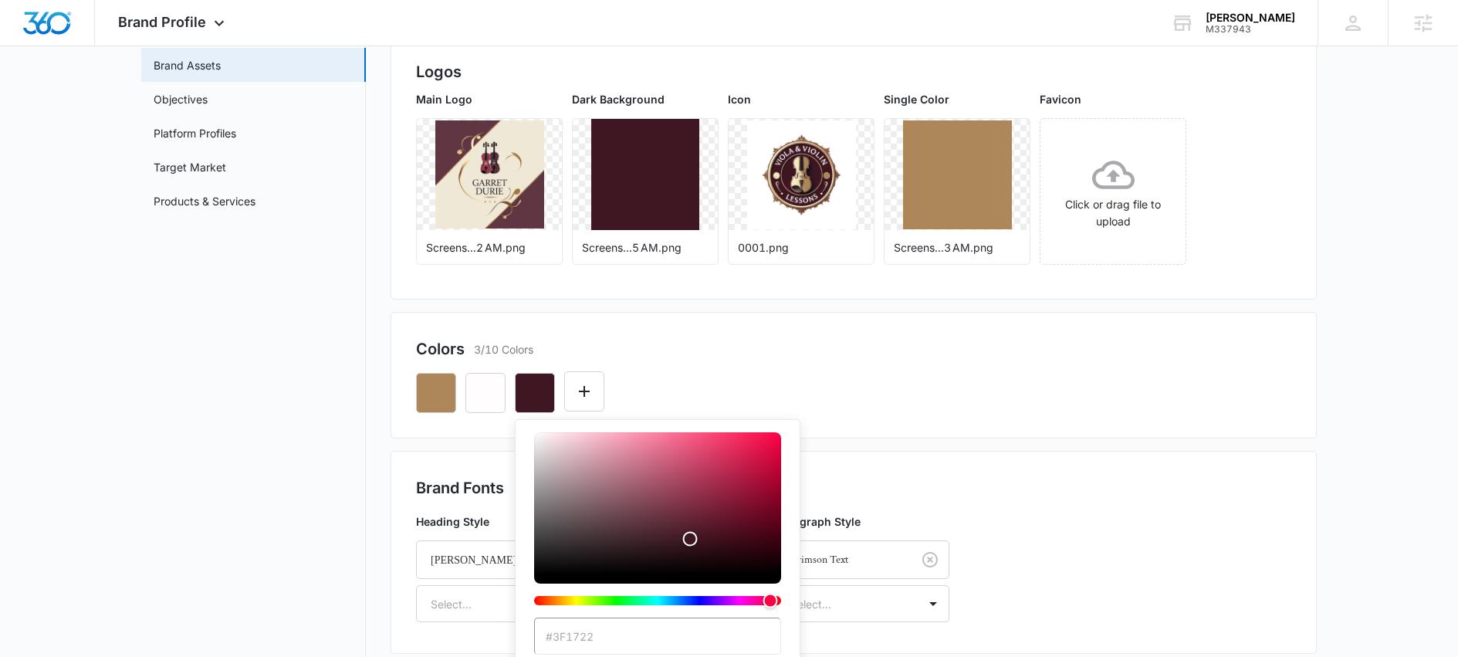
scroll to position [272, 0]
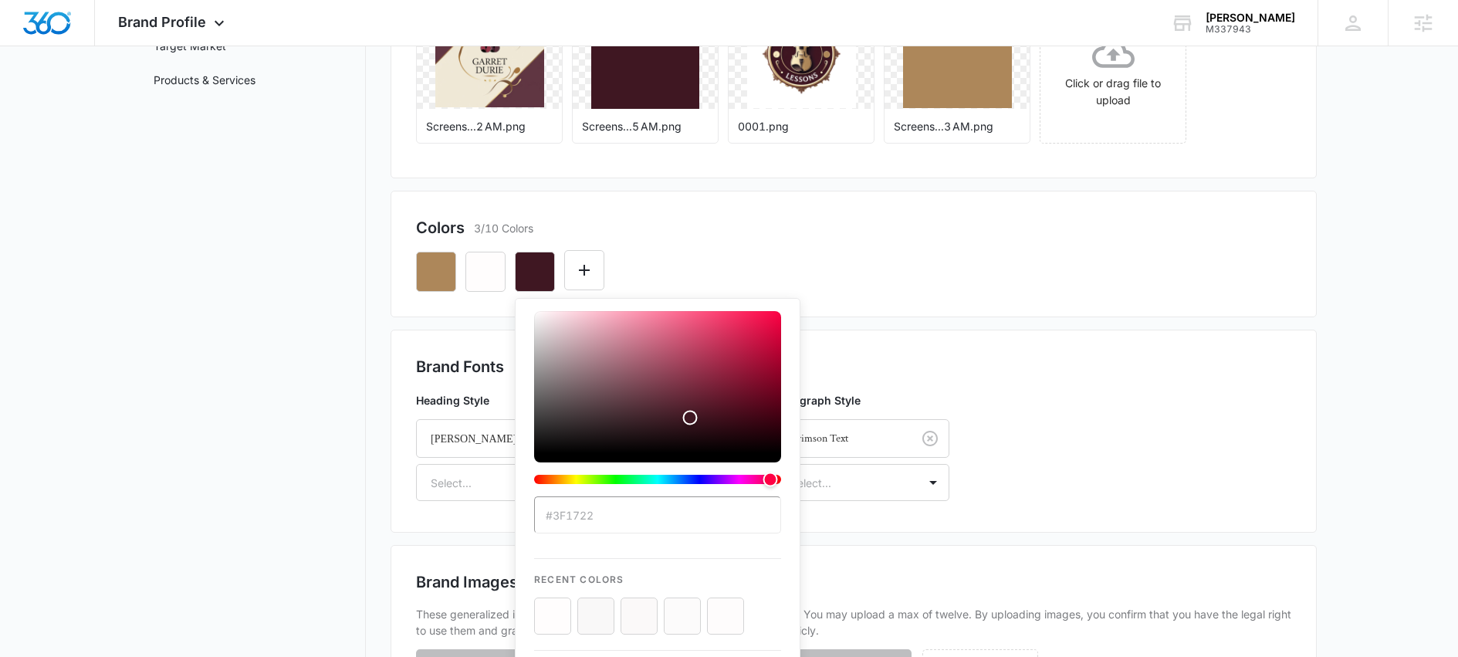
click at [1110, 243] on div "#3F1722 Recent Colors Brand Colors" at bounding box center [853, 265] width 875 height 52
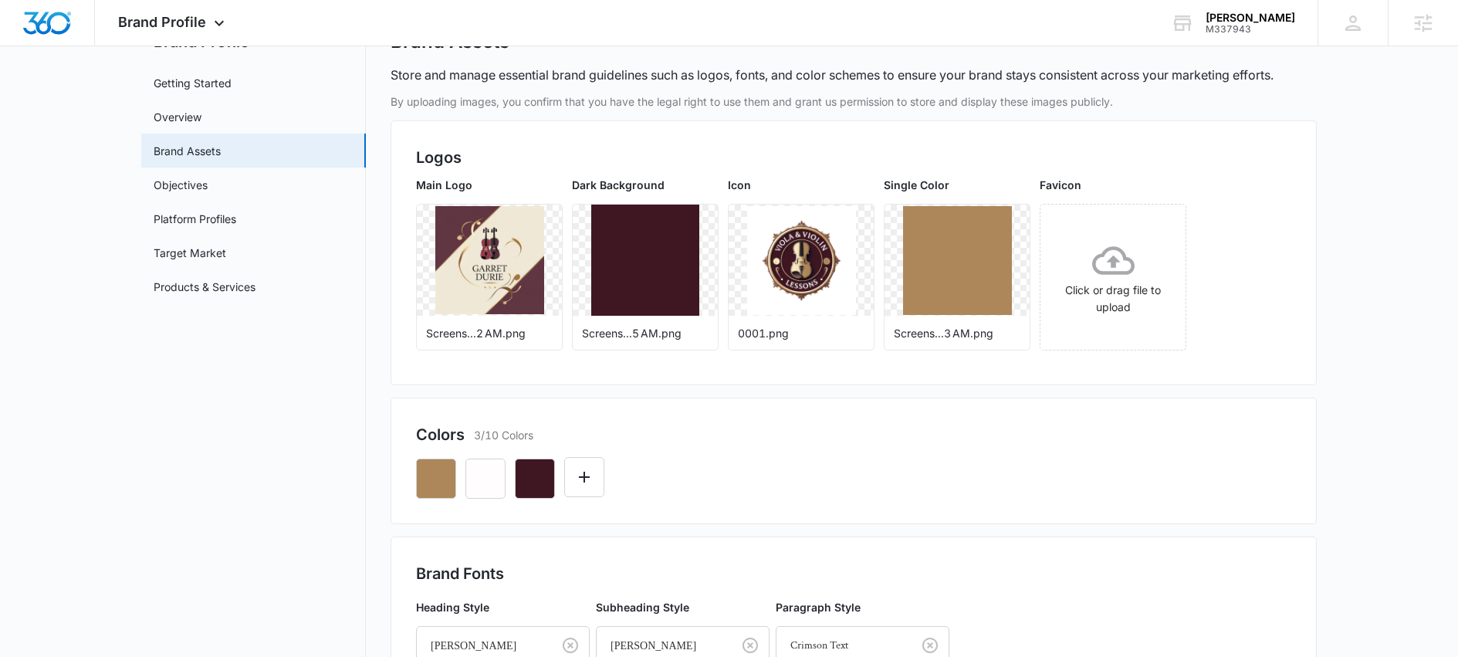
scroll to position [0, 0]
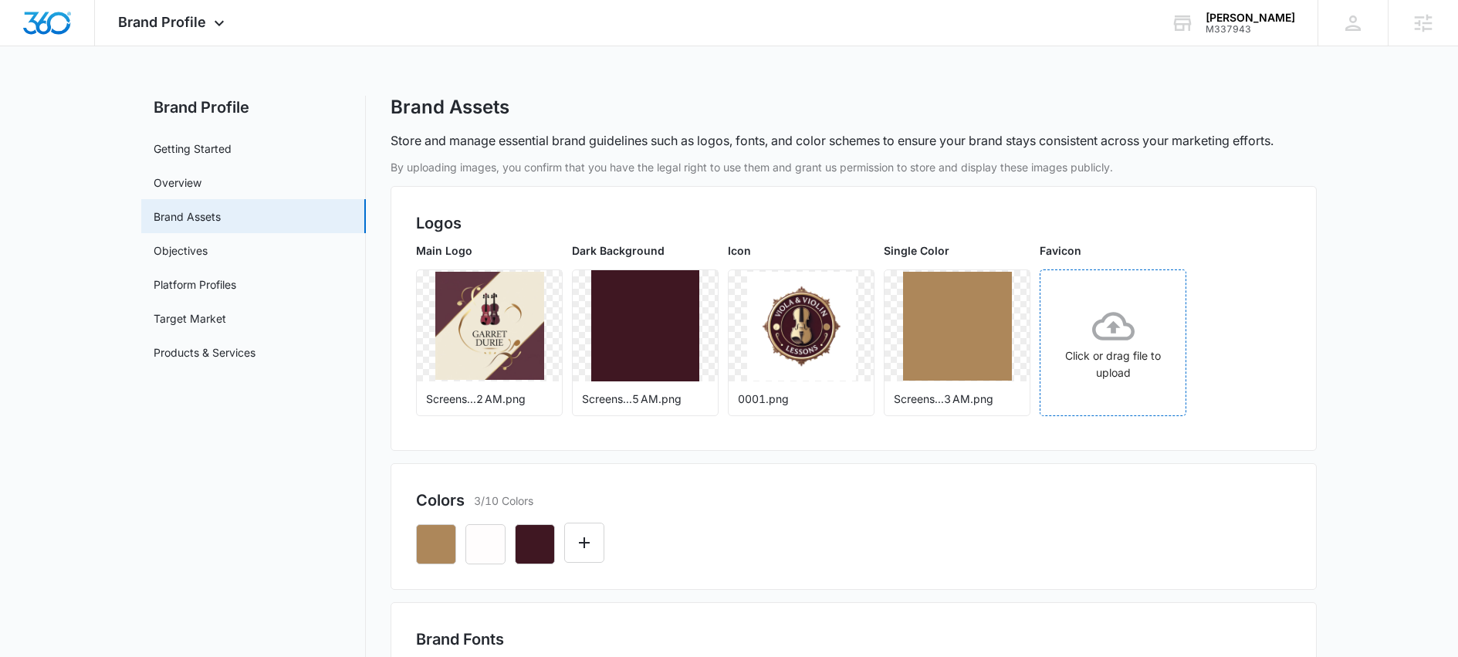
click at [1108, 329] on icon at bounding box center [1113, 326] width 42 height 42
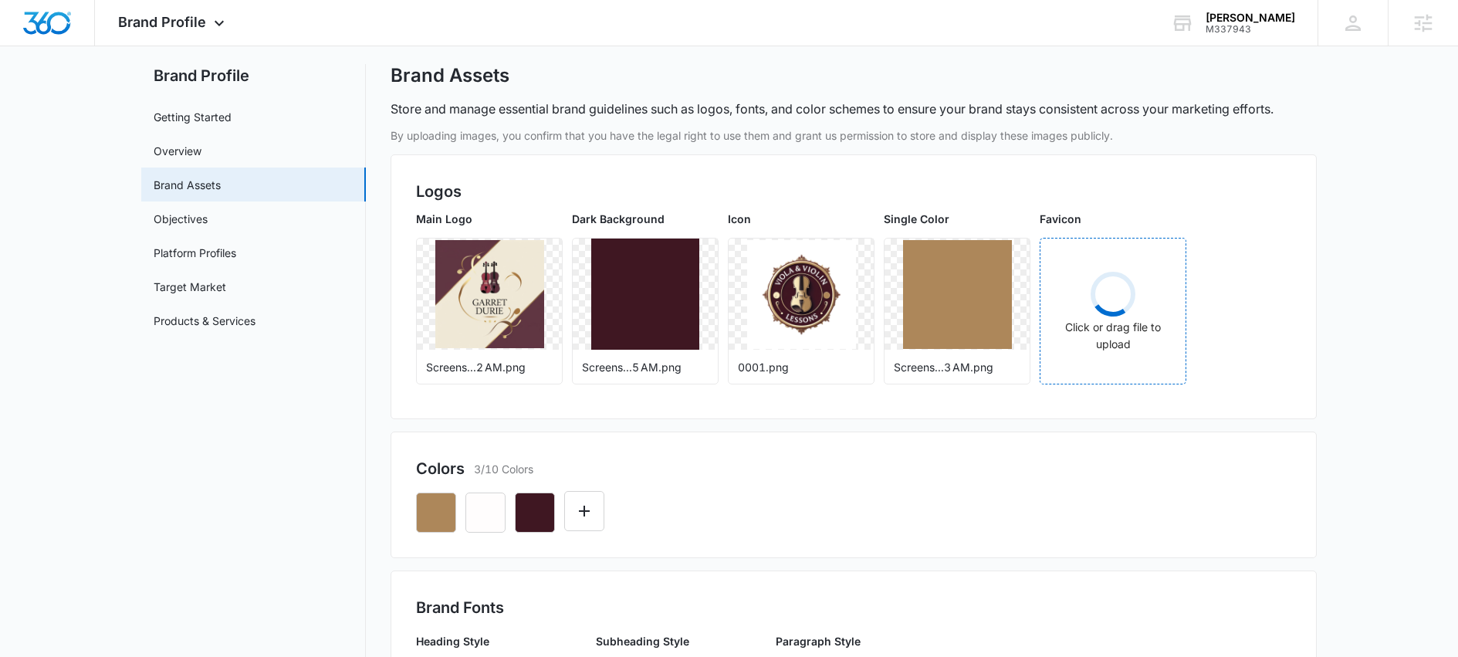
scroll to position [49, 0]
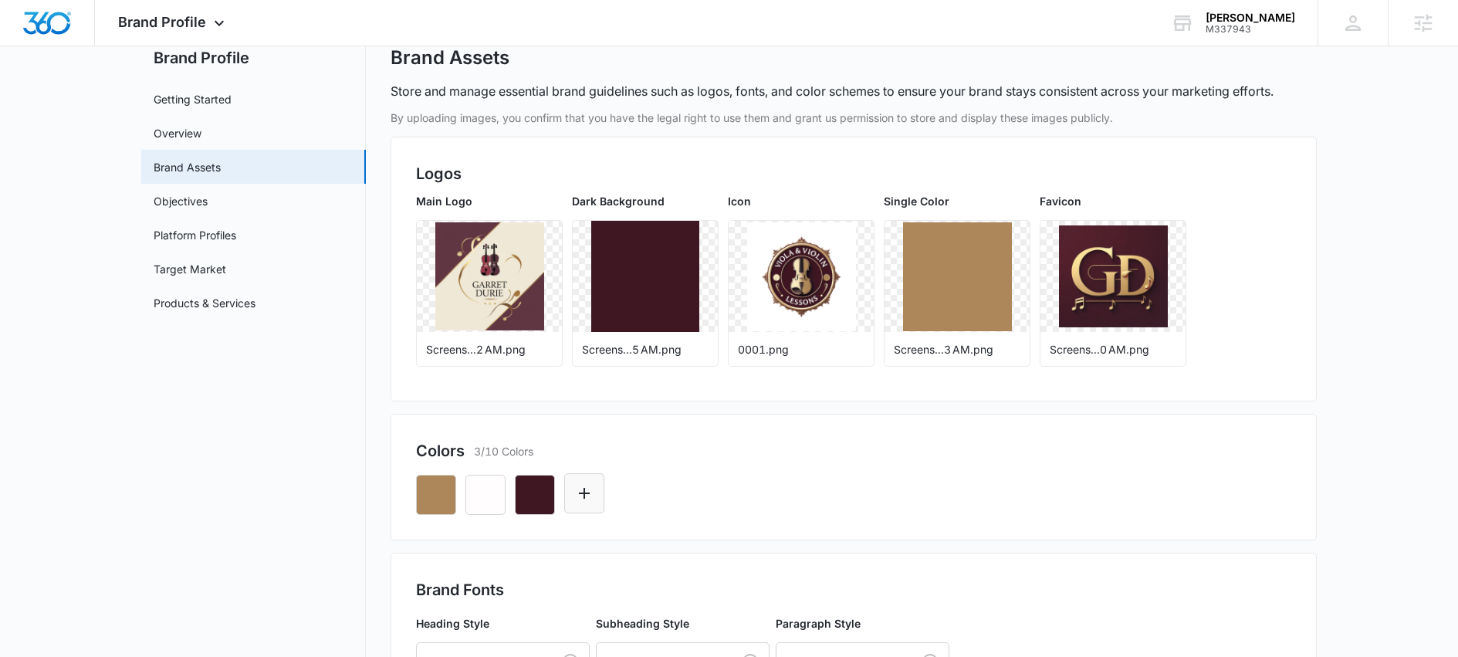
click at [586, 493] on icon "Edit Color" at bounding box center [584, 493] width 11 height 11
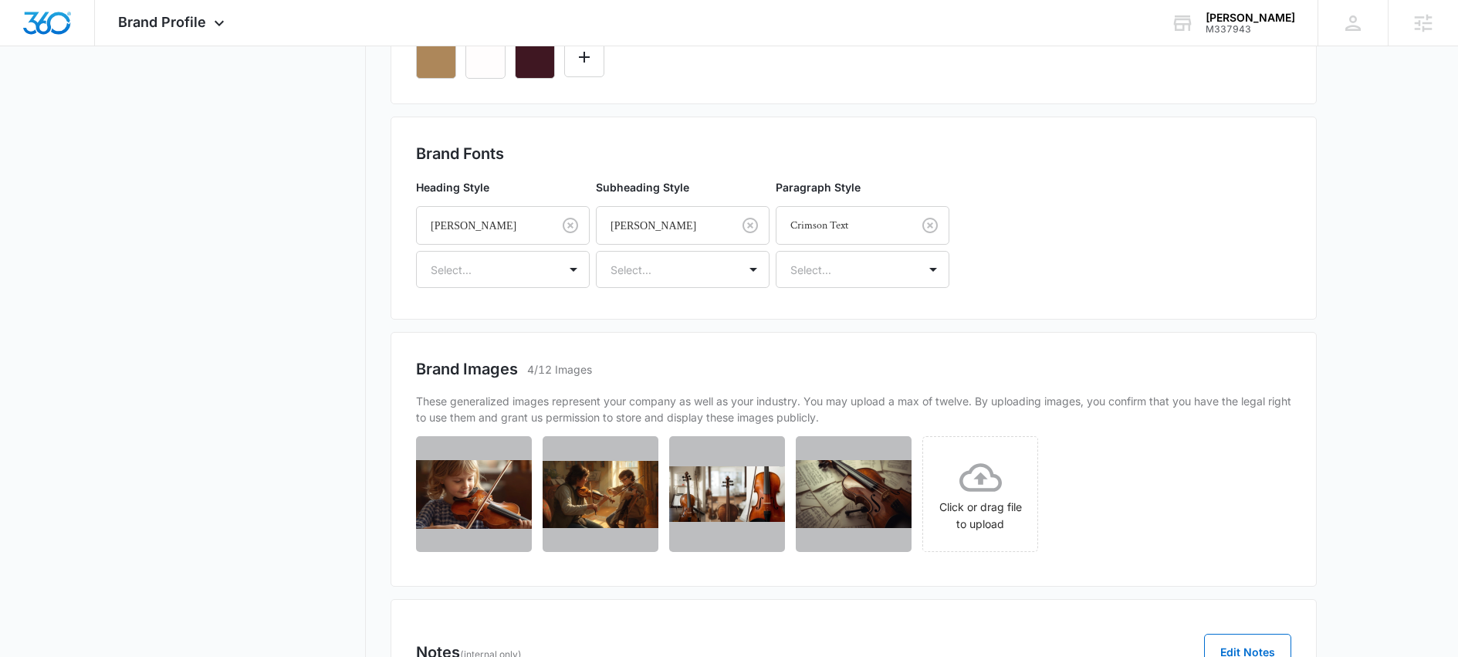
scroll to position [0, 0]
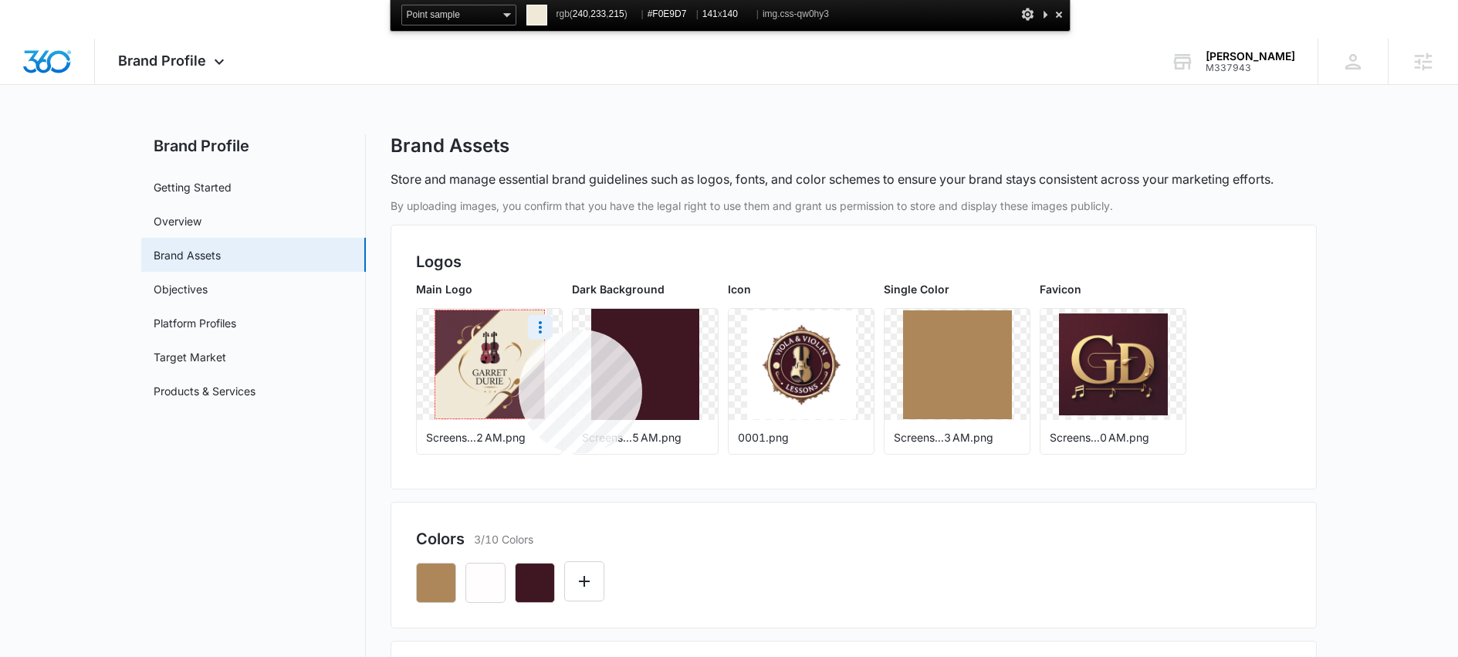
click at [519, 330] on img at bounding box center [489, 364] width 109 height 108
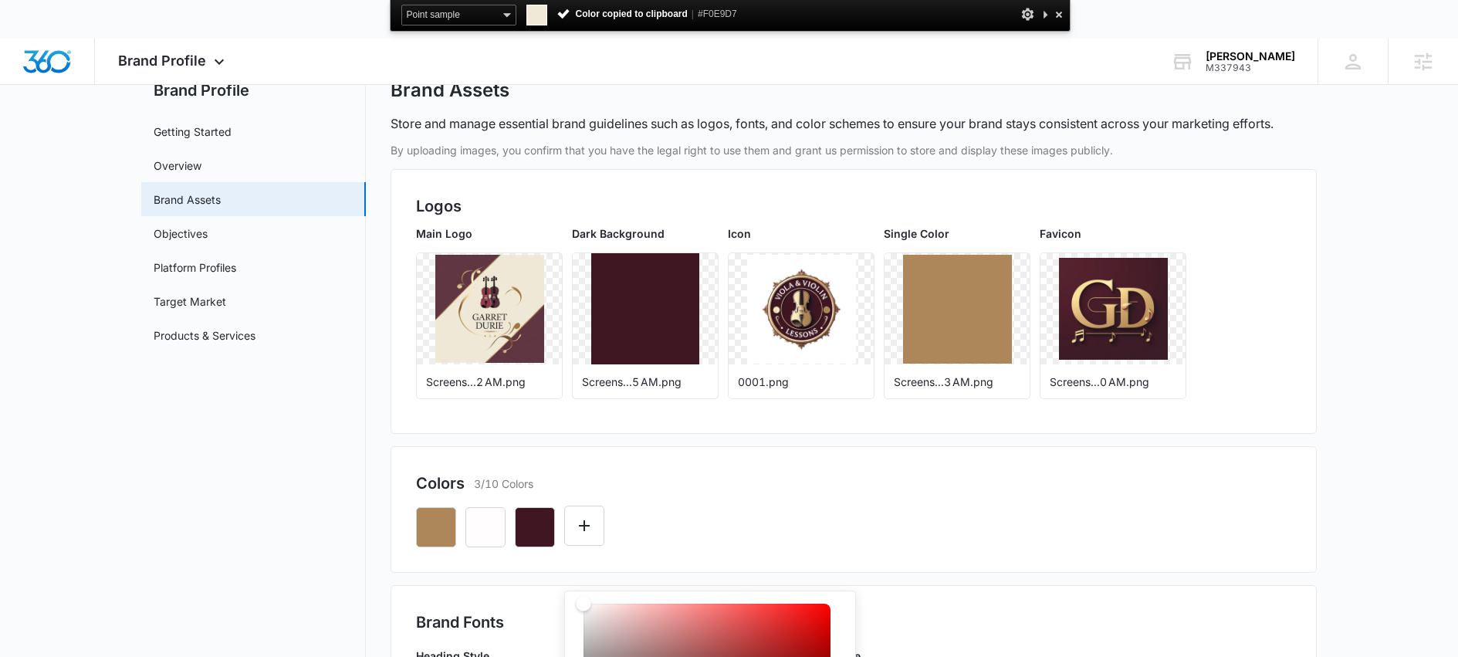
scroll to position [133, 0]
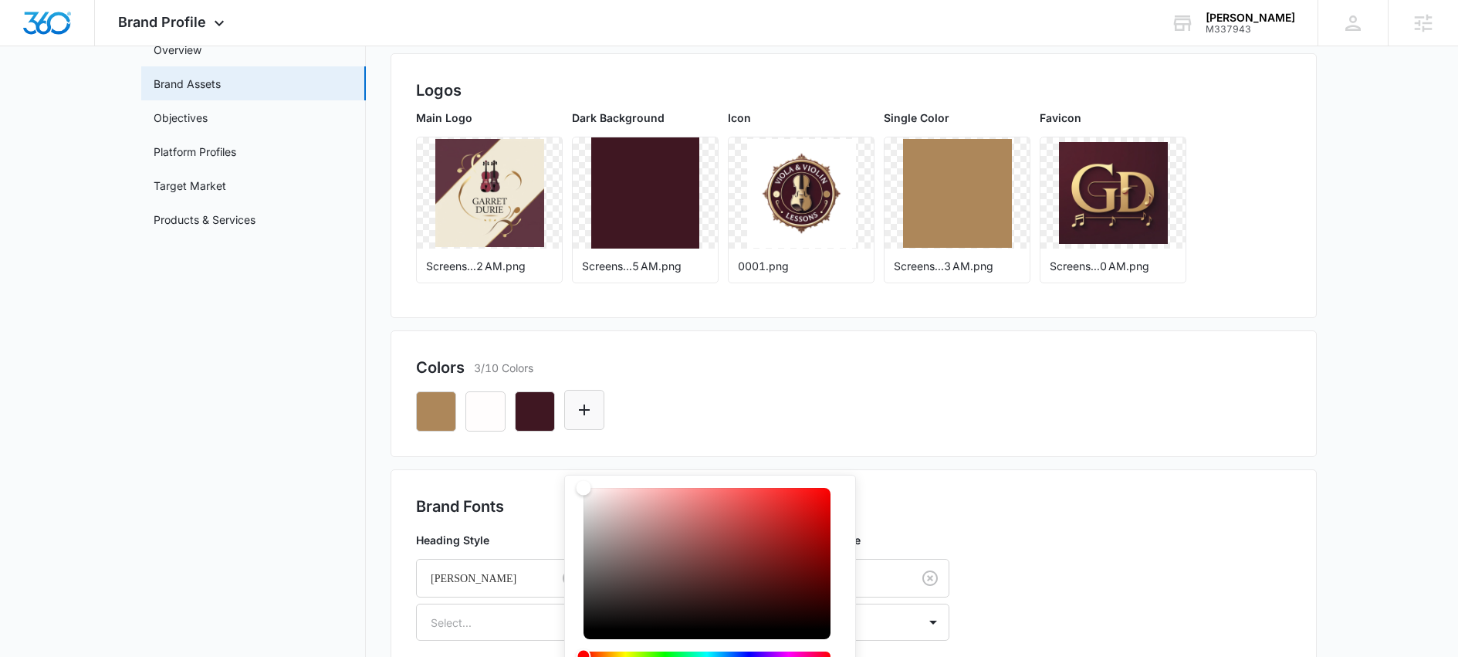
click at [594, 441] on div "Colors 3/10 Colors #FFFFFF Recent Colors Brand Colors" at bounding box center [854, 393] width 926 height 127
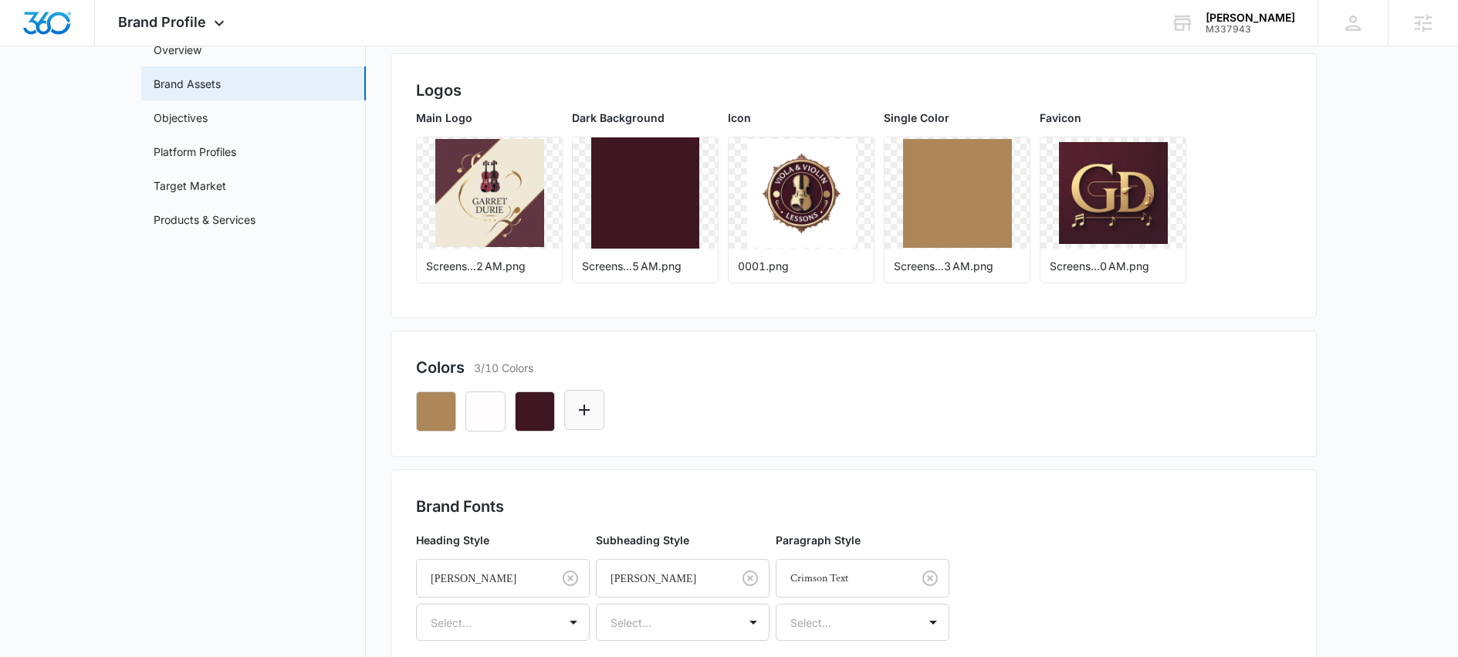
click at [594, 418] on button "Edit Color" at bounding box center [584, 410] width 40 height 40
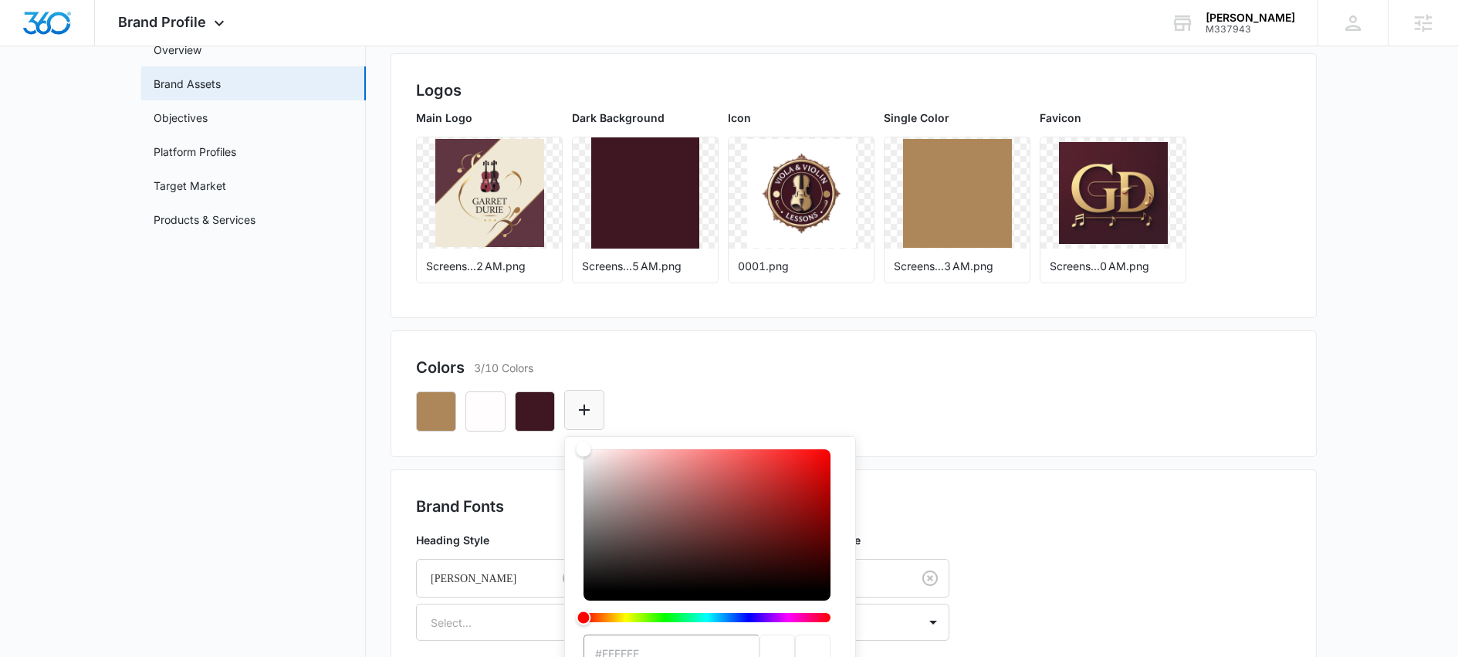
scroll to position [139, 0]
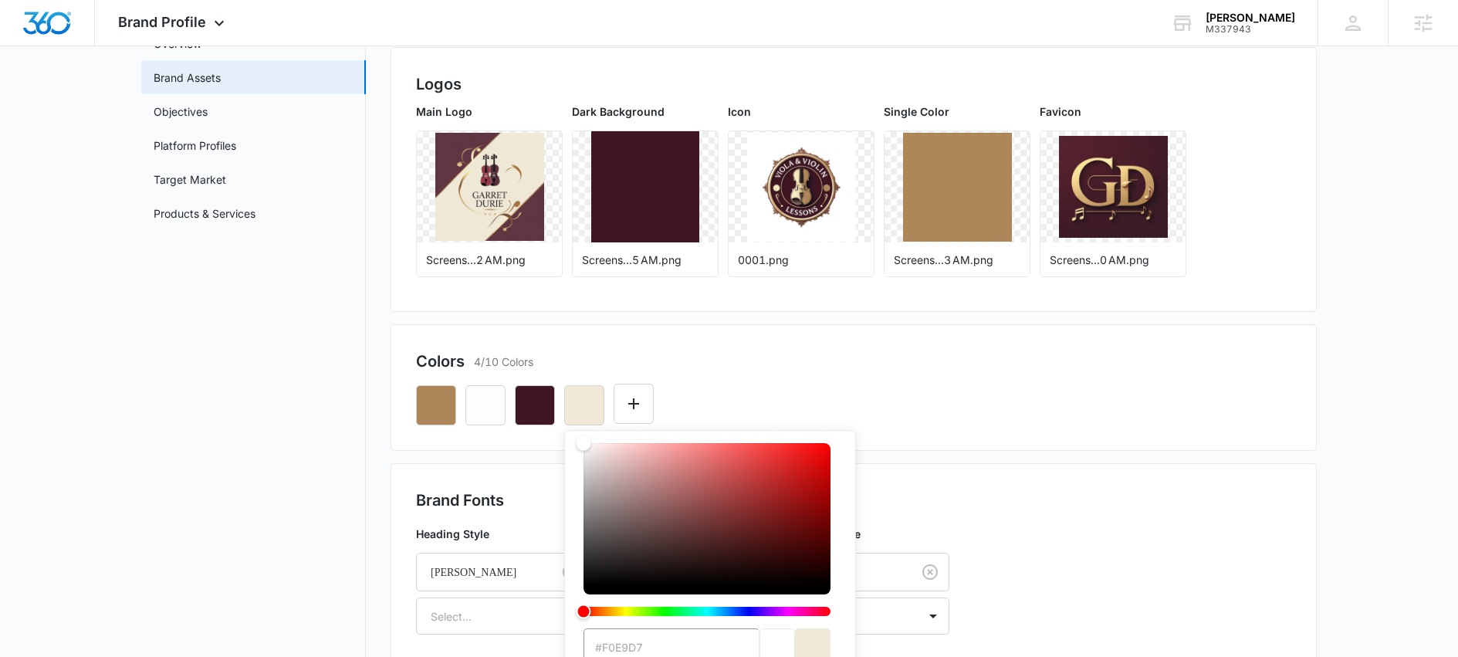
type input "#F0E9D7"
click at [915, 444] on div "Colors 4/10 Colors #F0E9D7 Recent Colors Brand Colors" at bounding box center [854, 387] width 926 height 127
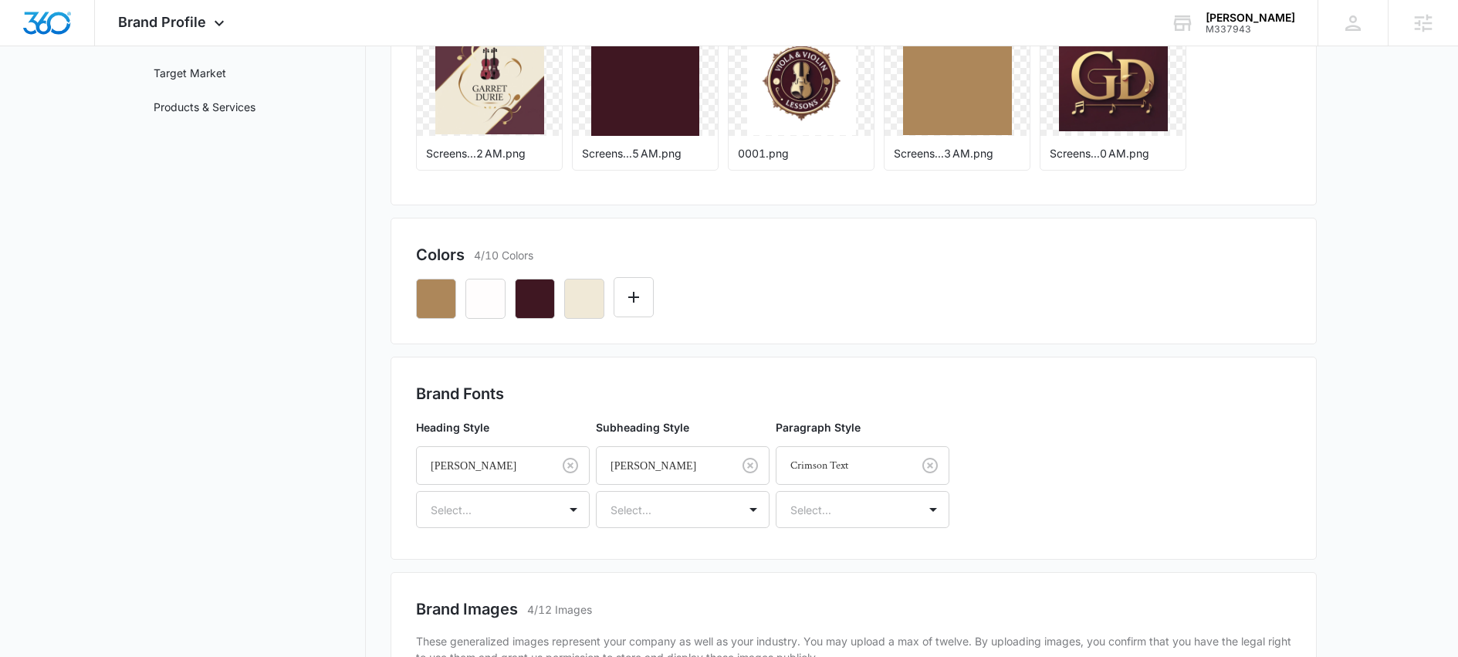
scroll to position [0, 0]
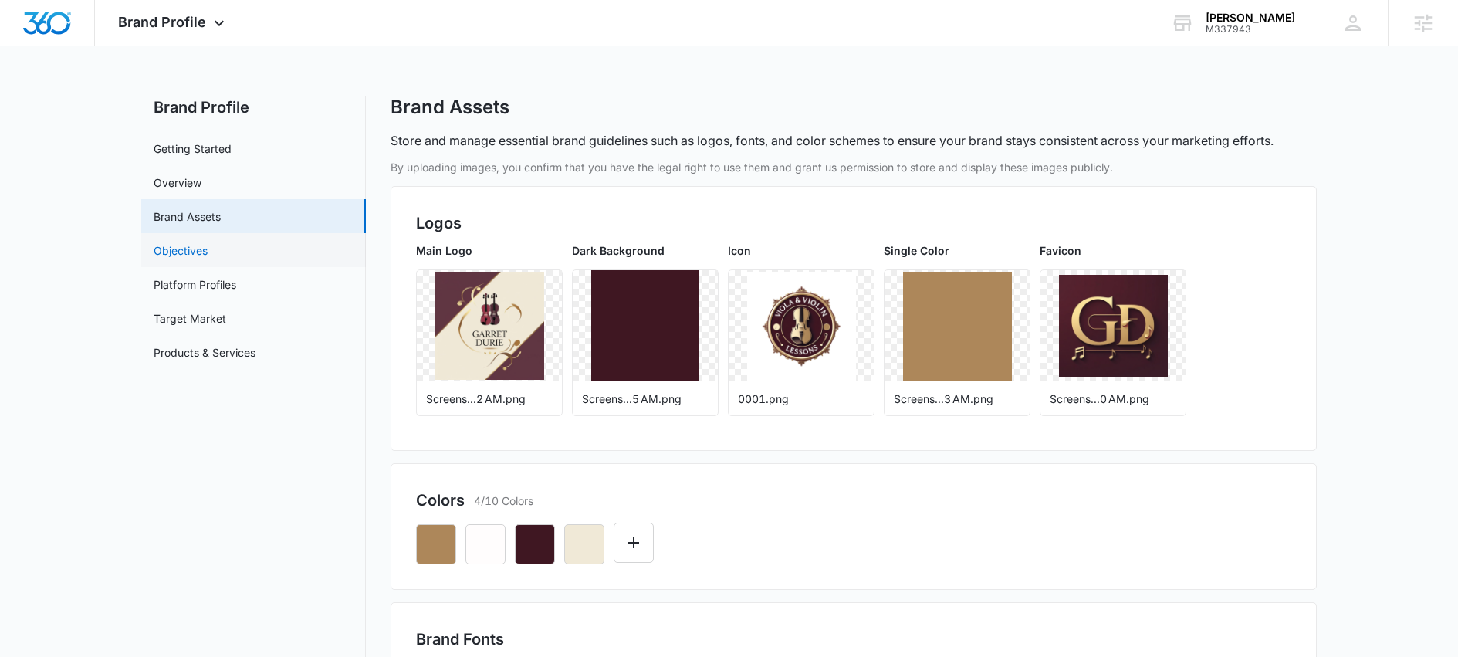
click at [201, 254] on link "Objectives" at bounding box center [181, 250] width 54 height 16
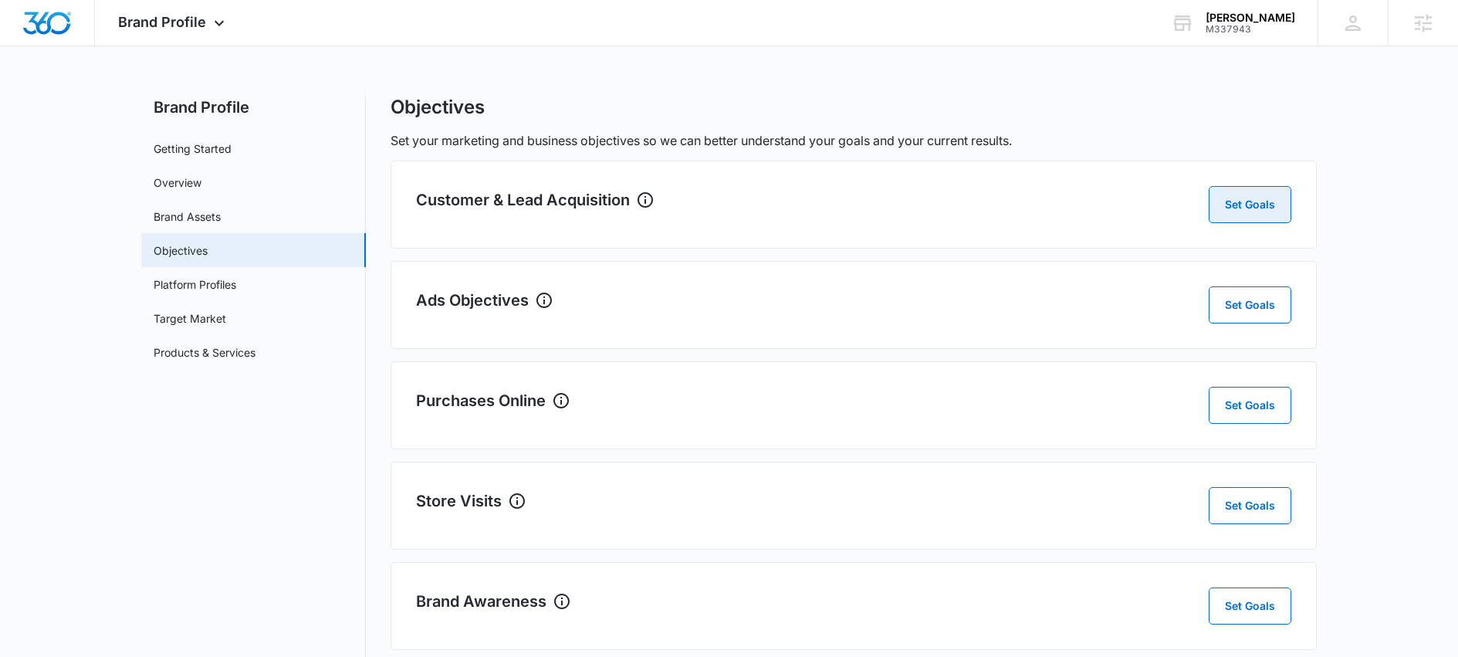
click at [1257, 209] on button "Set Goals" at bounding box center [1250, 204] width 83 height 37
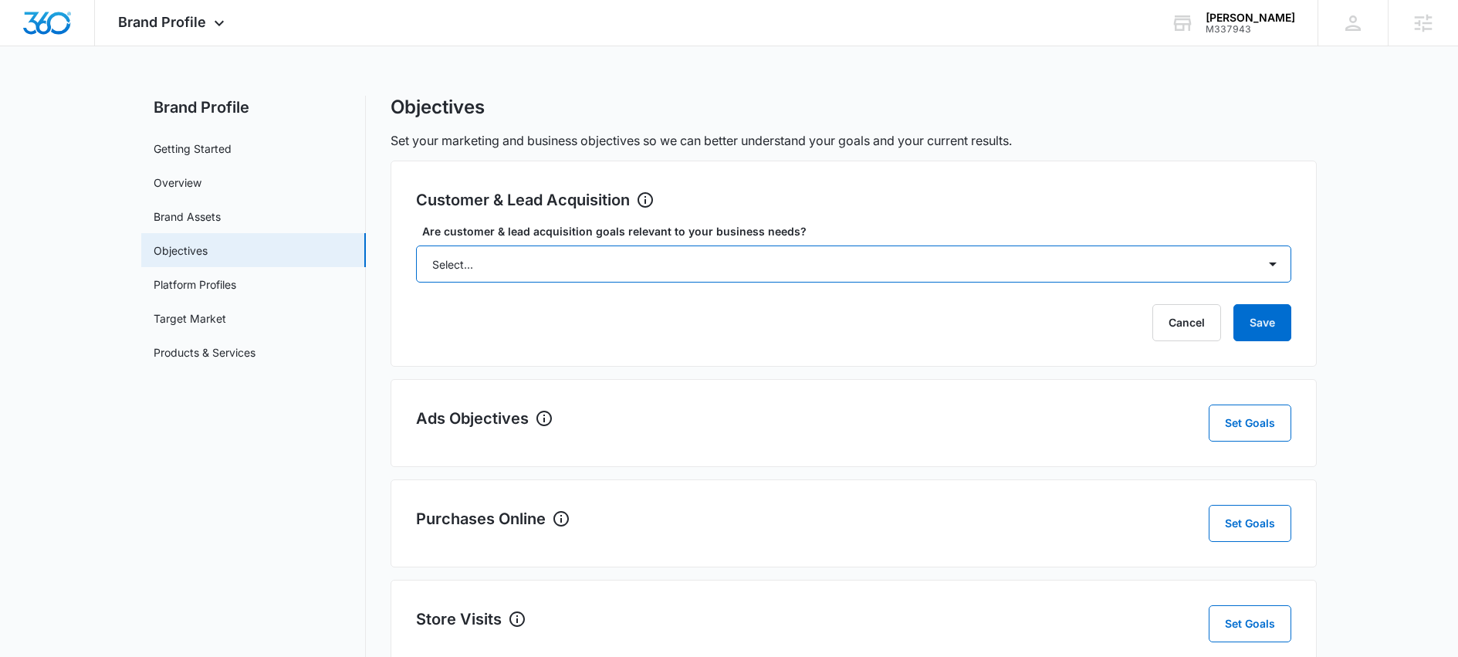
click at [994, 271] on select "Select... Yes No Yes, but don't currently have the data" at bounding box center [853, 263] width 875 height 37
select select "yes, but later"
click at [416, 245] on select "Select... Yes No Yes, but don't currently have the data" at bounding box center [853, 263] width 875 height 37
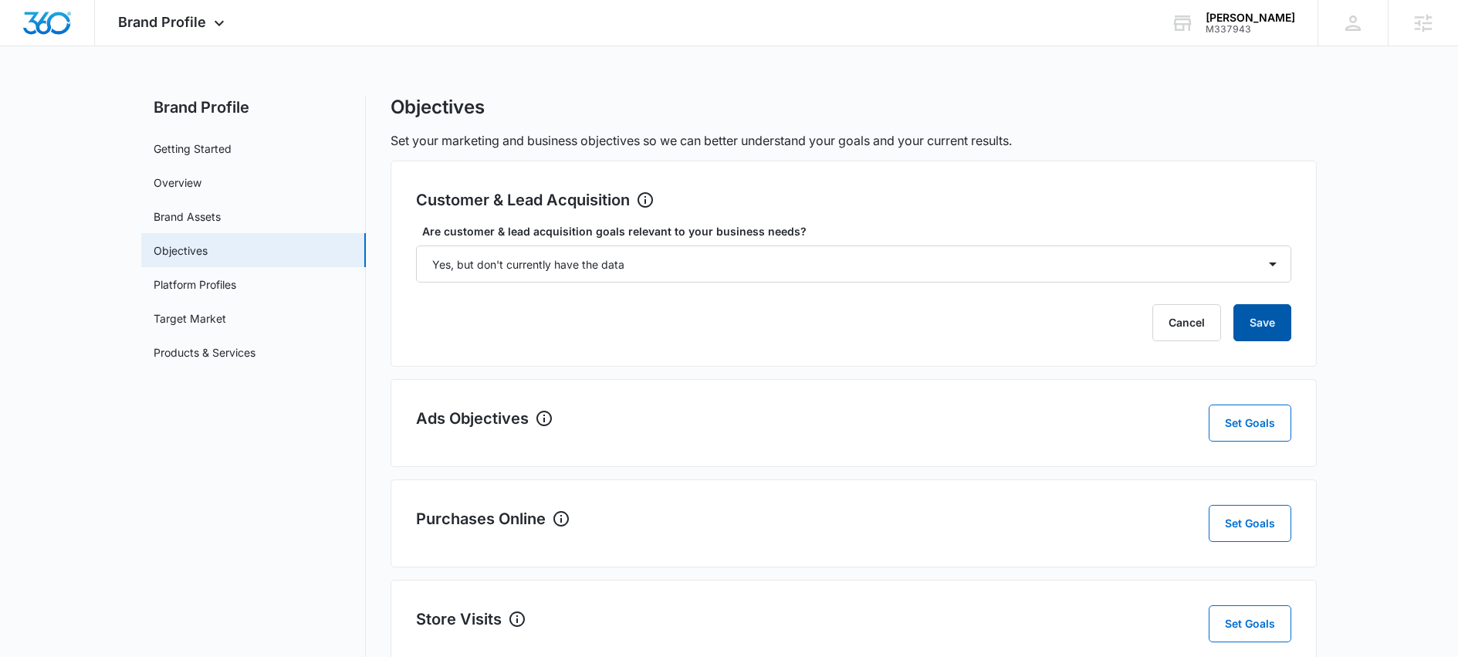
click at [1274, 327] on button "Save" at bounding box center [1263, 322] width 58 height 37
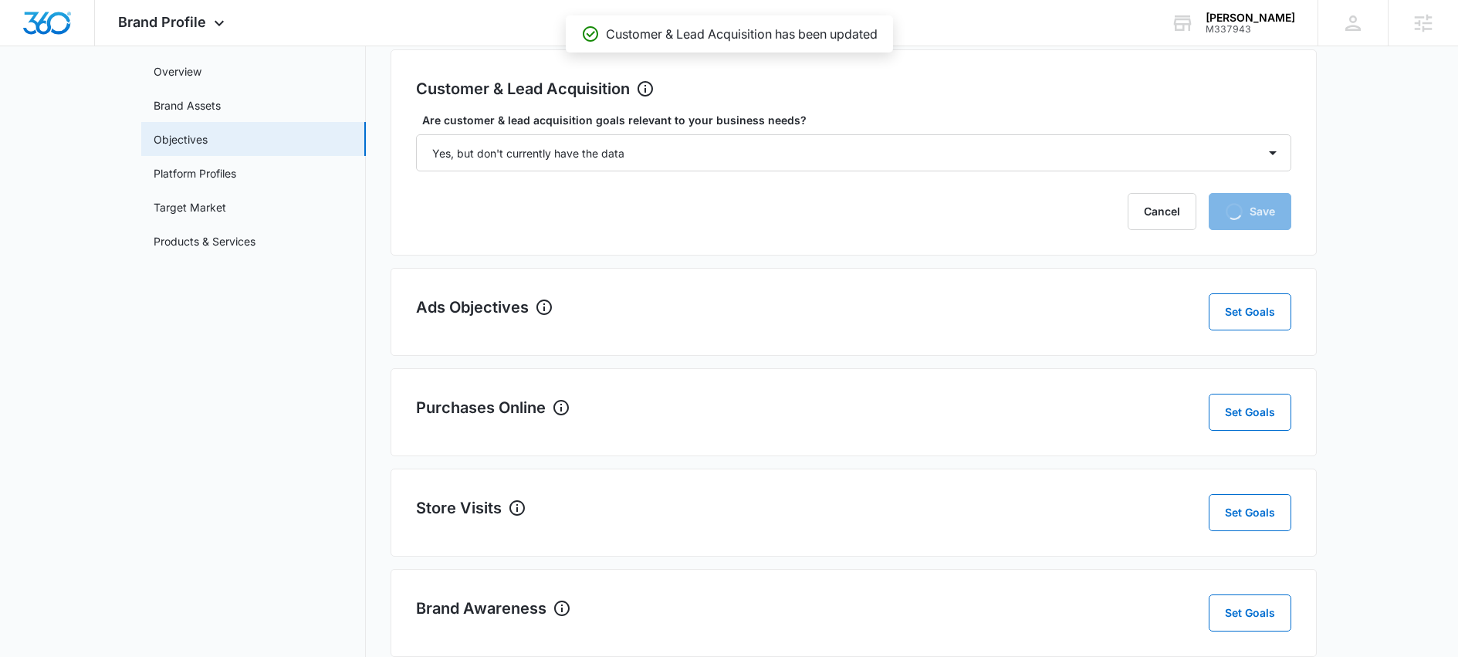
scroll to position [127, 0]
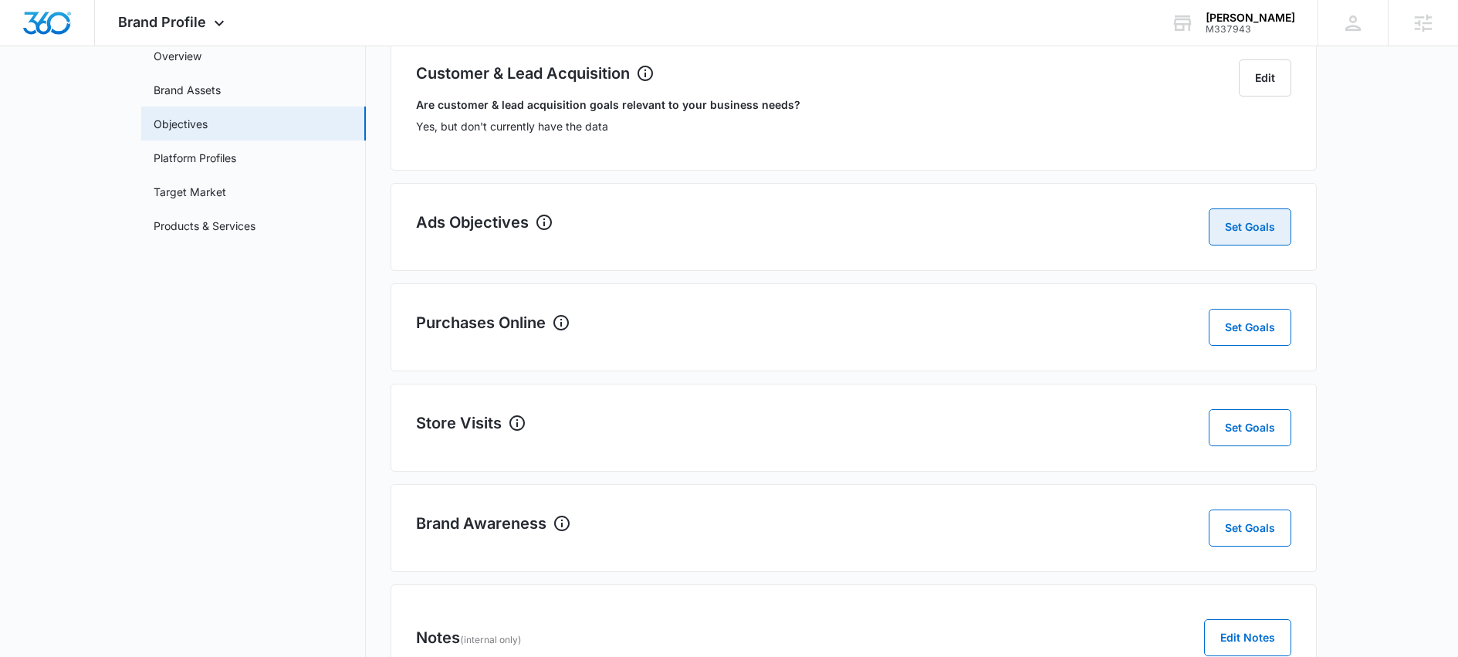
click at [1244, 236] on button "Set Goals" at bounding box center [1250, 226] width 83 height 37
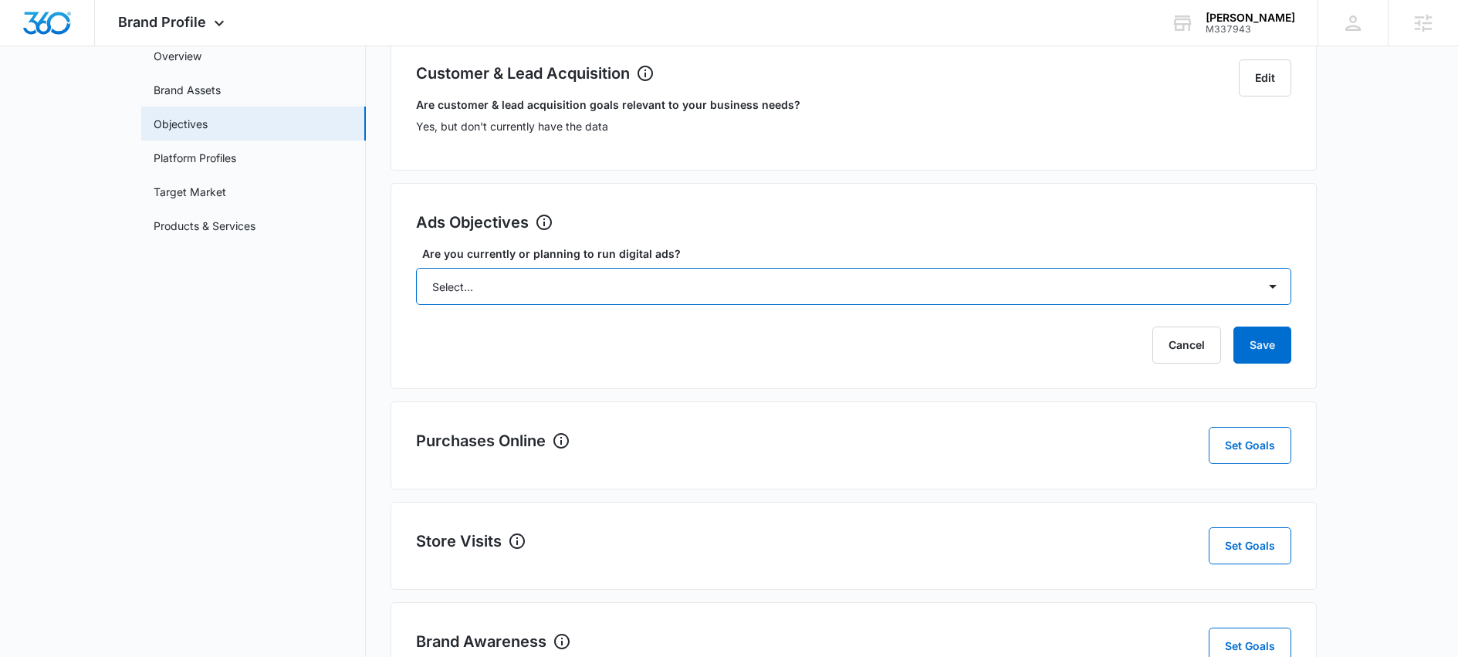
click at [1234, 294] on select "Select... Yes No Yes, but don't currently have the data" at bounding box center [853, 286] width 875 height 37
select select "yes, but later"
click at [416, 268] on select "Select... Yes No Yes, but don't currently have the data" at bounding box center [853, 286] width 875 height 37
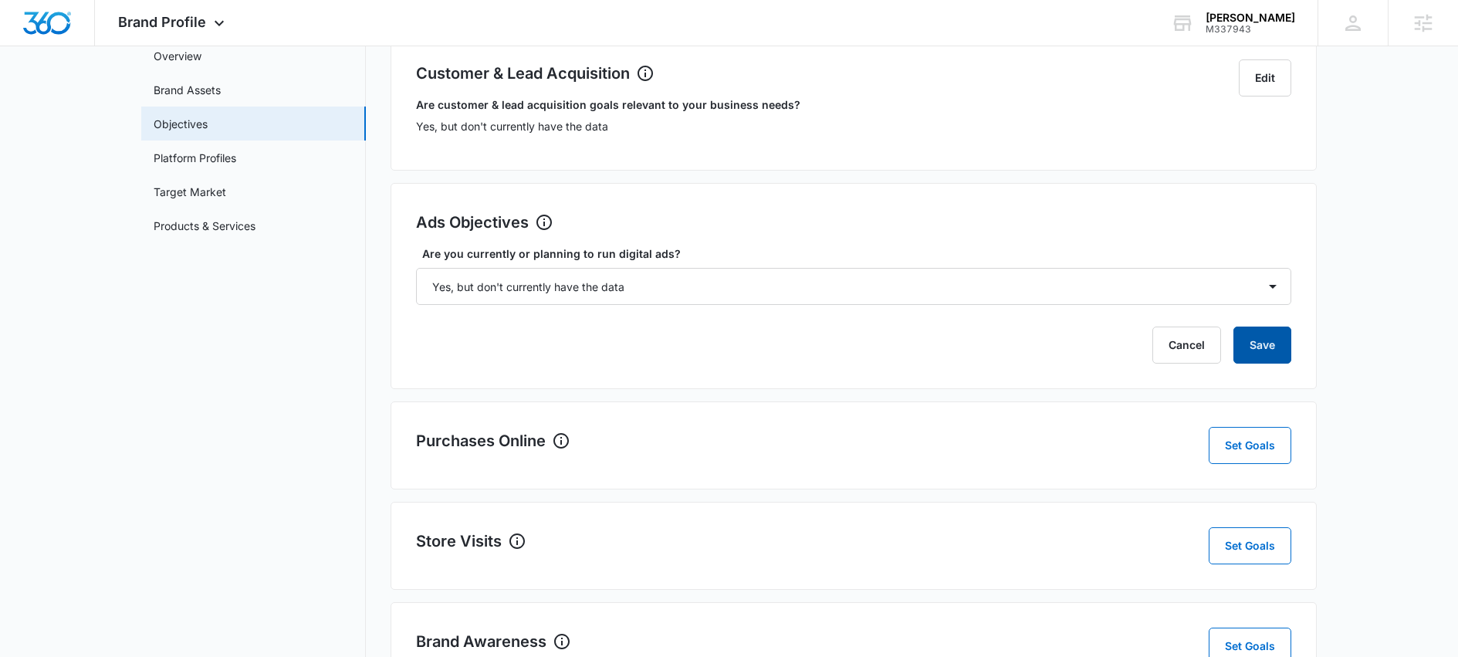
click at [1279, 344] on button "Save" at bounding box center [1263, 345] width 58 height 37
click at [228, 162] on link "Platform Profiles" at bounding box center [195, 158] width 83 height 16
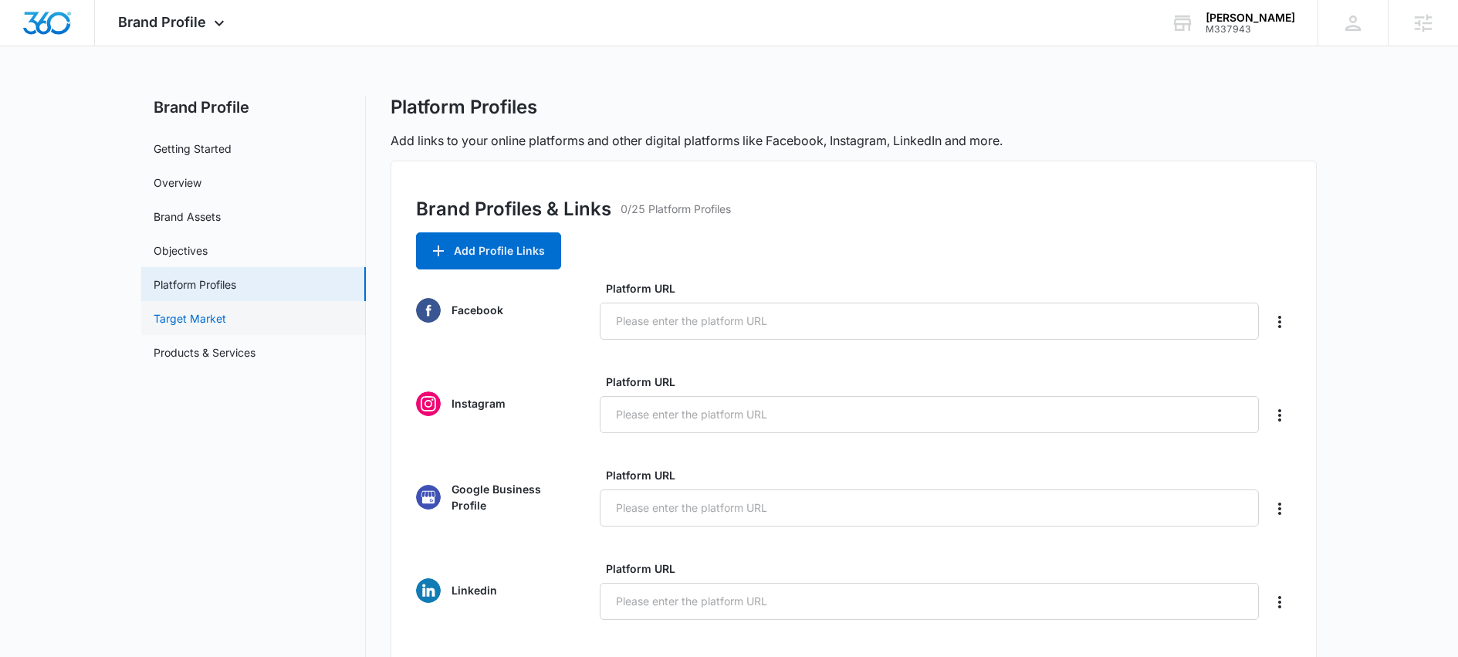
click at [192, 319] on link "Target Market" at bounding box center [190, 318] width 73 height 16
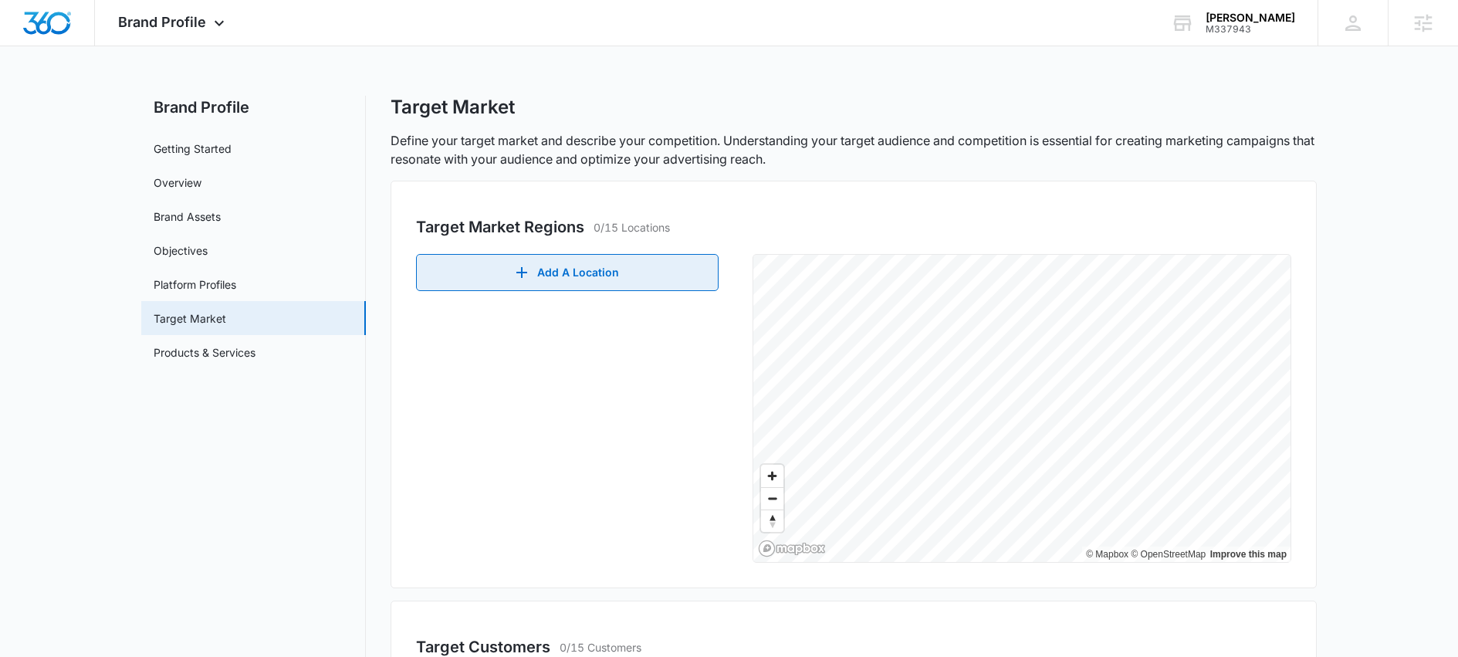
click at [555, 275] on button "Add A Location" at bounding box center [567, 272] width 303 height 37
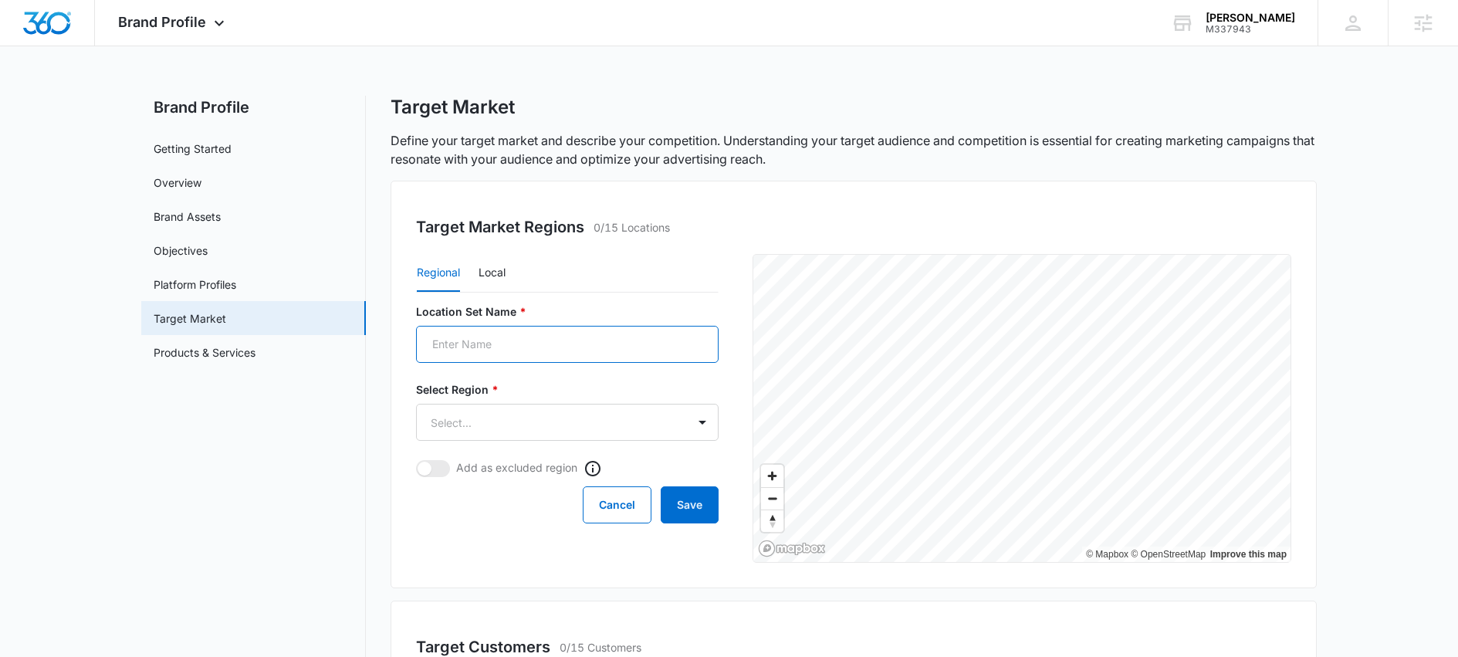
click at [533, 349] on input "Location Set Name *" at bounding box center [567, 344] width 303 height 37
type input "[GEOGRAPHIC_DATA][US_STATE]"
click at [517, 417] on body "Brand Profile Apps Reputation Websites Forms CRM Email Social Shop Scheduling C…" at bounding box center [729, 533] width 1458 height 1067
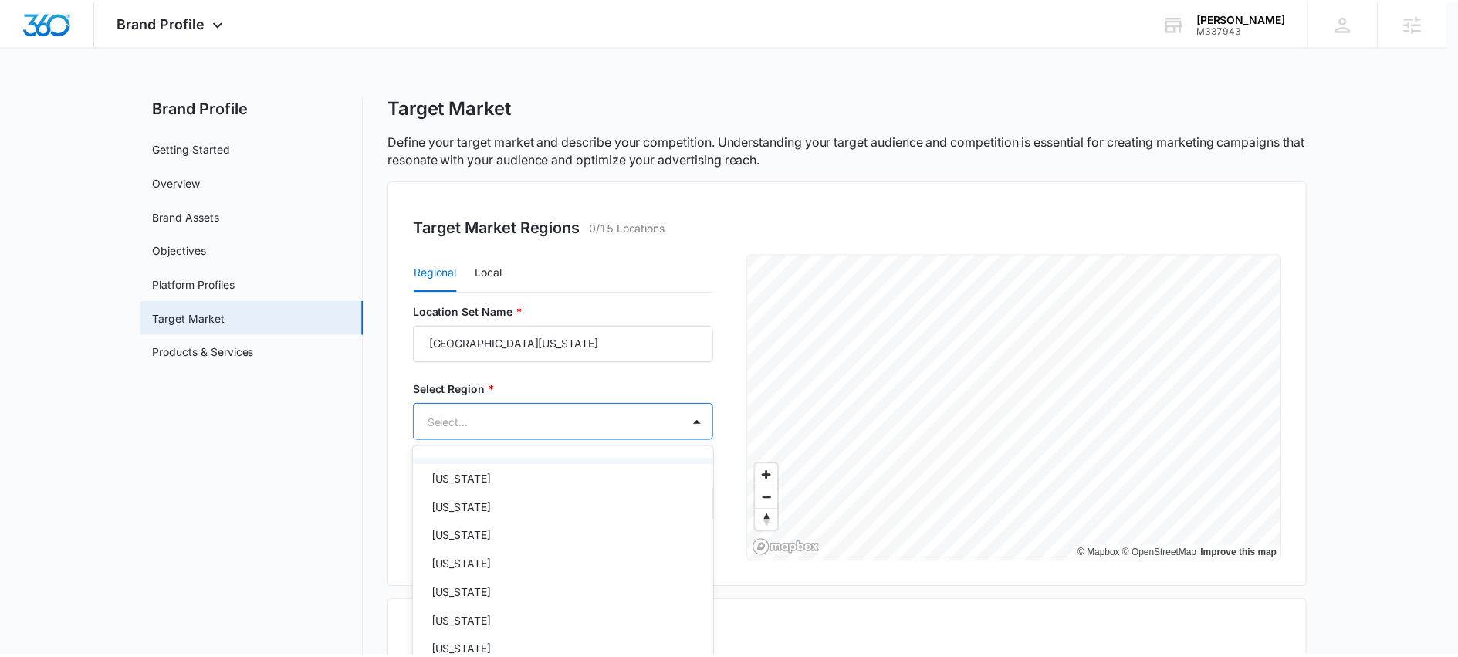
scroll to position [190, 0]
click at [472, 536] on p "[US_STATE]" at bounding box center [465, 534] width 60 height 16
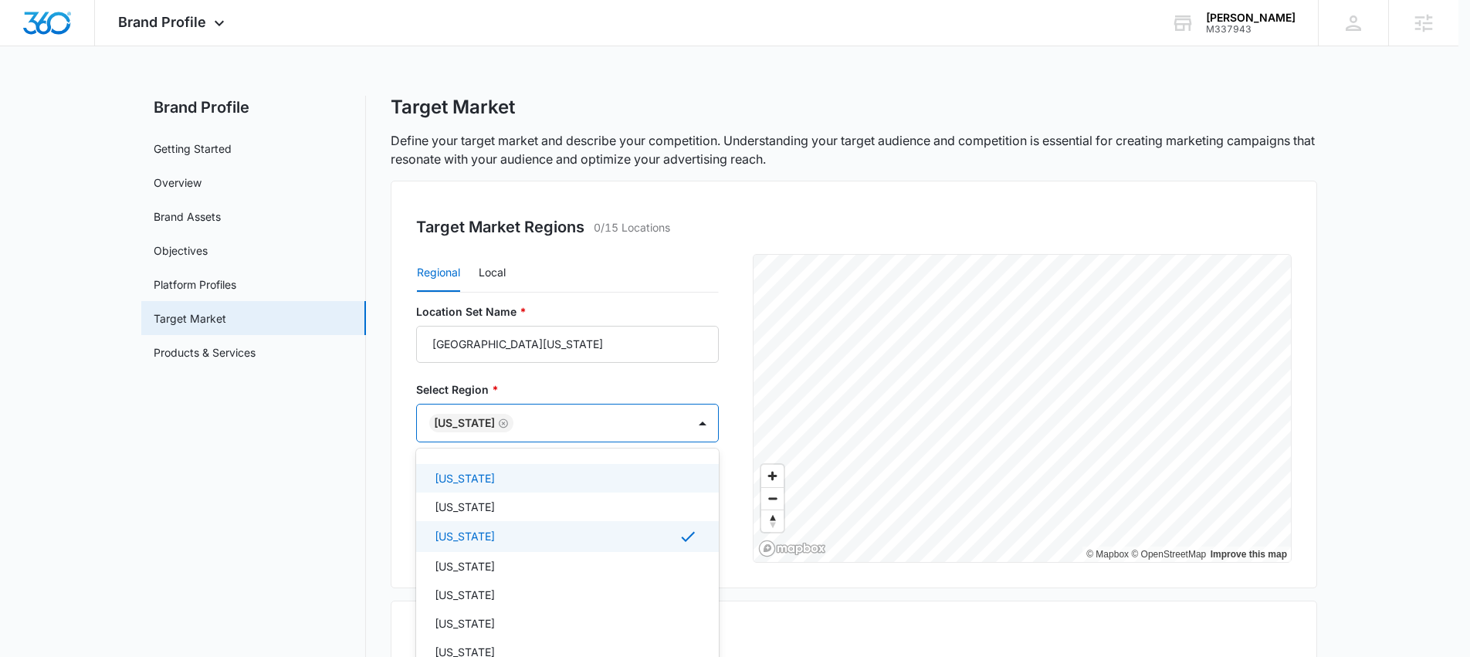
click at [901, 615] on div at bounding box center [735, 328] width 1470 height 657
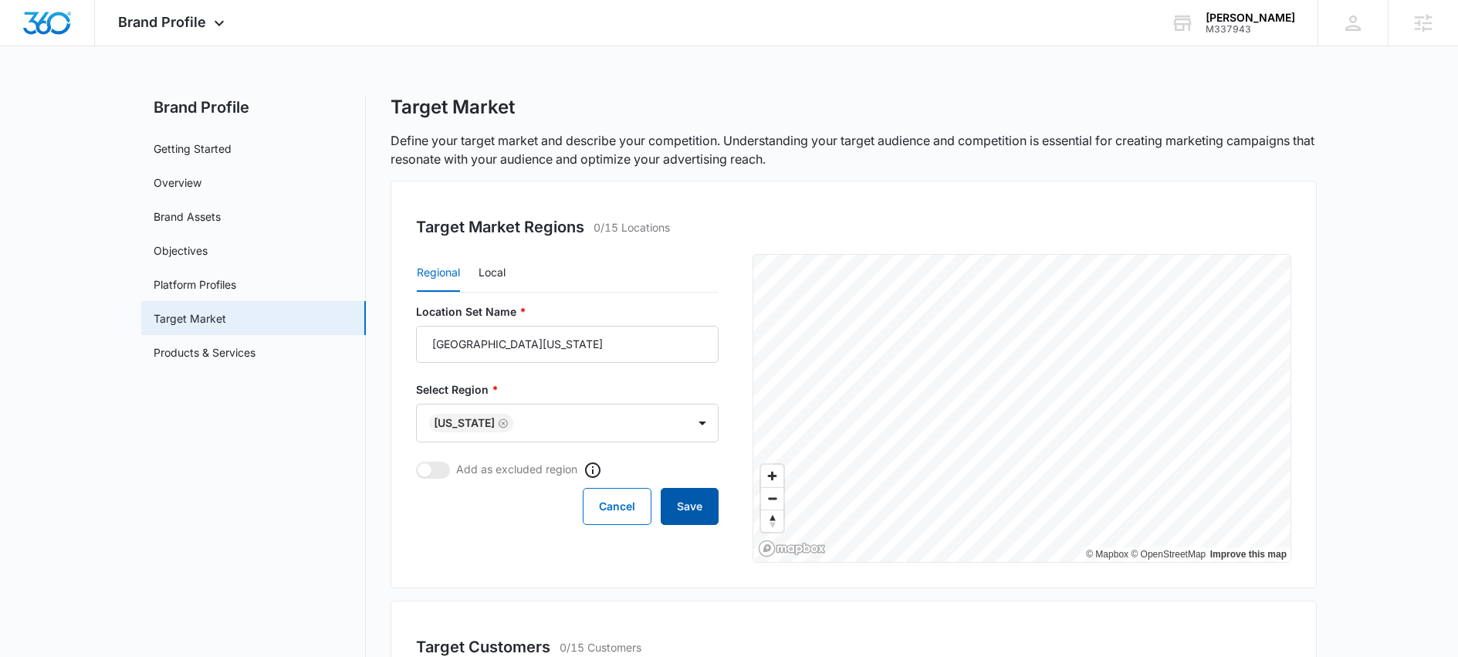
click at [699, 507] on button "Save" at bounding box center [690, 506] width 58 height 37
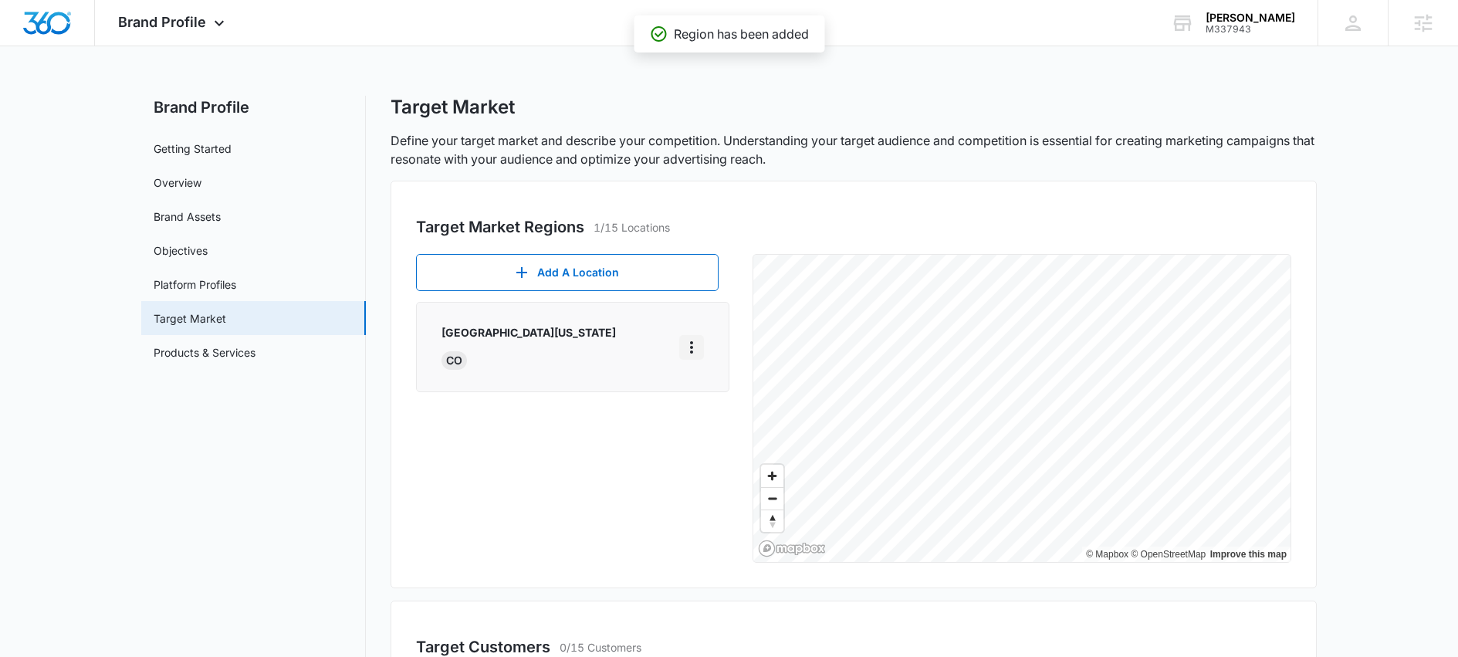
click at [690, 347] on icon "More" at bounding box center [691, 347] width 3 height 12
click at [720, 418] on div "Delete" at bounding box center [715, 413] width 32 height 11
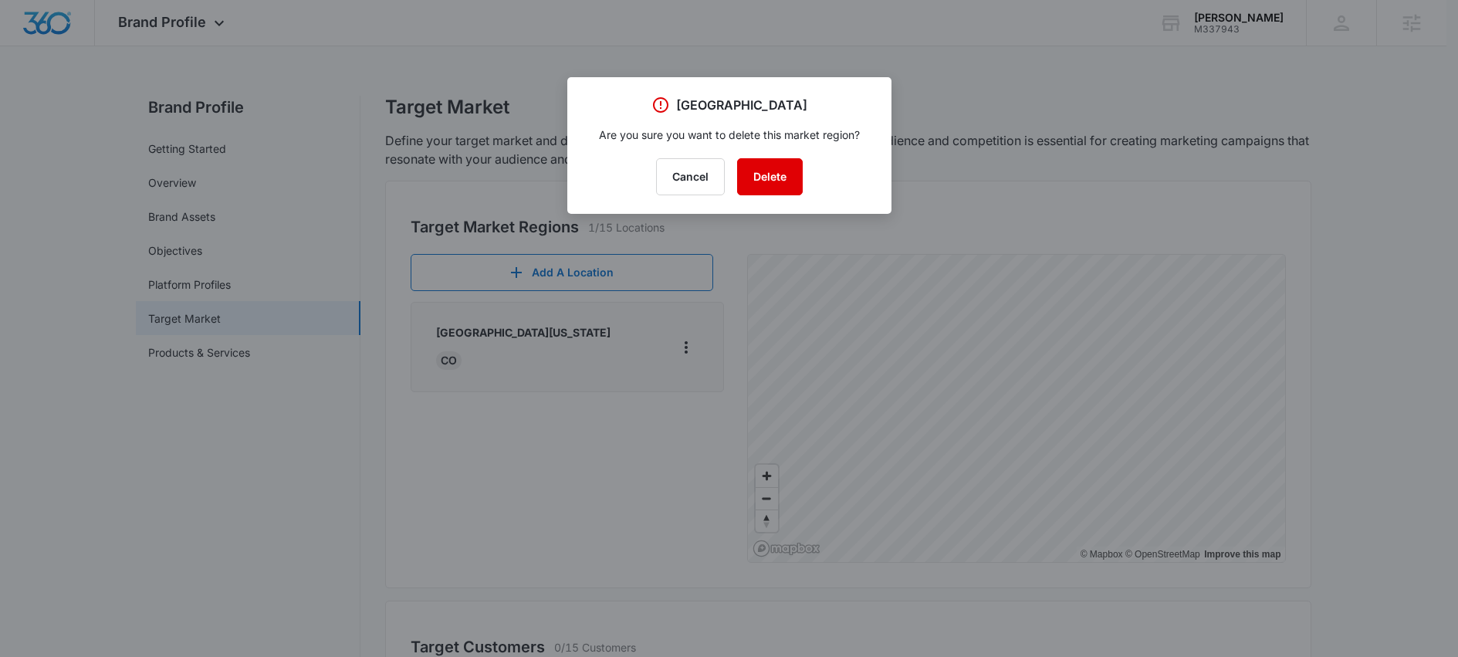
click at [772, 176] on button "Delete" at bounding box center [770, 176] width 66 height 37
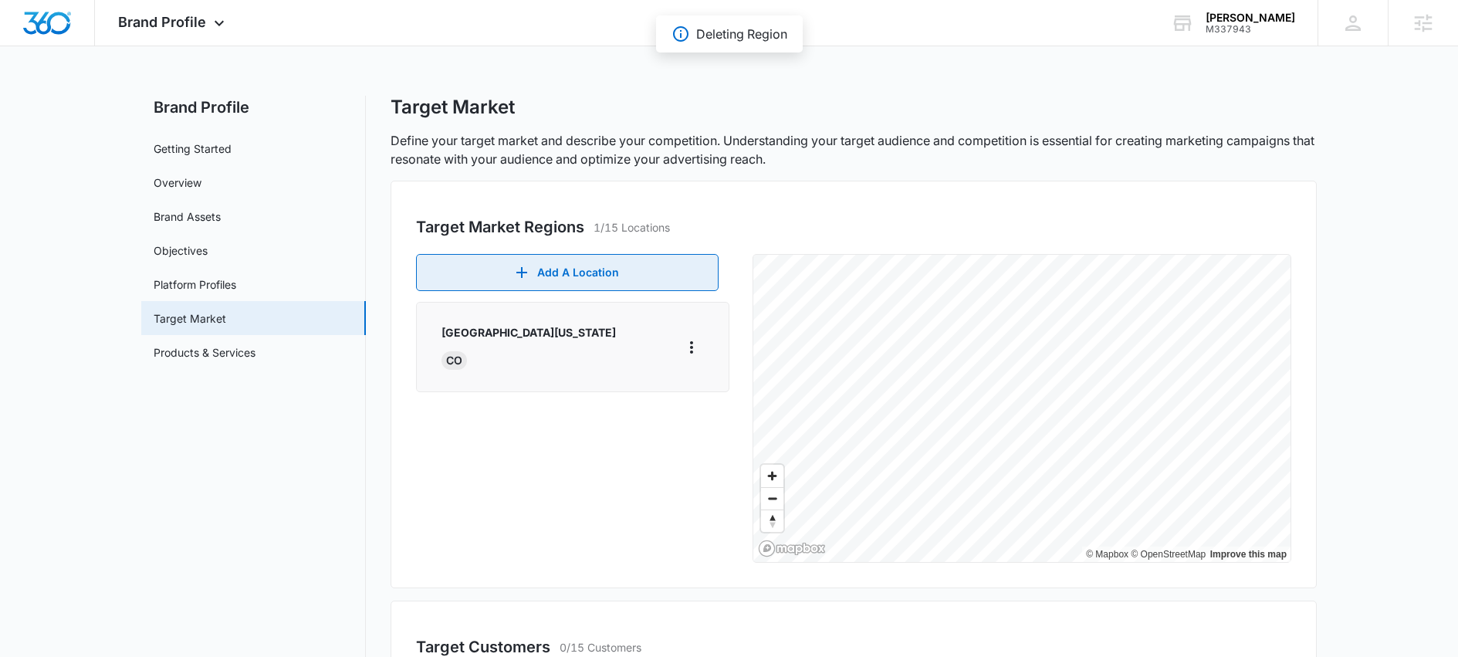
click at [621, 276] on button "Add A Location" at bounding box center [567, 272] width 303 height 37
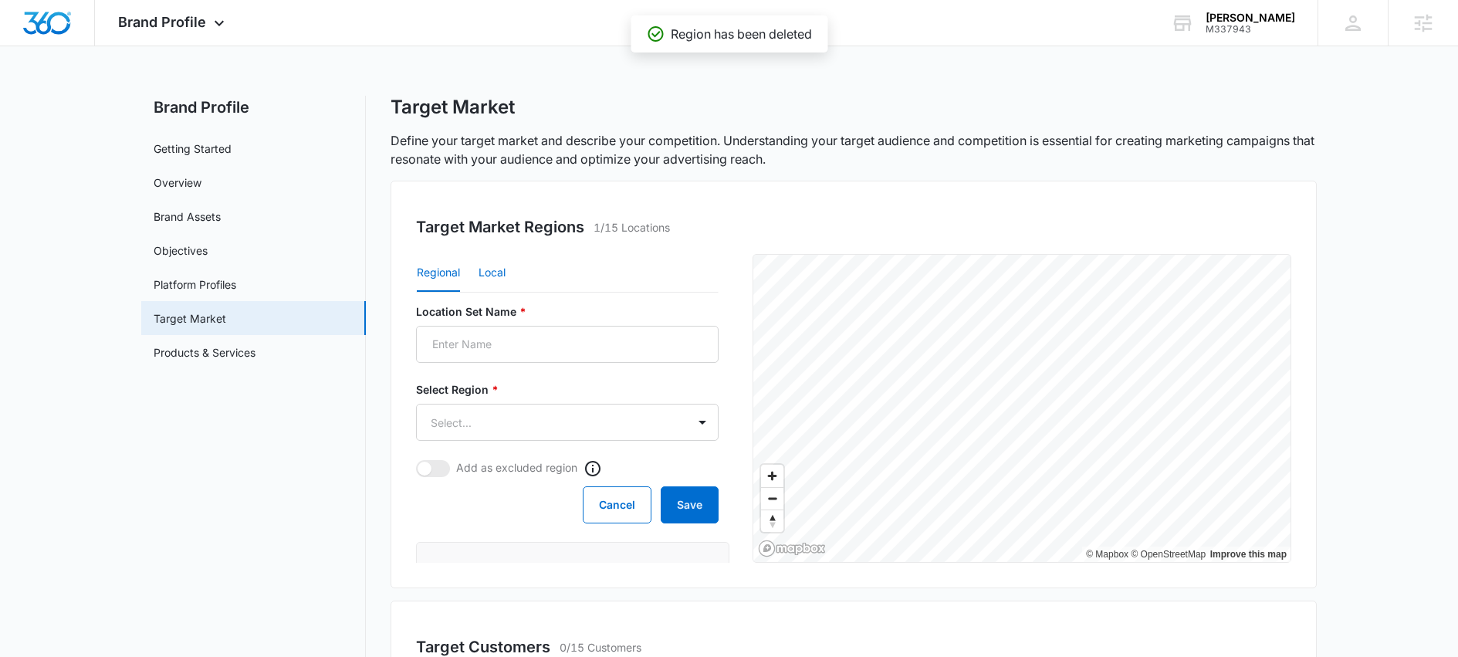
click at [492, 275] on button "Local" at bounding box center [492, 273] width 27 height 37
click at [674, 425] on body "Brand Profile Apps Reputation Websites Forms CRM Email Social Shop Scheduling C…" at bounding box center [729, 547] width 1458 height 1094
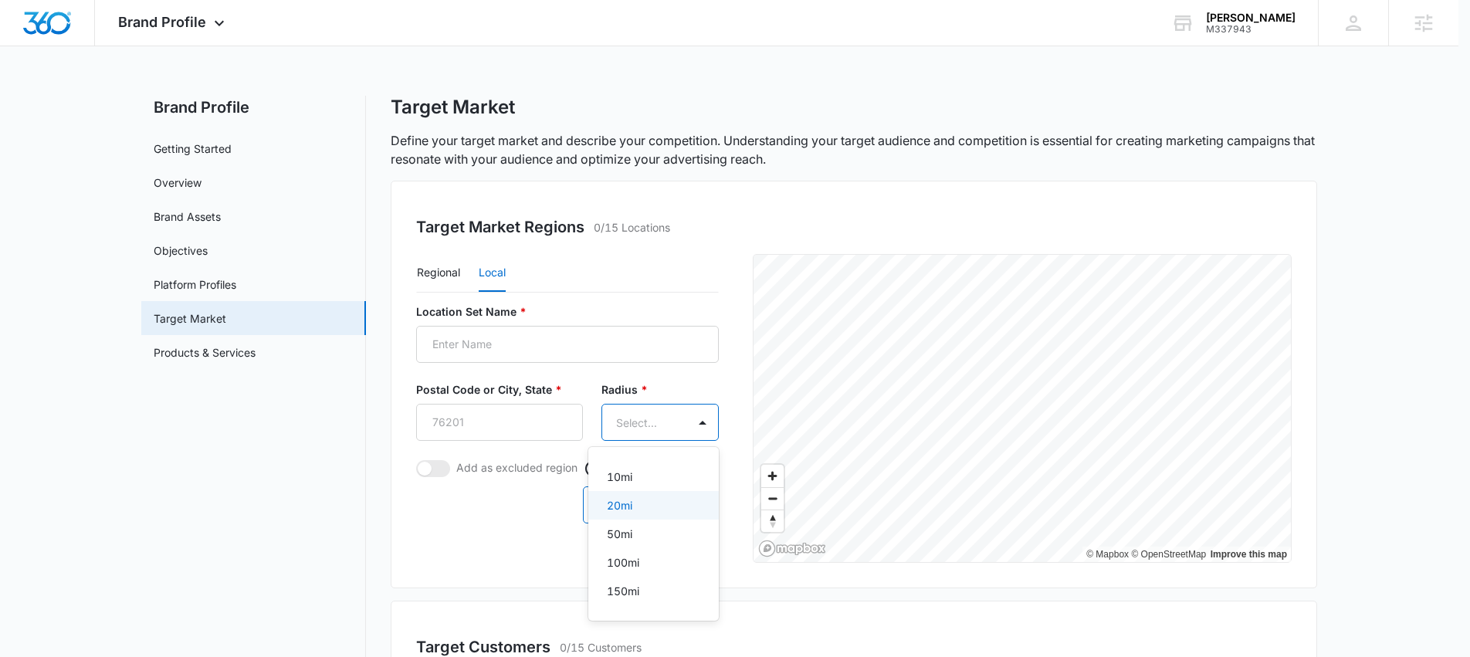
click at [624, 509] on p "20mi" at bounding box center [619, 505] width 25 height 16
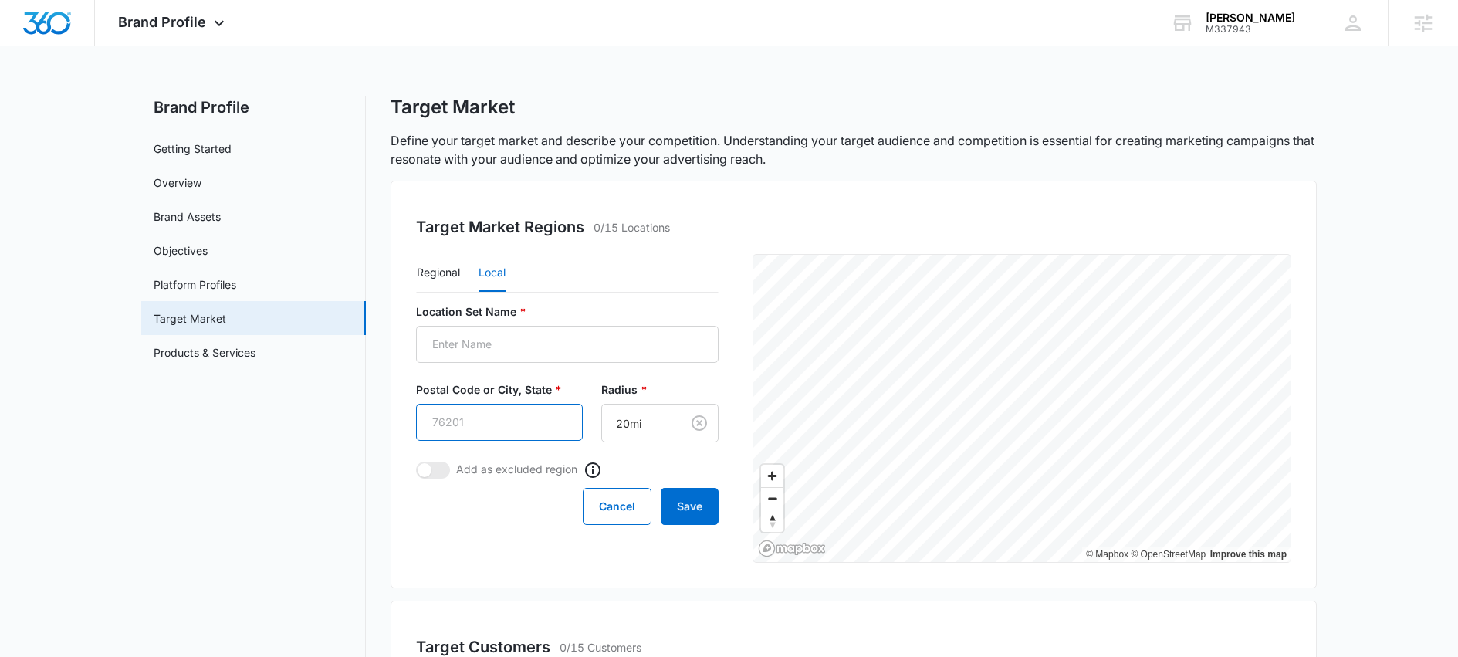
click at [515, 422] on input "Postal Code or City, State *" at bounding box center [499, 422] width 167 height 37
type input "80525"
click at [528, 346] on input "Location Set Name *" at bounding box center [567, 344] width 303 height 37
type input "[GEOGRAPHIC_DATA][US_STATE]"
click at [695, 510] on button "Save" at bounding box center [690, 506] width 58 height 37
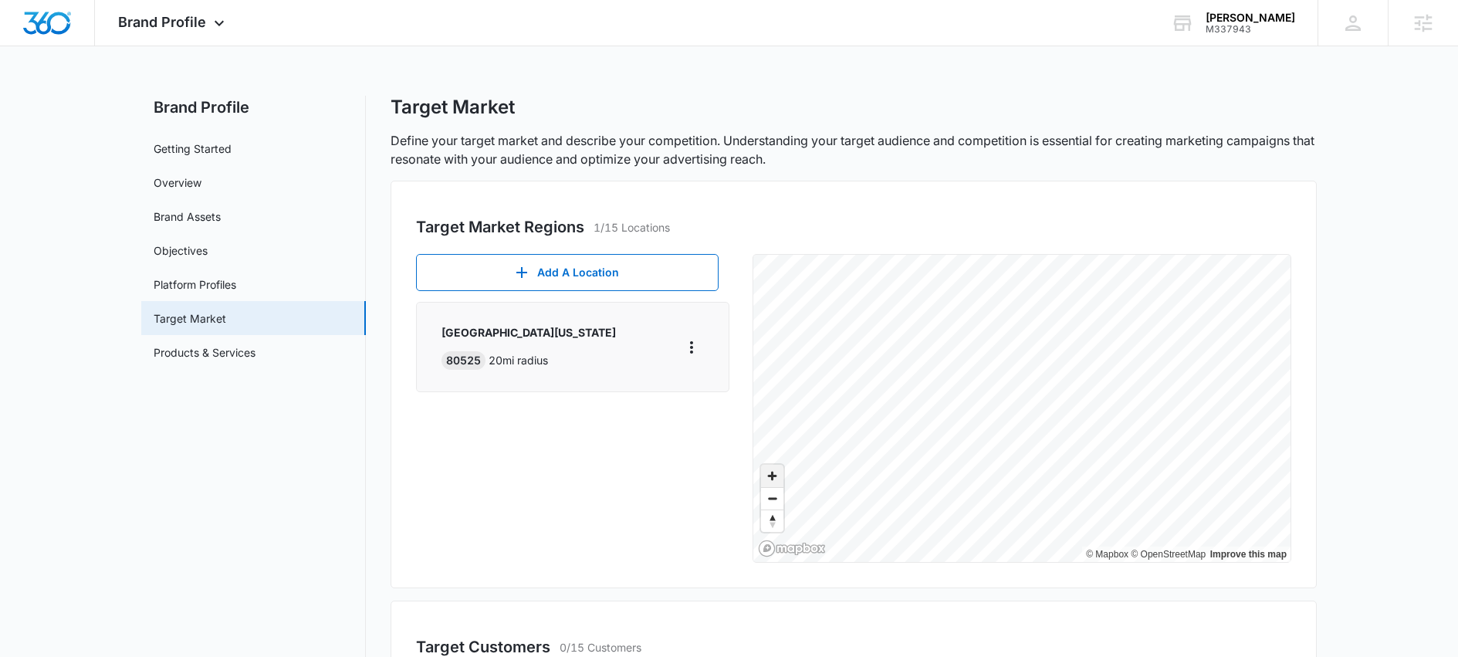
click at [777, 472] on span "Zoom in" at bounding box center [772, 476] width 22 height 22
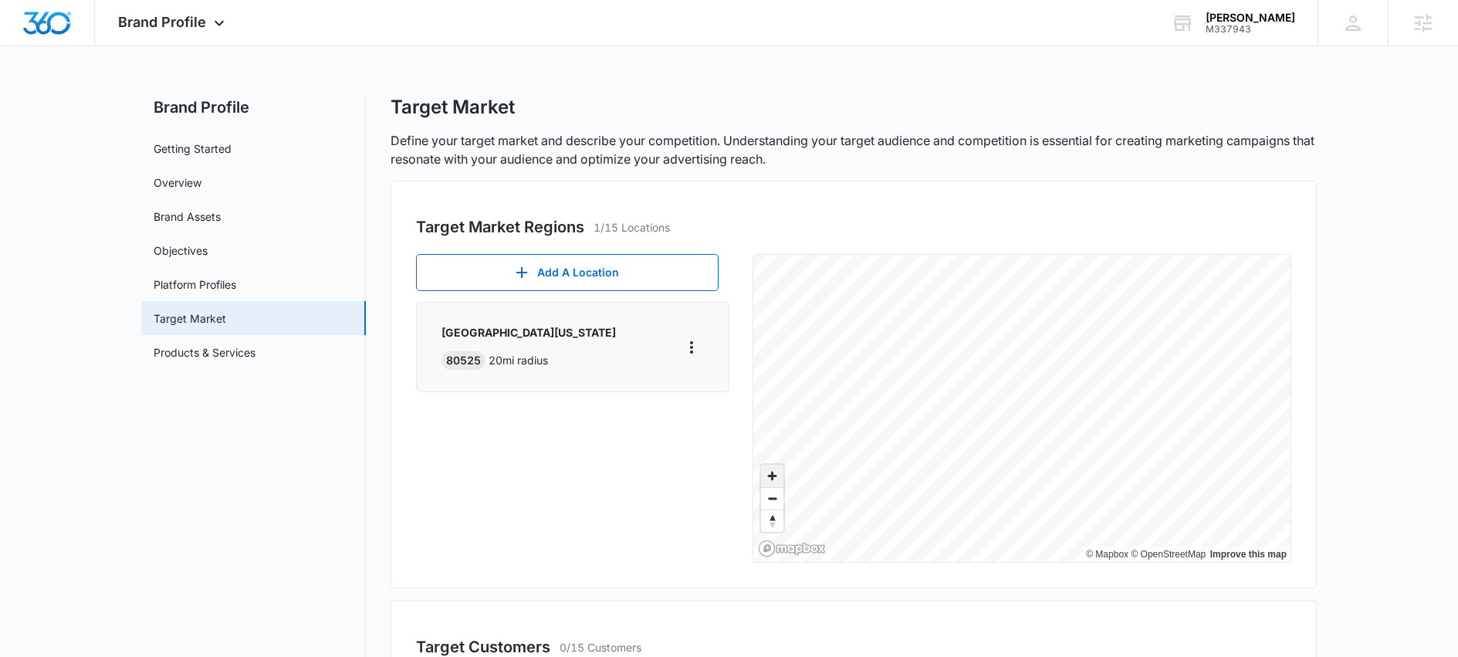
click at [777, 472] on span "Zoom in" at bounding box center [772, 476] width 22 height 22
click at [610, 491] on div "Add A Location [GEOGRAPHIC_DATA][US_STATE] 20 mi radius" at bounding box center [578, 408] width 324 height 309
click at [207, 322] on link "Target Market" at bounding box center [190, 318] width 73 height 16
click at [224, 283] on link "Platform Profiles" at bounding box center [195, 284] width 83 height 16
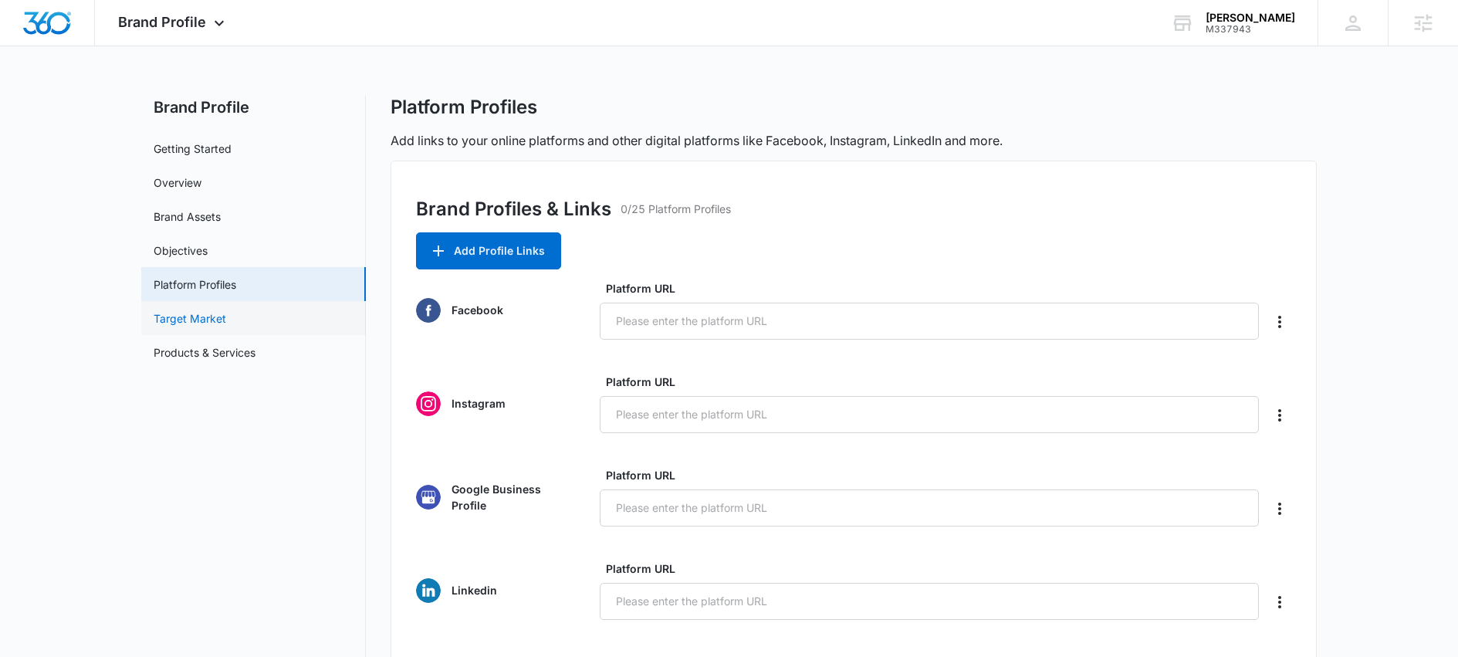
click at [220, 322] on link "Target Market" at bounding box center [190, 318] width 73 height 16
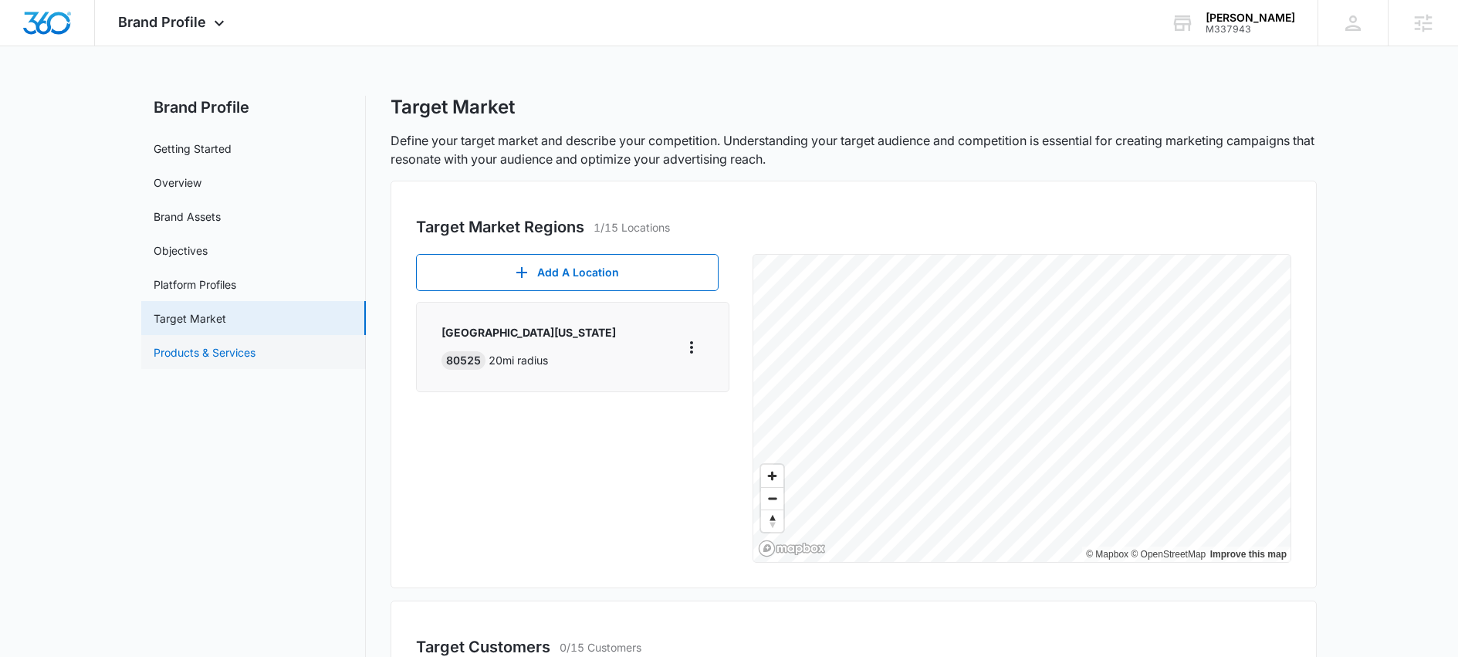
click at [222, 355] on link "Products & Services" at bounding box center [205, 352] width 102 height 16
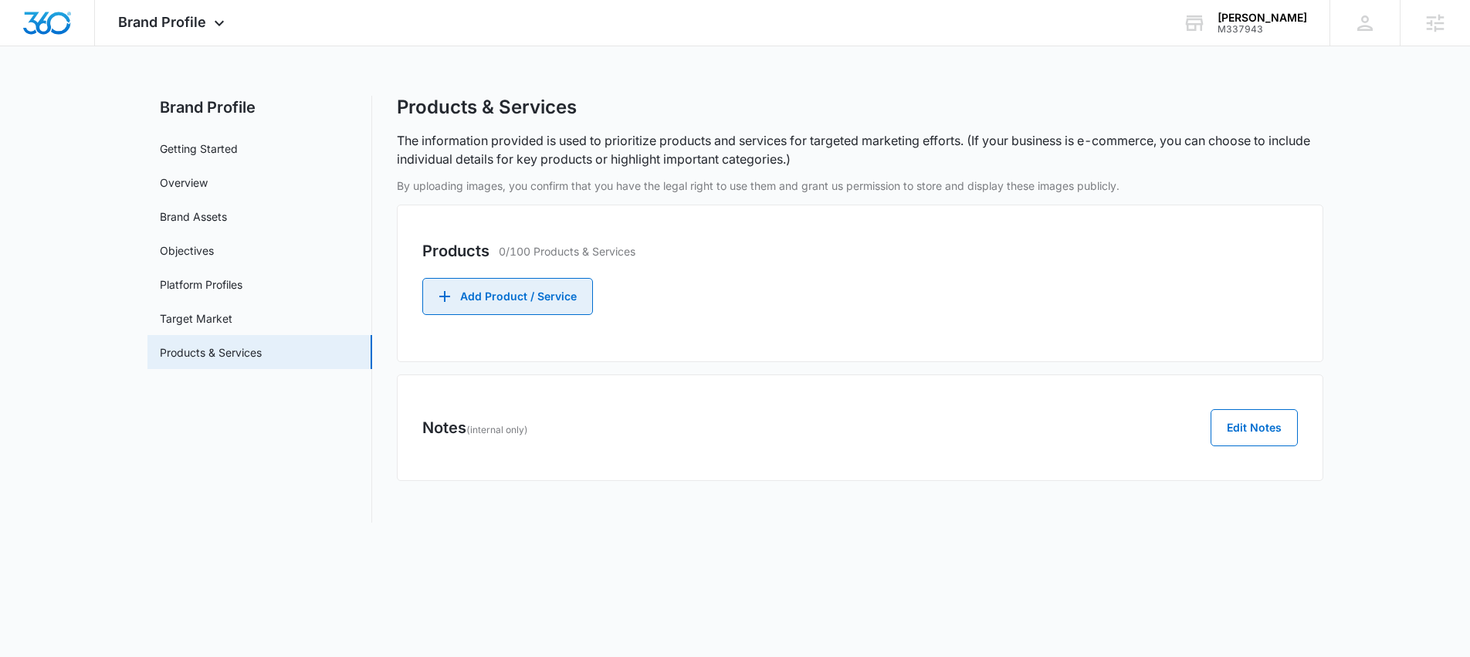
click at [534, 300] on button "Add Product / Service" at bounding box center [507, 296] width 171 height 37
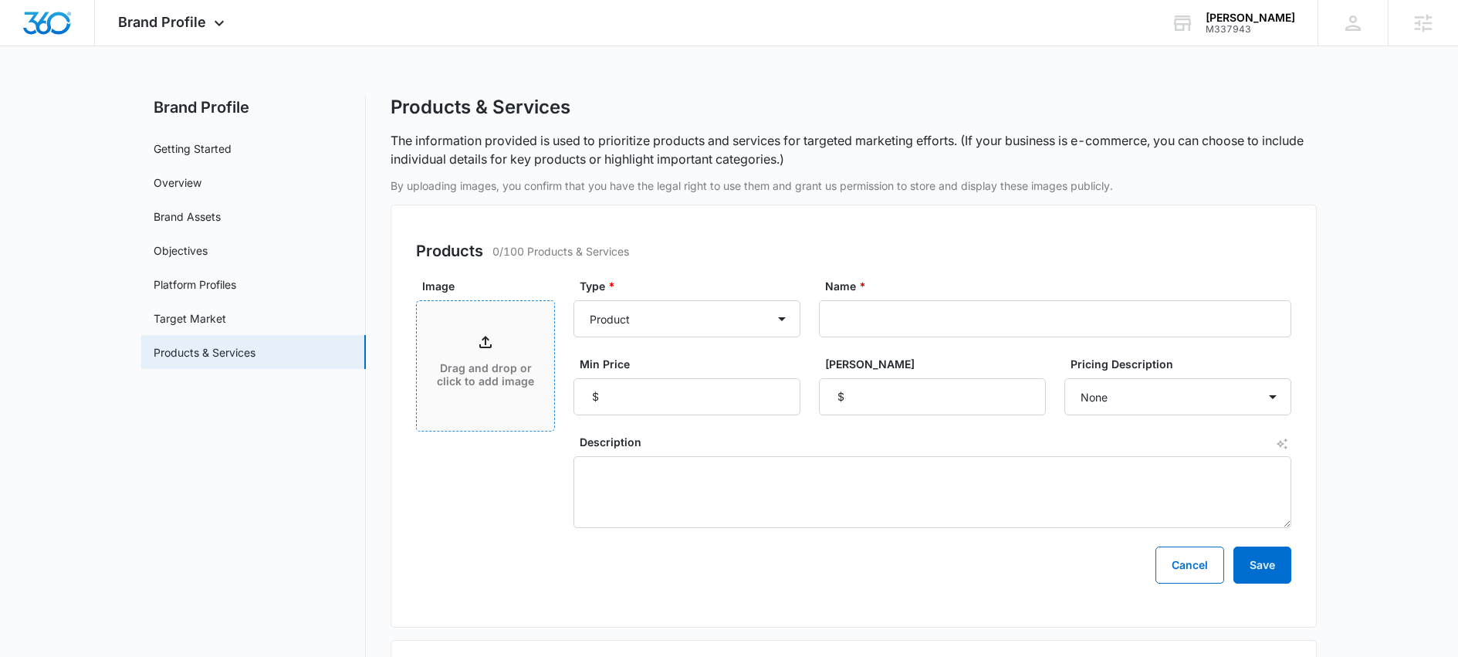
click at [487, 354] on div "Drag and drop or click to add image" at bounding box center [485, 366] width 137 height 66
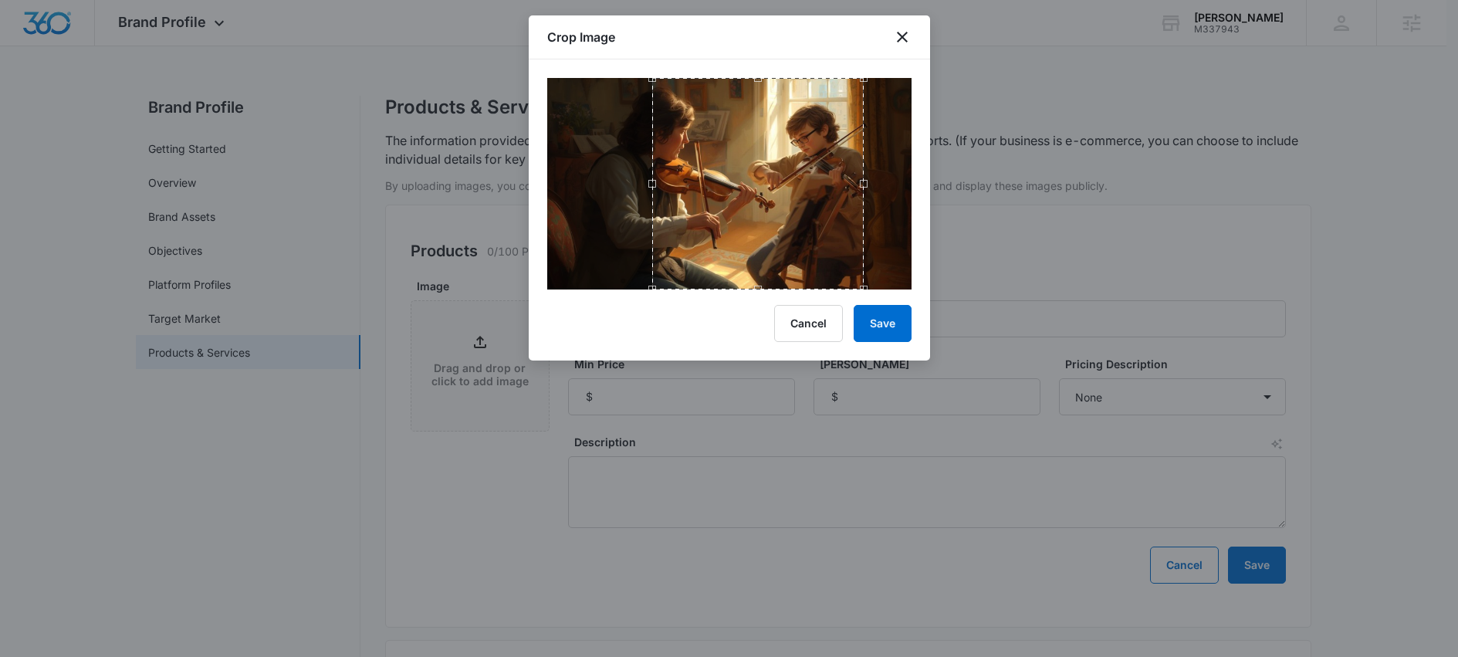
click at [782, 249] on div "Use the arrow keys to move the crop selection area" at bounding box center [758, 184] width 212 height 212
click at [905, 322] on button "Save" at bounding box center [883, 323] width 58 height 37
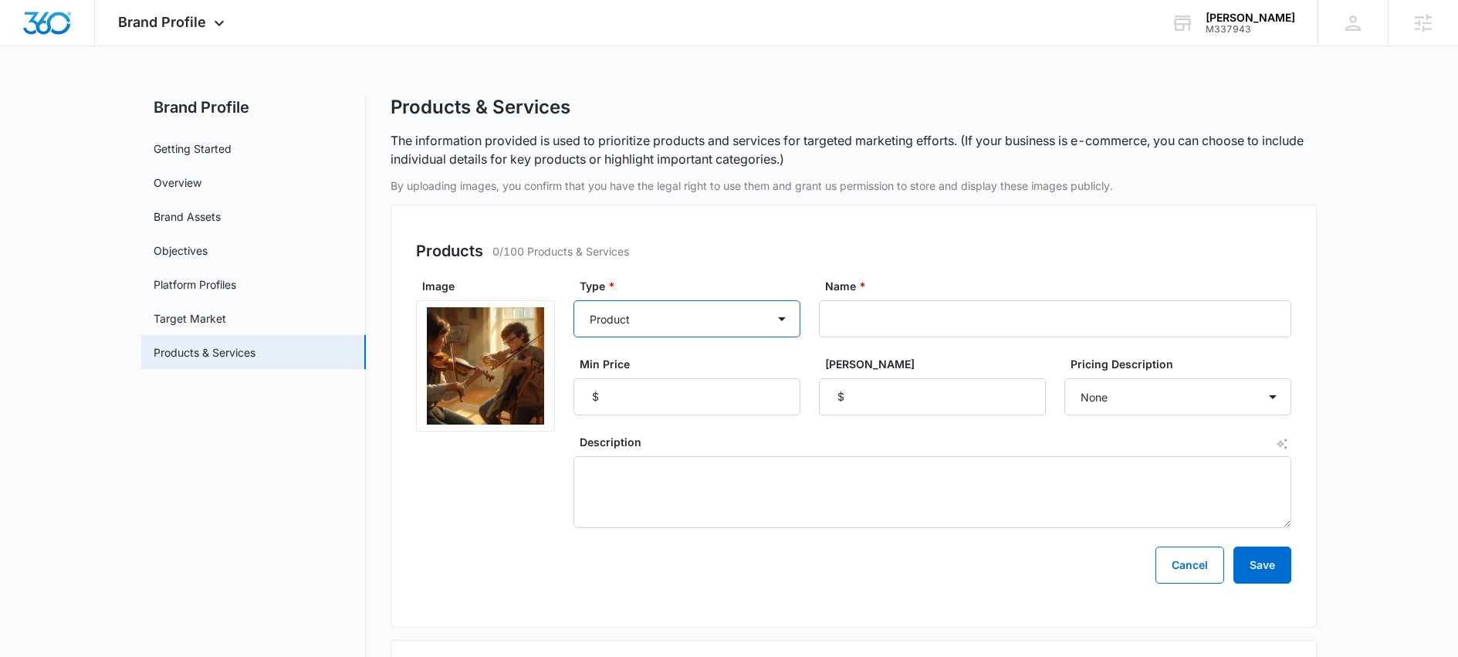
click at [701, 322] on select "Product Product category Service Service category" at bounding box center [687, 318] width 227 height 37
select select "service"
click at [574, 300] on select "Product Product category Service Service category" at bounding box center [687, 318] width 227 height 37
click at [899, 320] on input "Name *" at bounding box center [1055, 318] width 472 height 37
click at [834, 324] on input "Private [PERSON_NAME] & Violin Lessons" at bounding box center [1055, 318] width 472 height 37
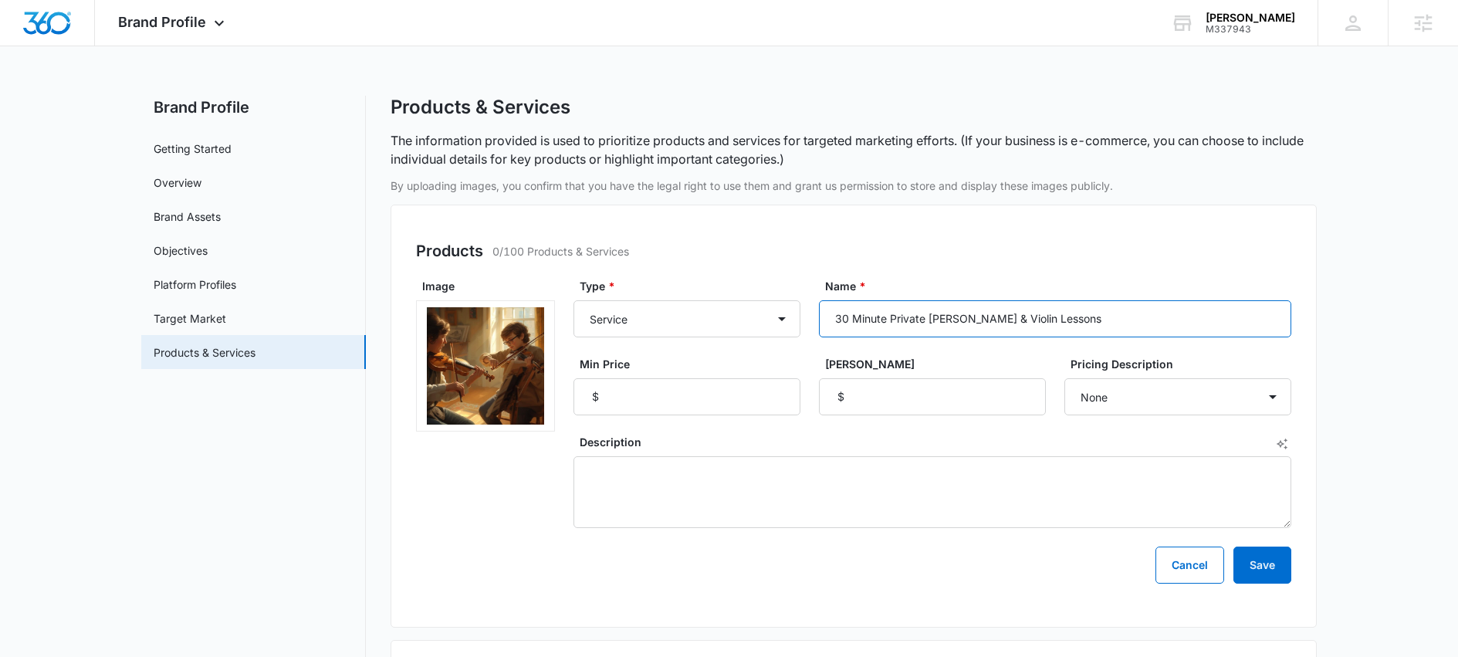
click at [1054, 316] on input "30 Minute Private [PERSON_NAME] & Violin Lessons" at bounding box center [1055, 318] width 472 height 37
type input "30 Minute Private [PERSON_NAME] & Violin Lesson"
click at [735, 393] on input "Min Price" at bounding box center [687, 396] width 227 height 37
type input "50"
click at [891, 434] on label "Description" at bounding box center [939, 442] width 718 height 16
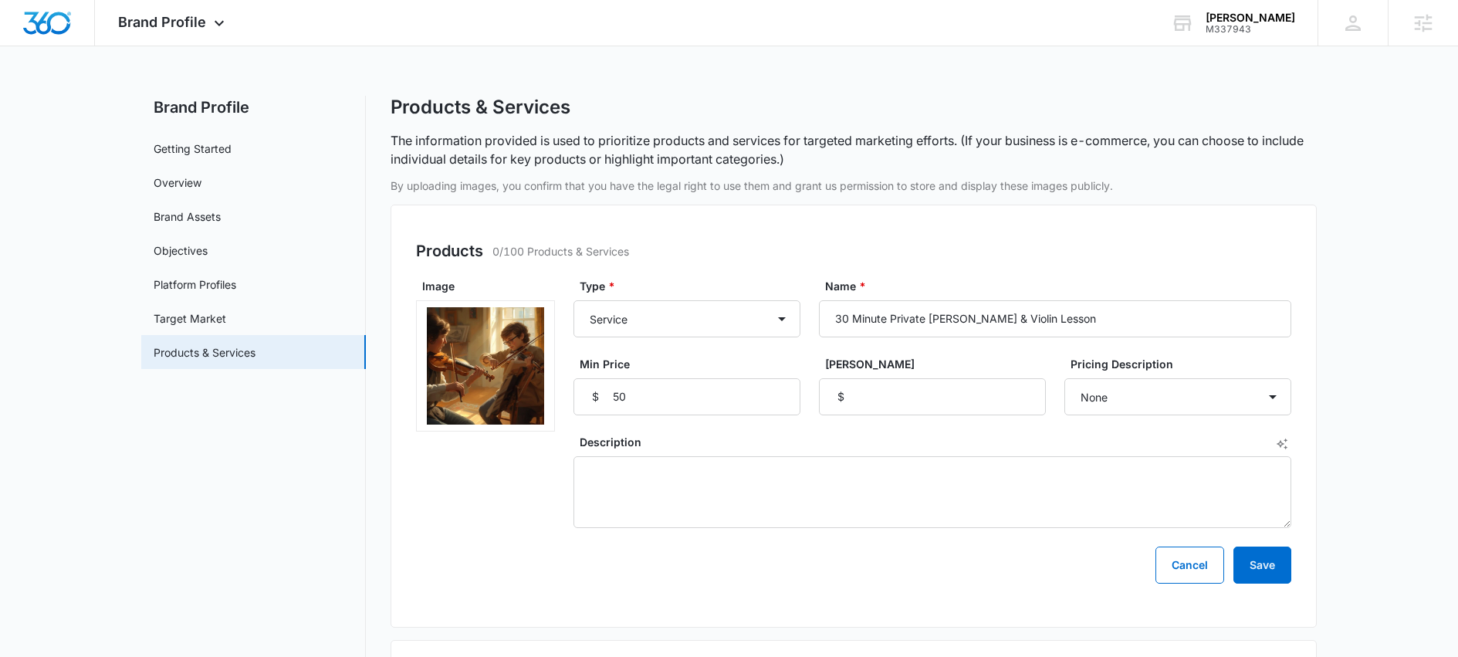
click at [891, 456] on textarea "Description" at bounding box center [933, 492] width 718 height 72
click at [1180, 399] on select "None Each Per month Per year Per hour Per day" at bounding box center [1177, 396] width 227 height 37
select select "per hour"
click at [1064, 378] on select "None Each Per month Per year Per hour Per day" at bounding box center [1177, 396] width 227 height 37
drag, startPoint x: 891, startPoint y: 321, endPoint x: 818, endPoint y: 326, distance: 72.7
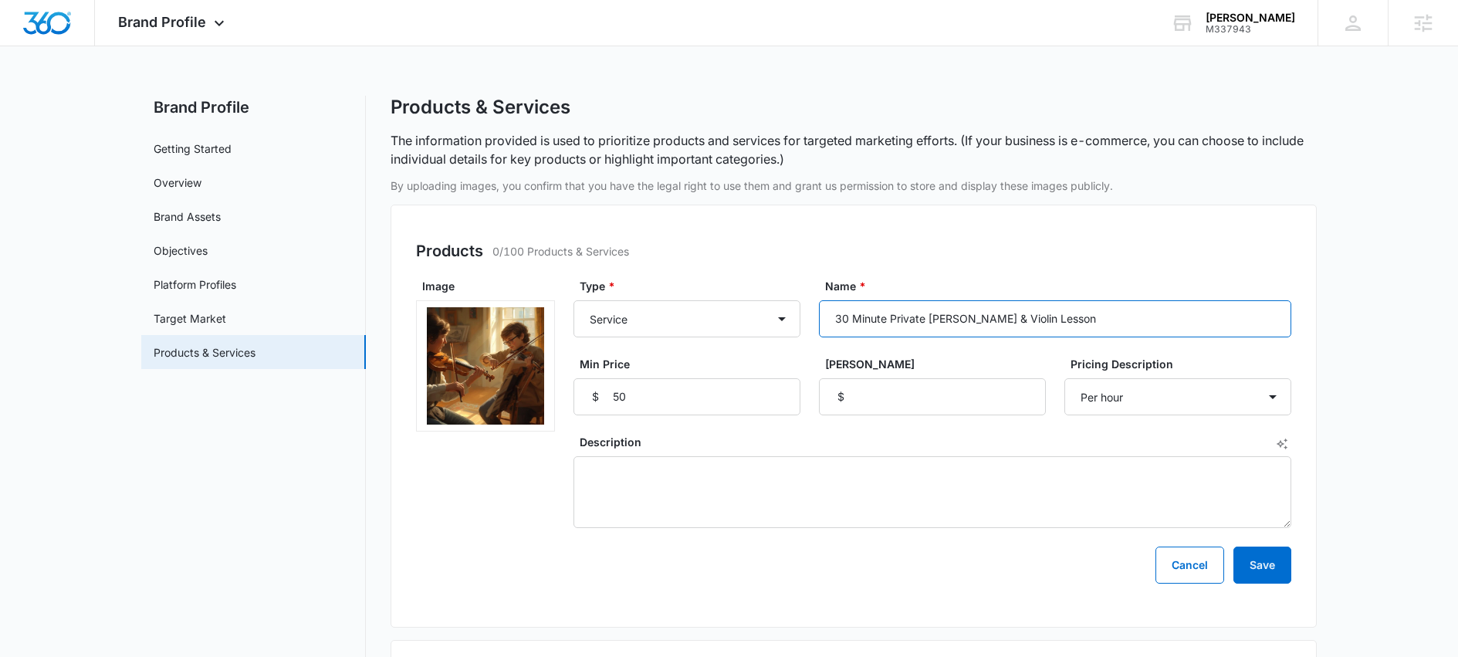
click at [819, 326] on input "30 Minute Private [PERSON_NAME] & Violin Lesson" at bounding box center [1055, 318] width 472 height 37
type input "Private [PERSON_NAME] & Violin Lesson"
click at [1285, 570] on button "Save" at bounding box center [1263, 565] width 58 height 37
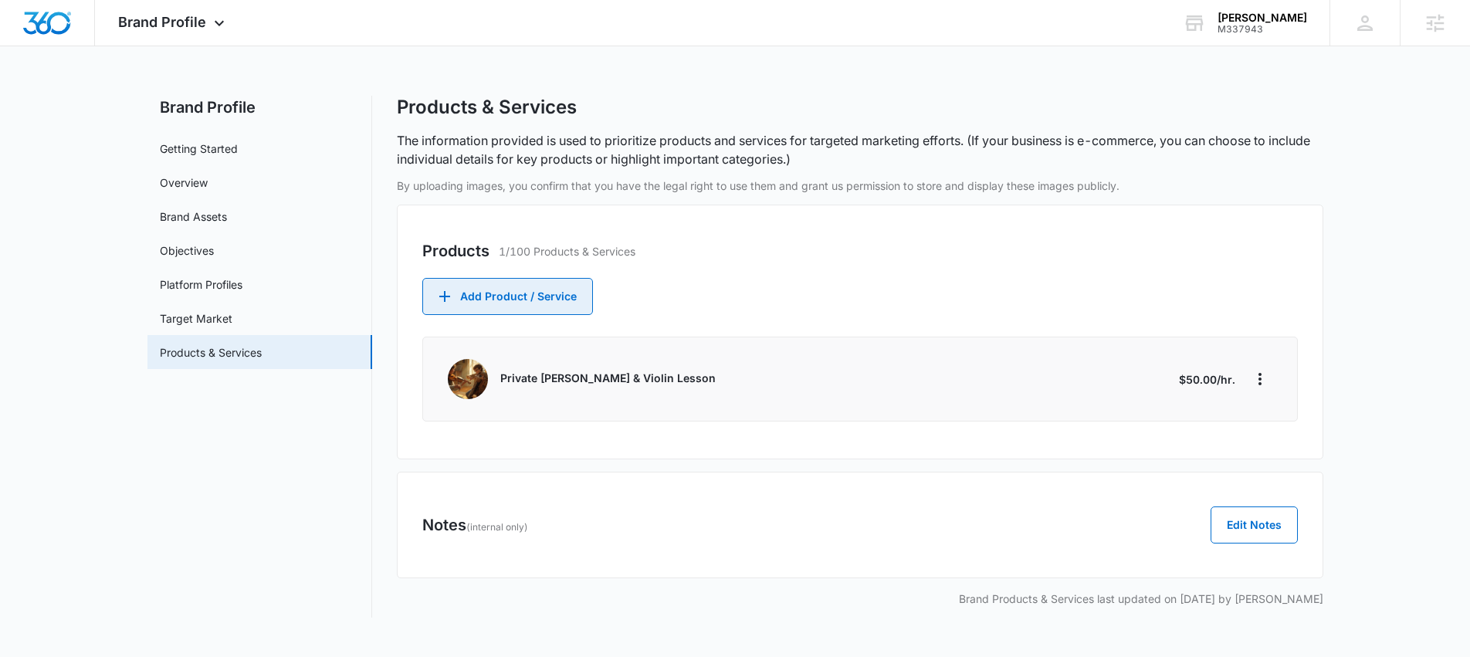
click at [571, 301] on button "Add Product / Service" at bounding box center [507, 296] width 171 height 37
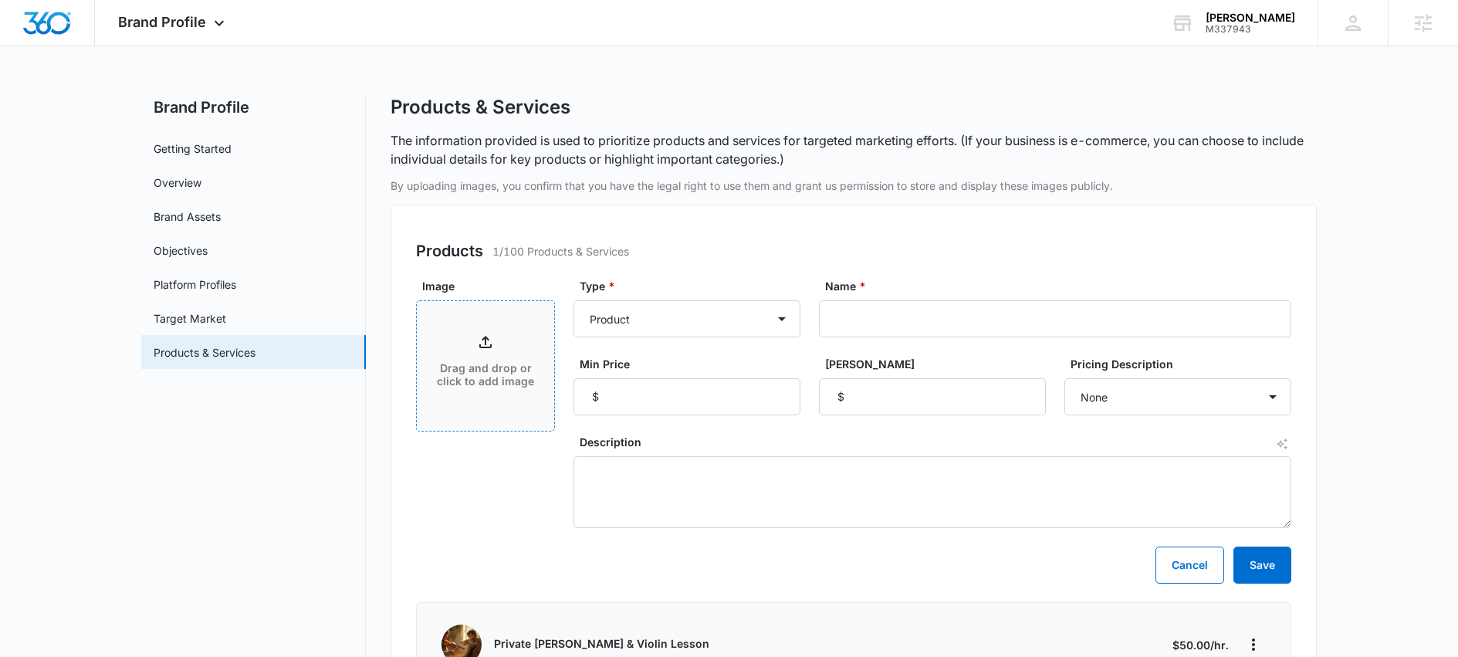
click at [499, 377] on p "Drag and drop or click to add image" at bounding box center [485, 375] width 107 height 26
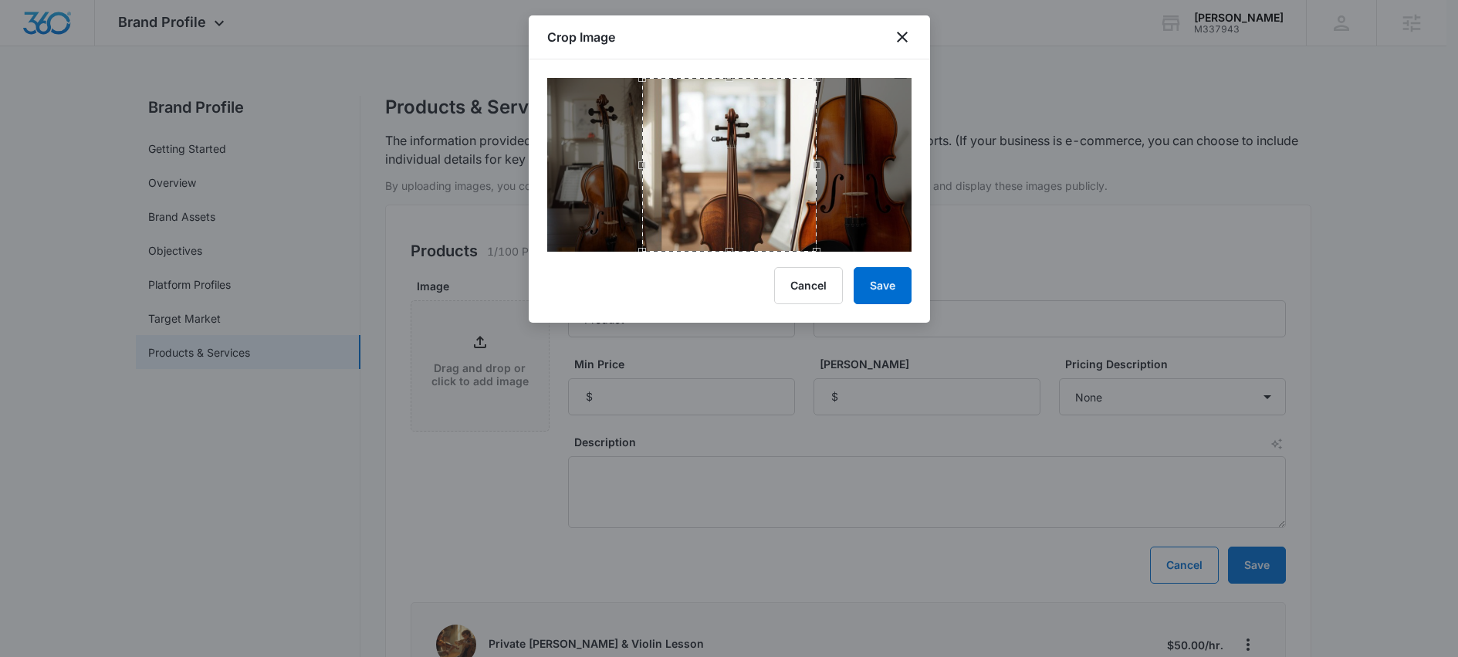
click at [750, 235] on div "Use the arrow keys to move the crop selection area" at bounding box center [729, 165] width 174 height 174
click at [904, 37] on icon "close" at bounding box center [902, 37] width 19 height 19
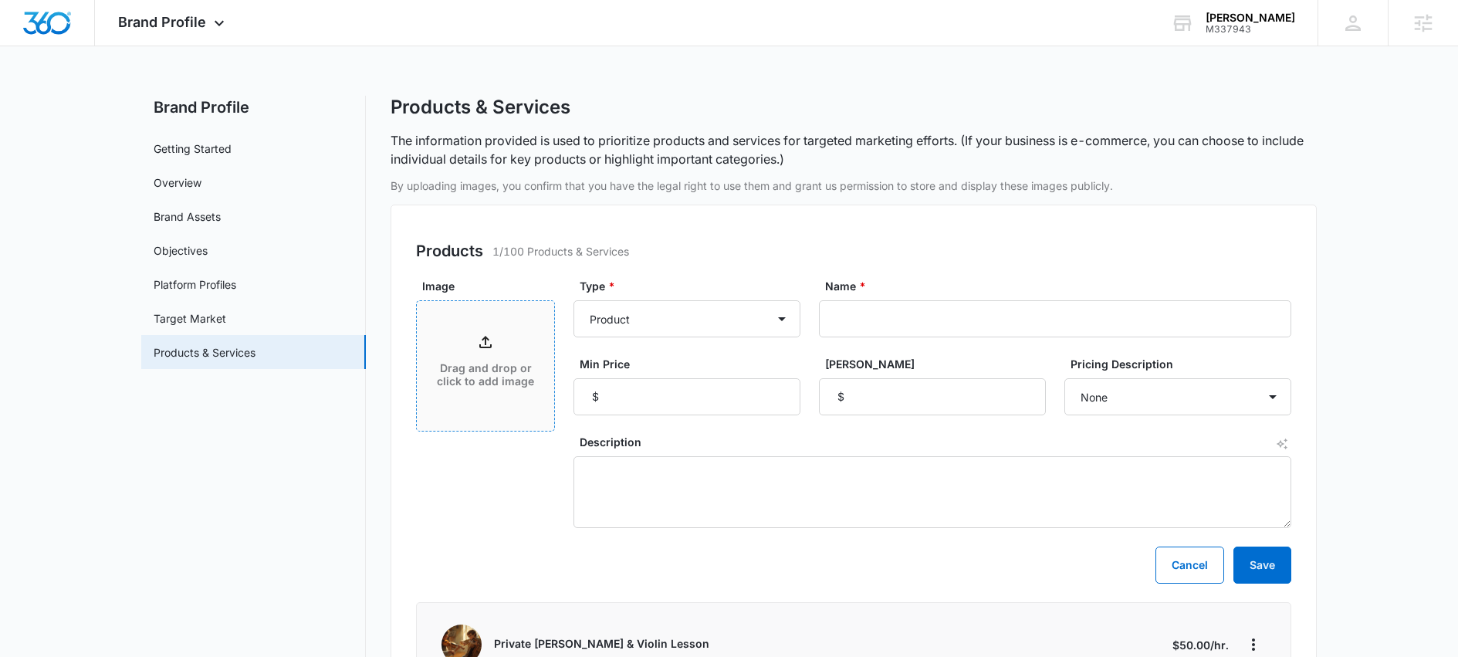
click at [486, 348] on icon at bounding box center [485, 342] width 19 height 19
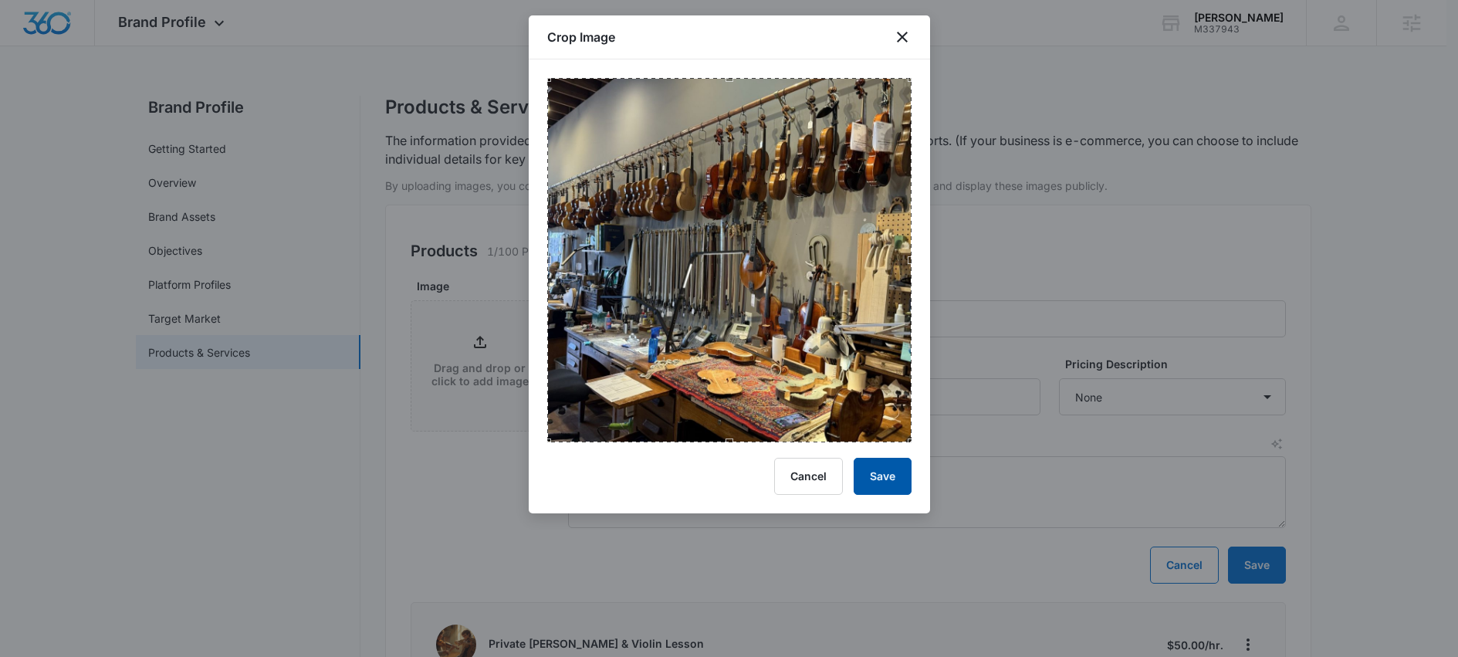
click at [888, 485] on button "Save" at bounding box center [883, 476] width 58 height 37
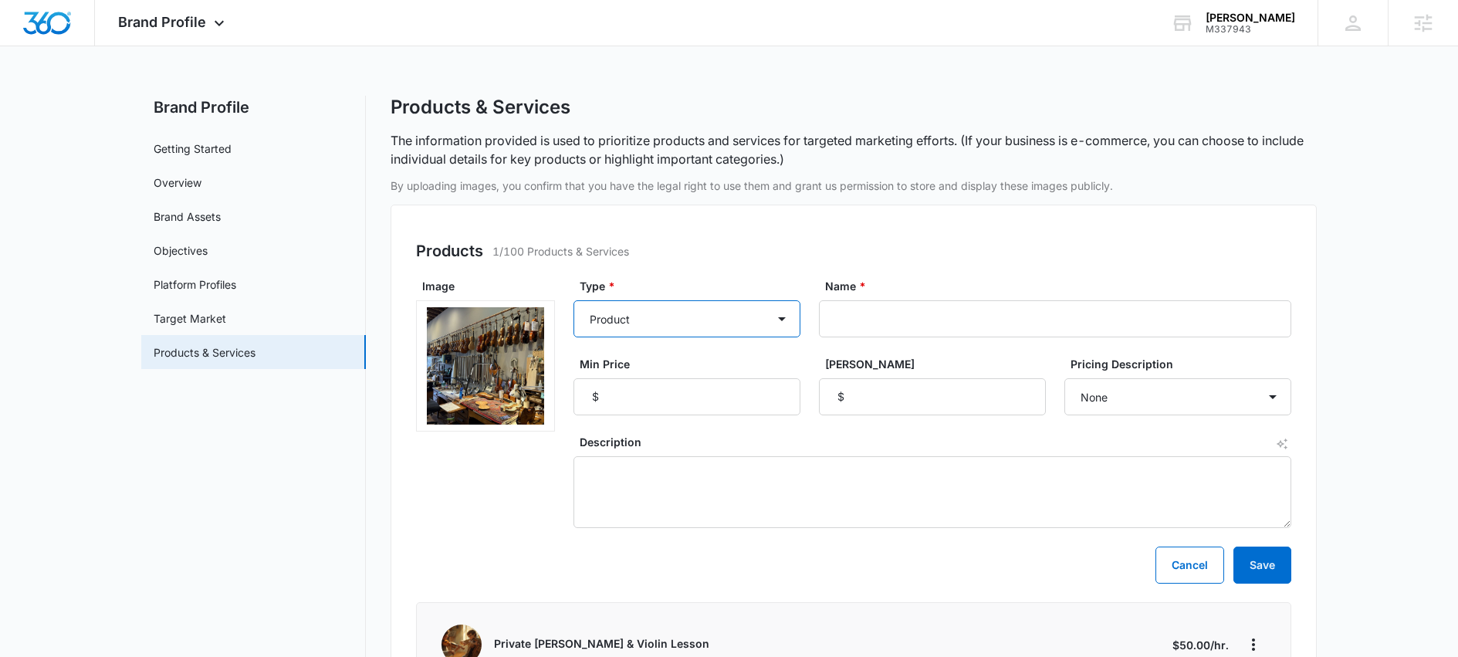
click at [747, 322] on select "Product Product category Service Service category" at bounding box center [687, 318] width 227 height 37
select select "service"
click at [574, 300] on select "Product Product category Service Service category" at bounding box center [687, 318] width 227 height 37
click at [887, 322] on input "Name *" at bounding box center [1055, 318] width 472 height 37
type input "G"
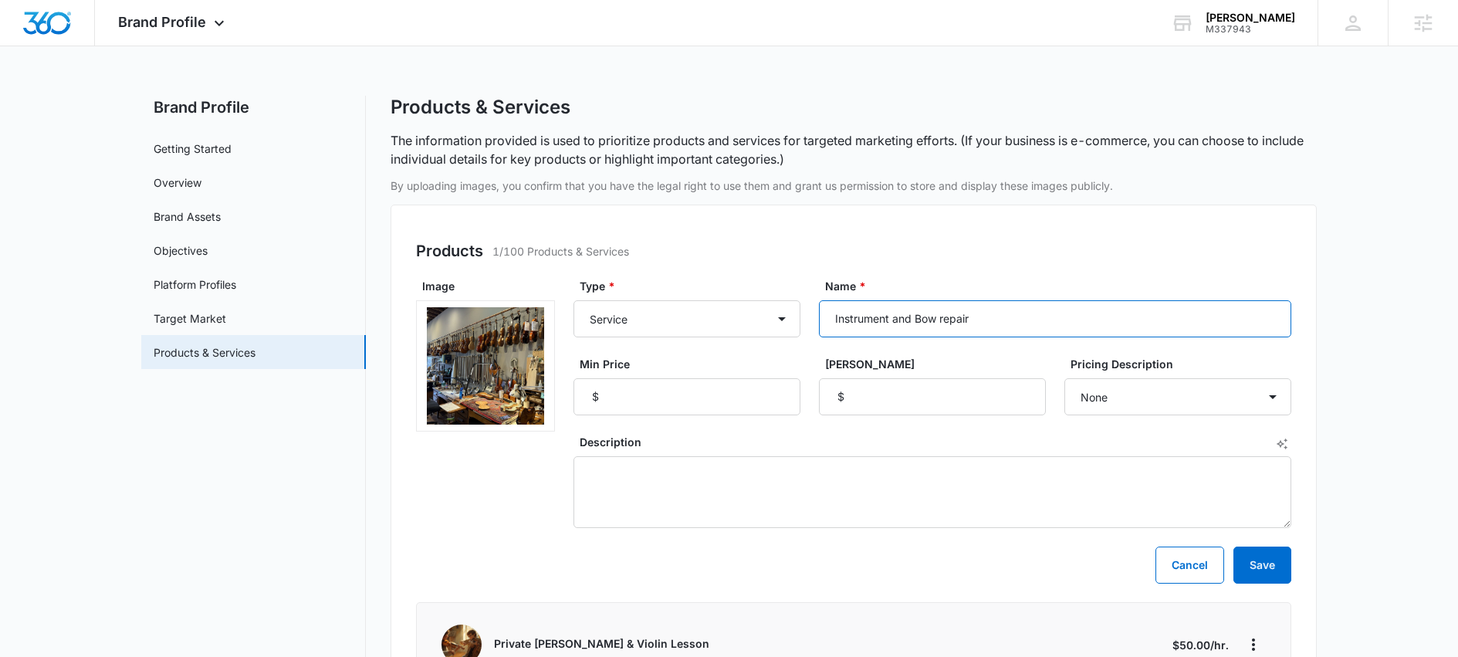
click at [946, 320] on input "Instrument and Bow repair" at bounding box center [1055, 318] width 472 height 37
type input "Instrument and Bow Repair"
click at [702, 393] on input "Min Price" at bounding box center [687, 396] width 227 height 37
type input "50"
click at [879, 403] on input "[PERSON_NAME]" at bounding box center [932, 396] width 227 height 37
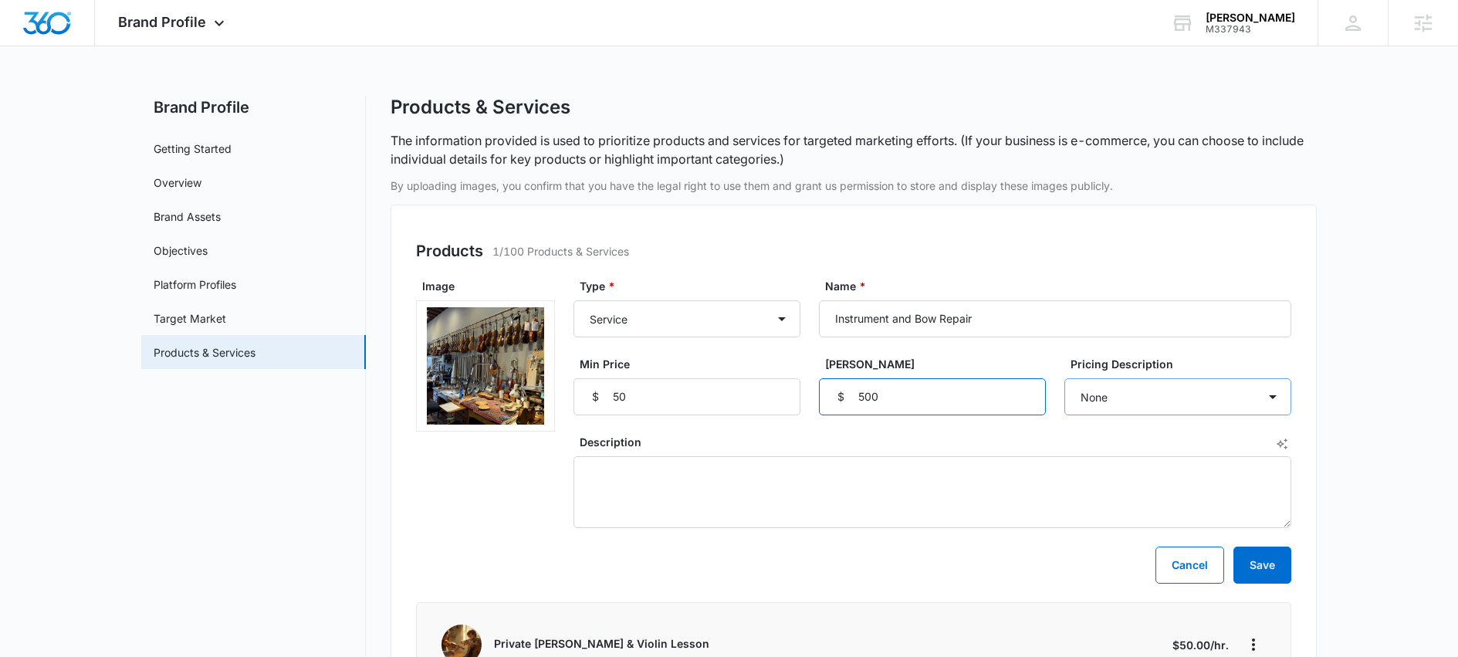
type input "500"
click at [1149, 390] on select "None Each Per month Per year Per hour Per day" at bounding box center [1177, 396] width 227 height 37
click at [893, 465] on textarea "Description" at bounding box center [933, 492] width 718 height 72
click at [1284, 441] on icon "AI Text Generator" at bounding box center [1282, 444] width 12 height 12
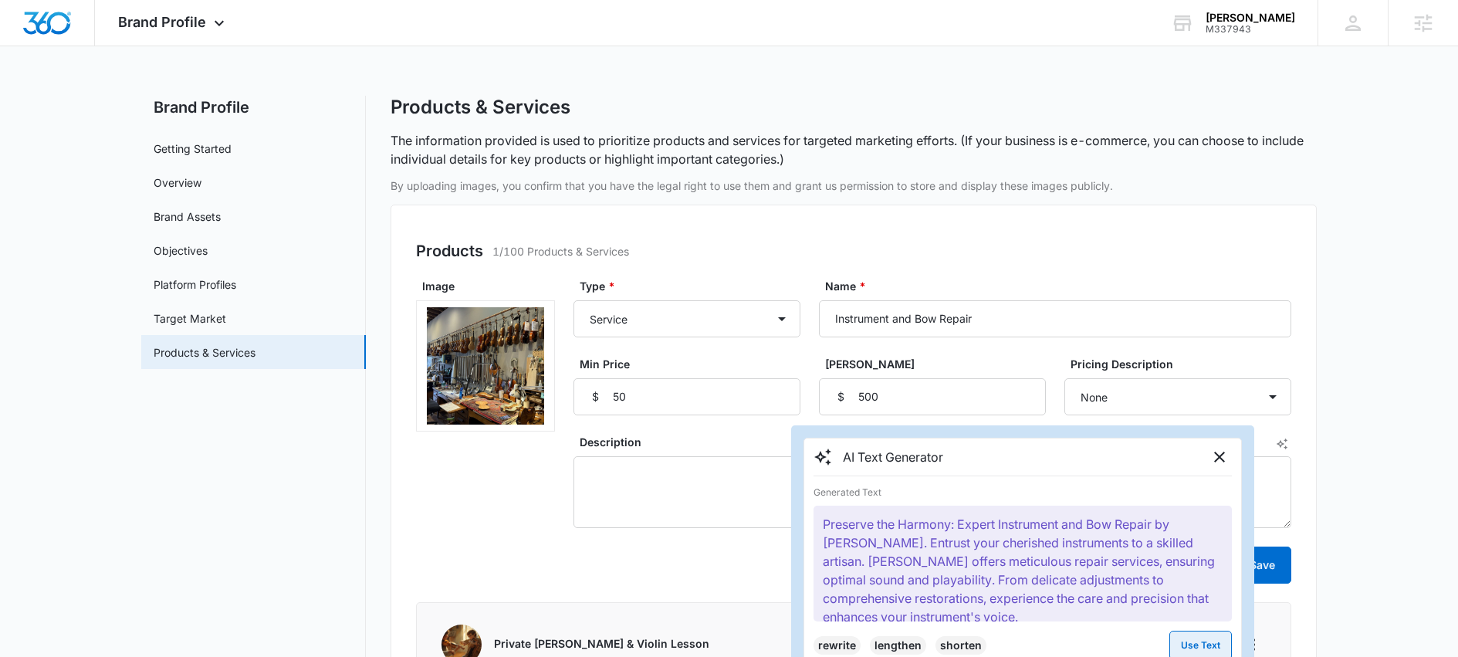
click at [1207, 641] on button "Use Text" at bounding box center [1200, 645] width 63 height 29
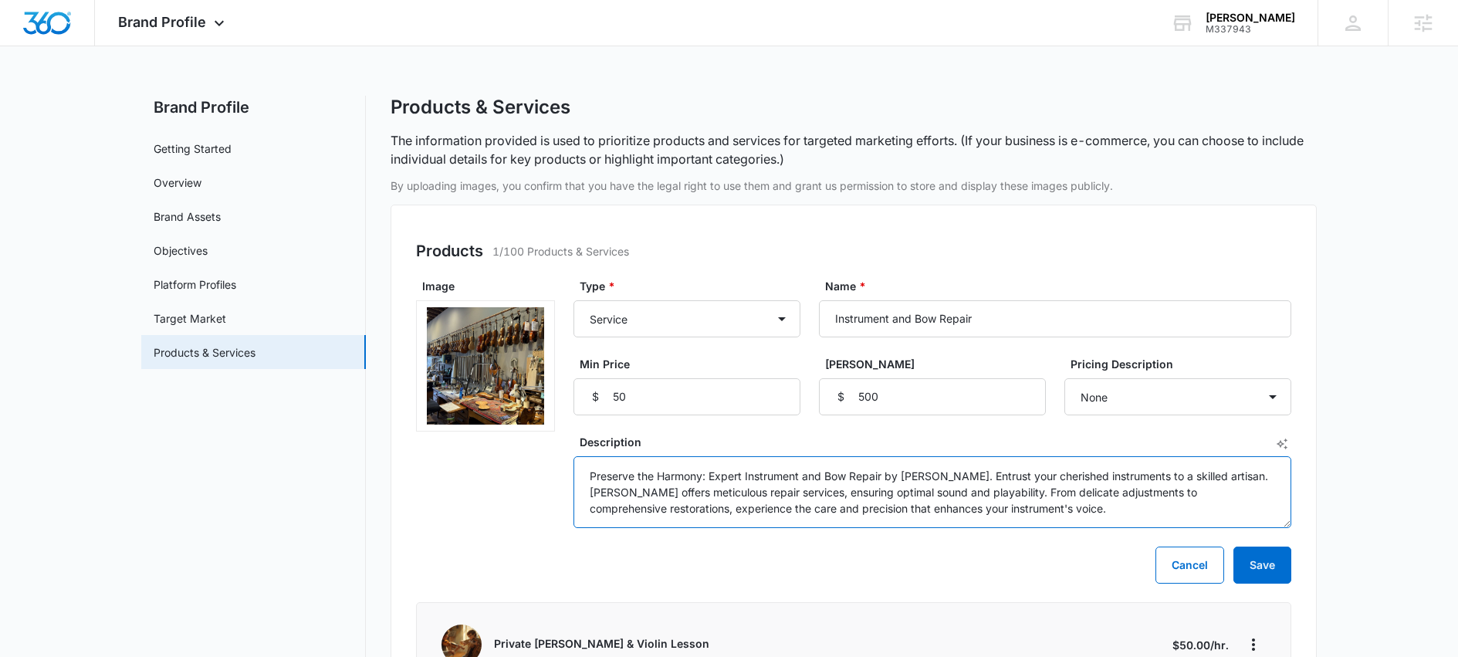
drag, startPoint x: 709, startPoint y: 477, endPoint x: 526, endPoint y: 451, distance: 184.8
click at [526, 451] on div "Image Type * Product Product category Service Service category Name * Instrumen…" at bounding box center [853, 403] width 875 height 250
drag, startPoint x: 1125, startPoint y: 477, endPoint x: 846, endPoint y: 469, distance: 278.8
click at [846, 469] on textarea "Expert Instrument and Bow Repair by [PERSON_NAME]. Entrust your cherished instr…" at bounding box center [933, 492] width 718 height 72
click at [943, 494] on textarea "Expert Instrument and Bow Repair by [PERSON_NAME]. [PERSON_NAME] offers meticul…" at bounding box center [933, 492] width 718 height 72
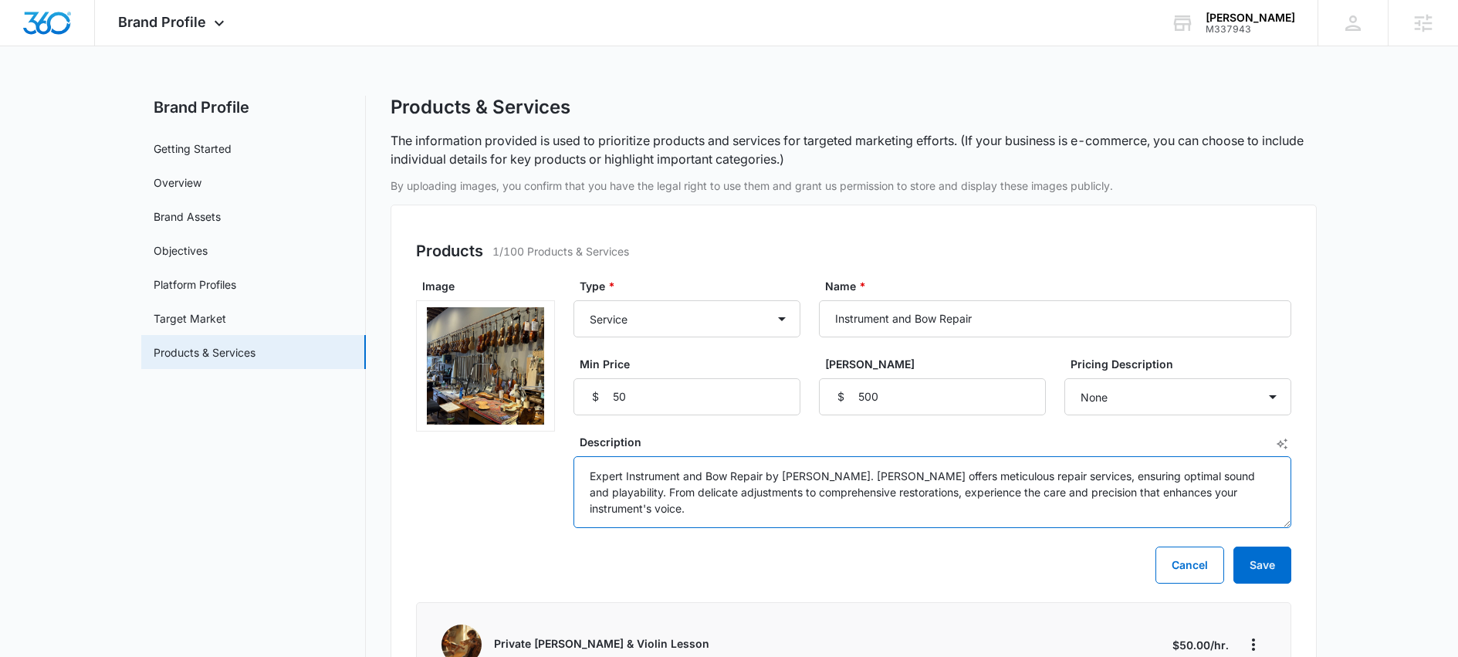
drag, startPoint x: 924, startPoint y: 511, endPoint x: 946, endPoint y: 494, distance: 28.1
click at [946, 494] on textarea "Expert Instrument and Bow Repair by [PERSON_NAME]. [PERSON_NAME] offers meticul…" at bounding box center [933, 492] width 718 height 72
click at [791, 496] on textarea "Expert Instrument and Bow Repair by [PERSON_NAME]. [PERSON_NAME] offers meticul…" at bounding box center [933, 492] width 718 height 72
click at [662, 496] on textarea "Expert Instrument and Bow Repair by [PERSON_NAME]. [PERSON_NAME] offers meticul…" at bounding box center [933, 492] width 718 height 72
click at [661, 496] on textarea "Expert Instrument and Bow Repair by [PERSON_NAME]. [PERSON_NAME] offers meticul…" at bounding box center [933, 492] width 718 height 72
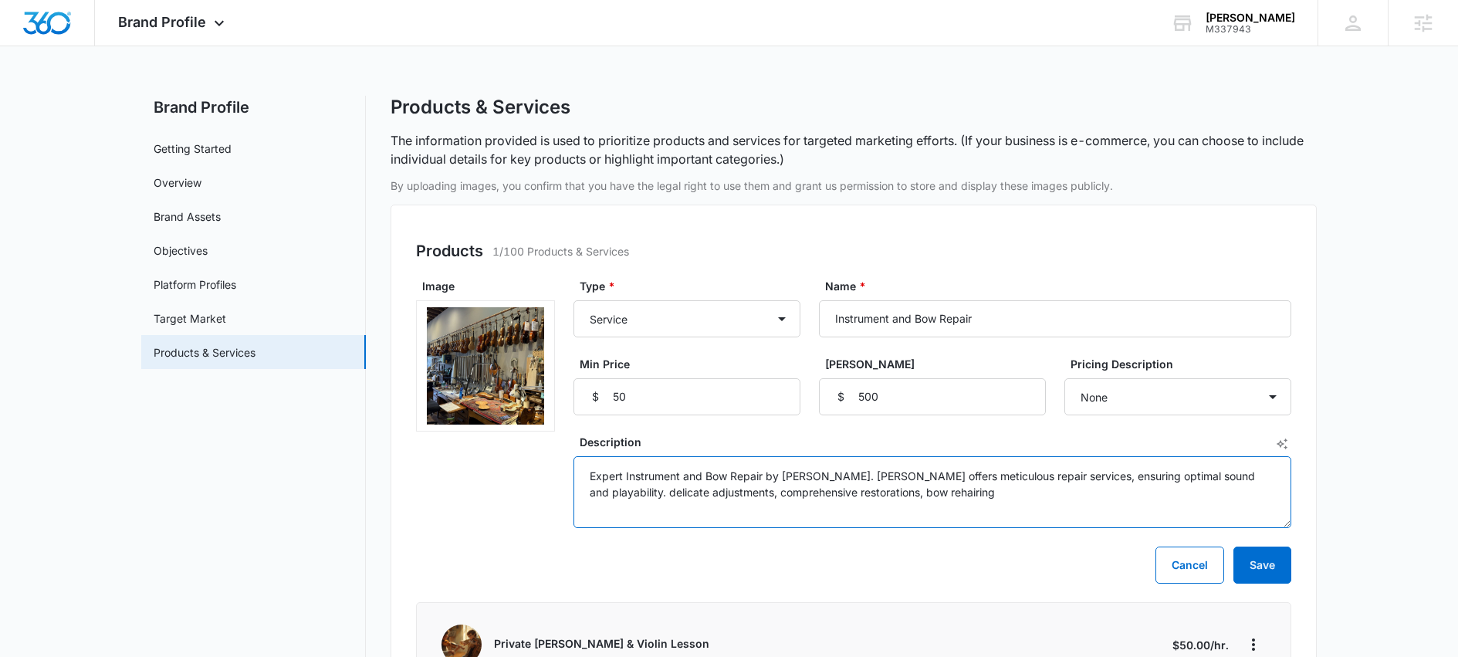
click at [653, 494] on textarea "Expert Instrument and Bow Repair by [PERSON_NAME]. [PERSON_NAME] offers meticul…" at bounding box center [933, 492] width 718 height 72
click at [967, 498] on textarea "Expert Instrument and Bow Repair by [PERSON_NAME]. [PERSON_NAME] offers meticul…" at bounding box center [933, 492] width 718 height 72
type textarea "Expert Instrument and Bow Repair by [PERSON_NAME]. [PERSON_NAME] offers meticul…"
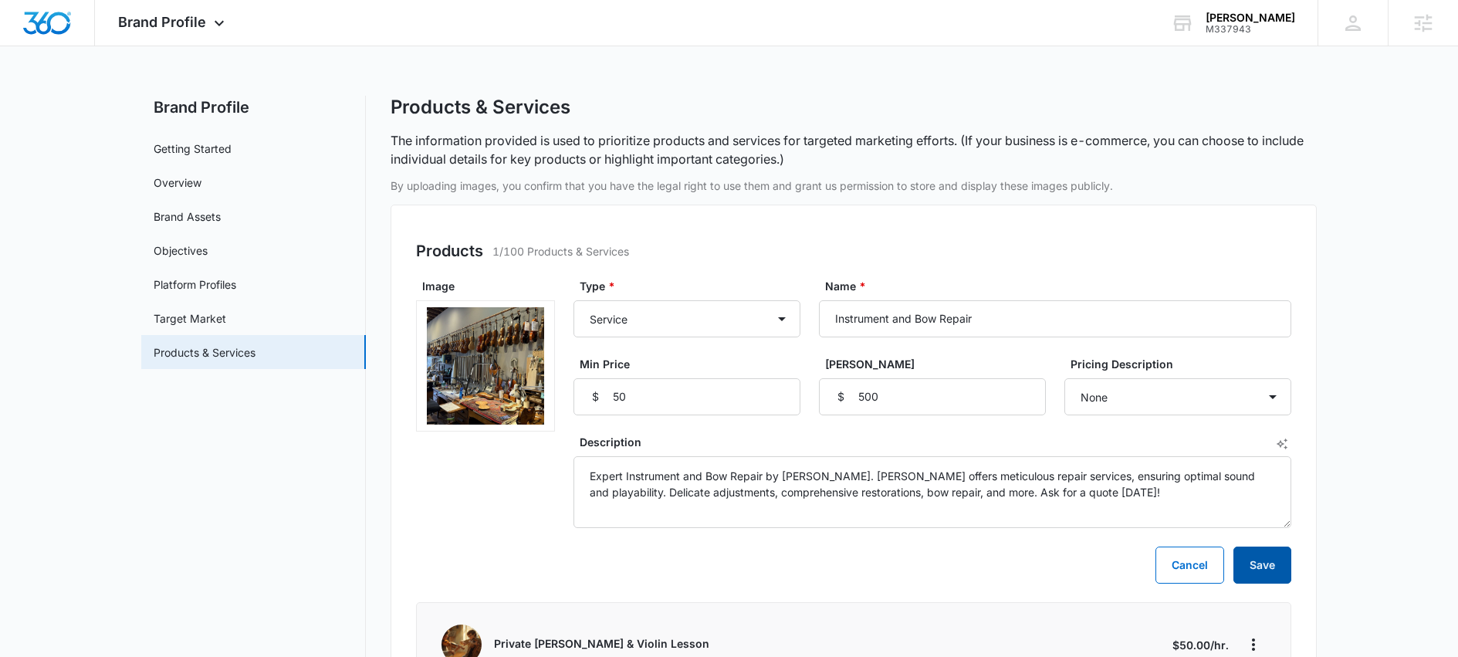
click at [1267, 572] on button "Save" at bounding box center [1263, 565] width 58 height 37
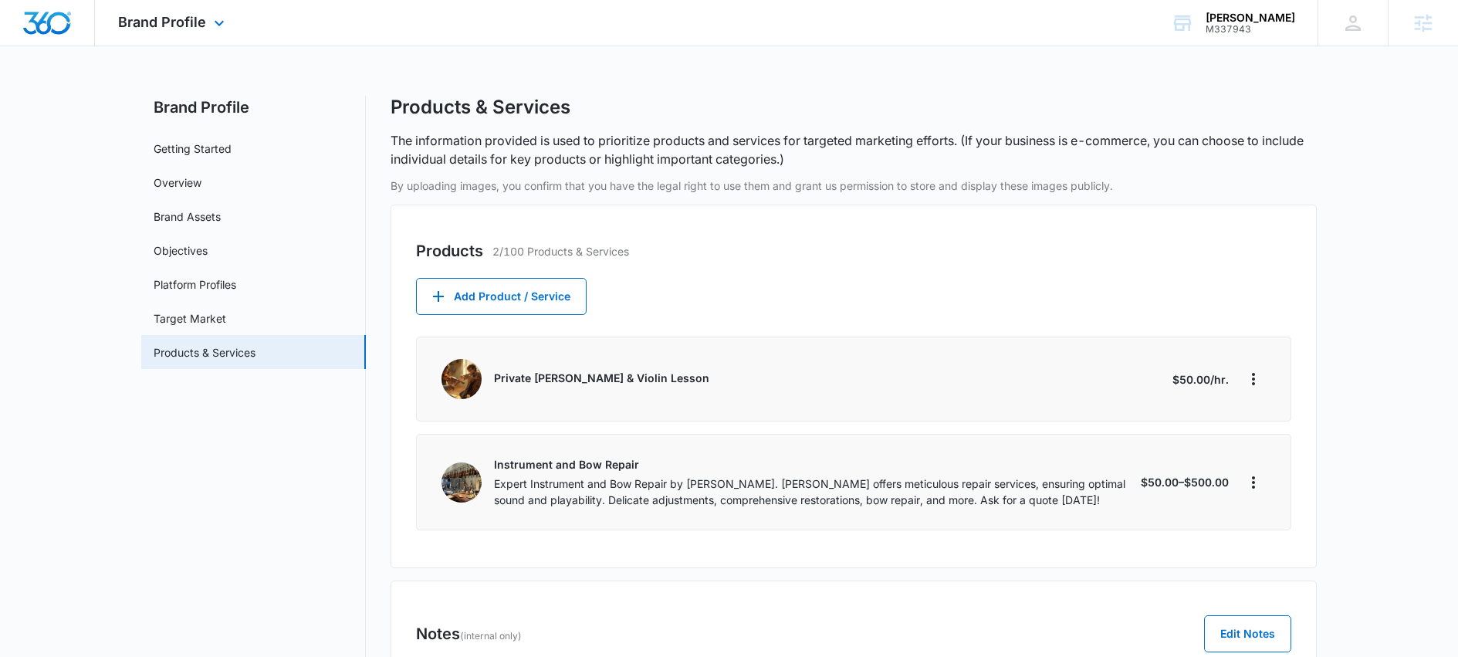
click at [207, 25] on div "Brand Profile Apps Reputation Websites Forms CRM Email Social Shop Scheduling C…" at bounding box center [173, 23] width 157 height 46
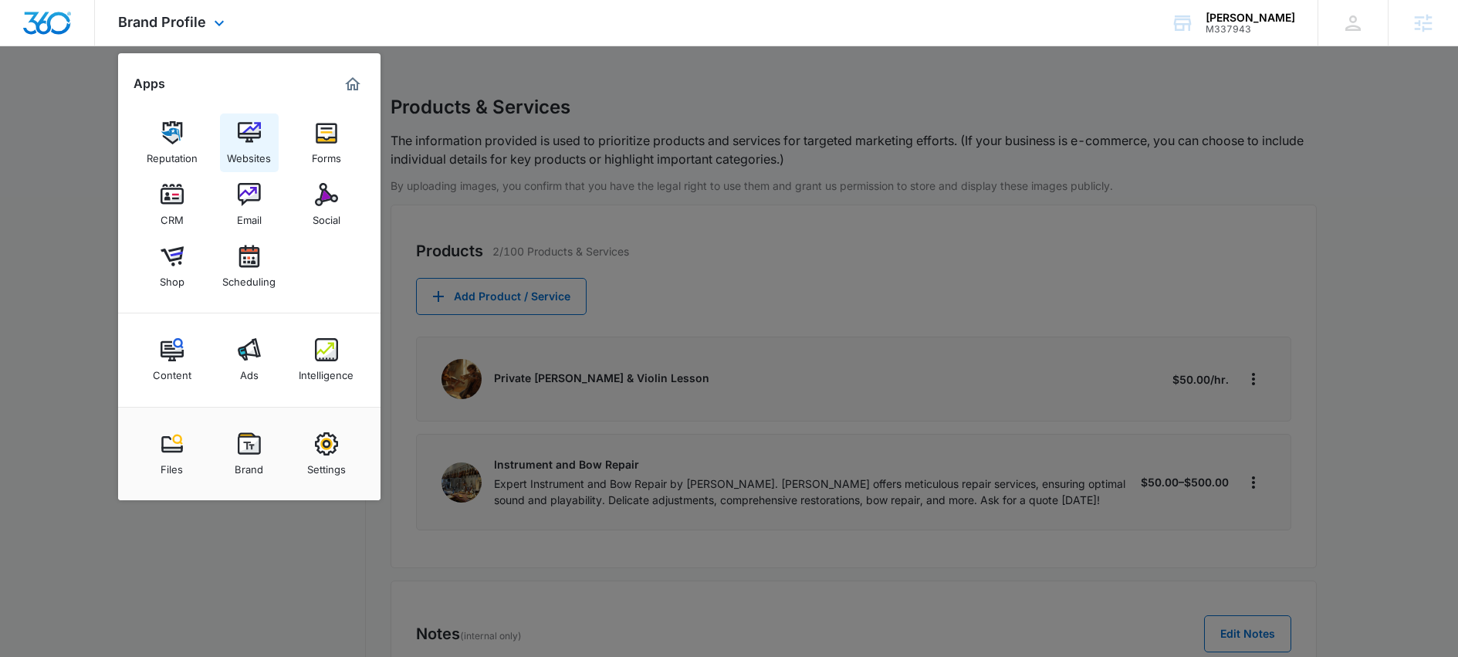
click at [252, 137] on img at bounding box center [249, 132] width 23 height 23
